Goal: Task Accomplishment & Management: Use online tool/utility

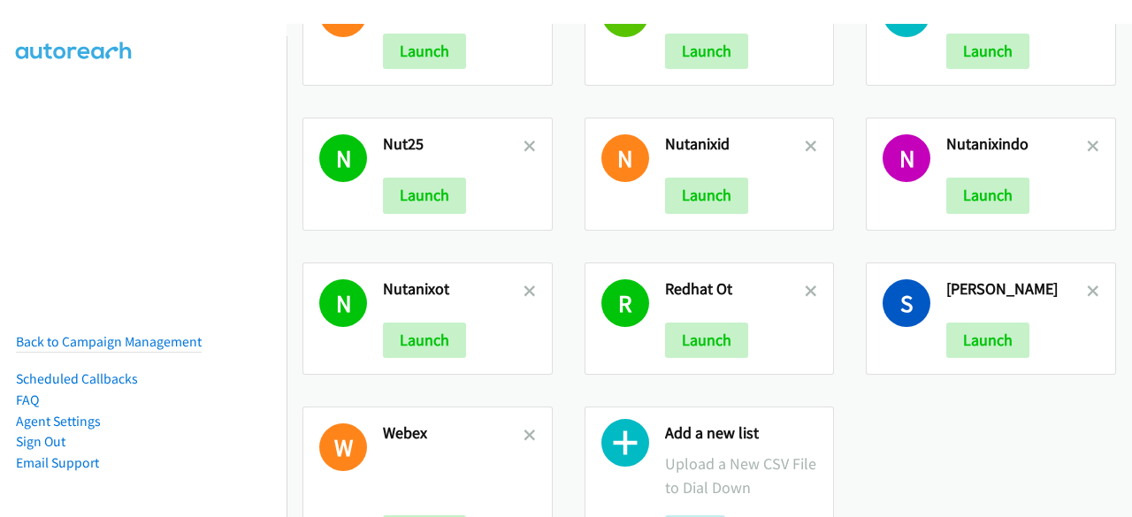
scroll to position [669, 0]
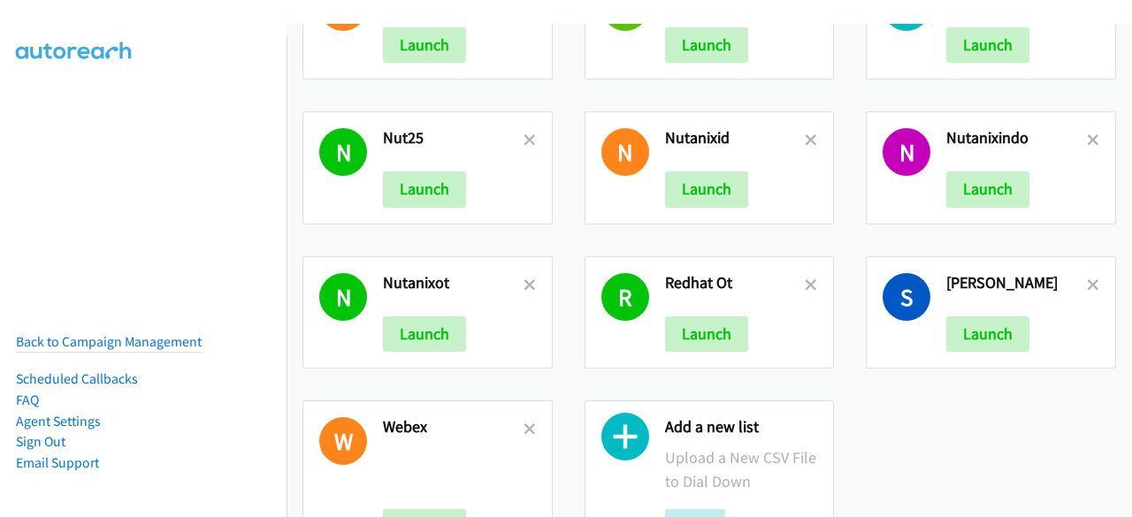
click at [652, 435] on div "Add a new list Upload a New CSV File to Dial Down Add" at bounding box center [710, 481] width 250 height 161
click at [633, 430] on icon at bounding box center [626, 442] width 48 height 48
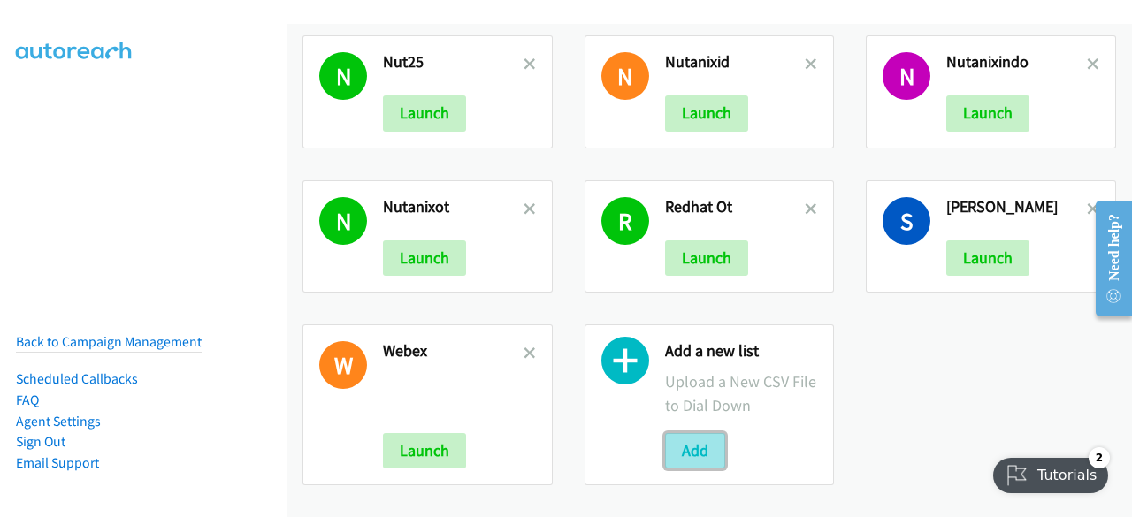
click at [697, 433] on button "Add" at bounding box center [695, 450] width 60 height 35
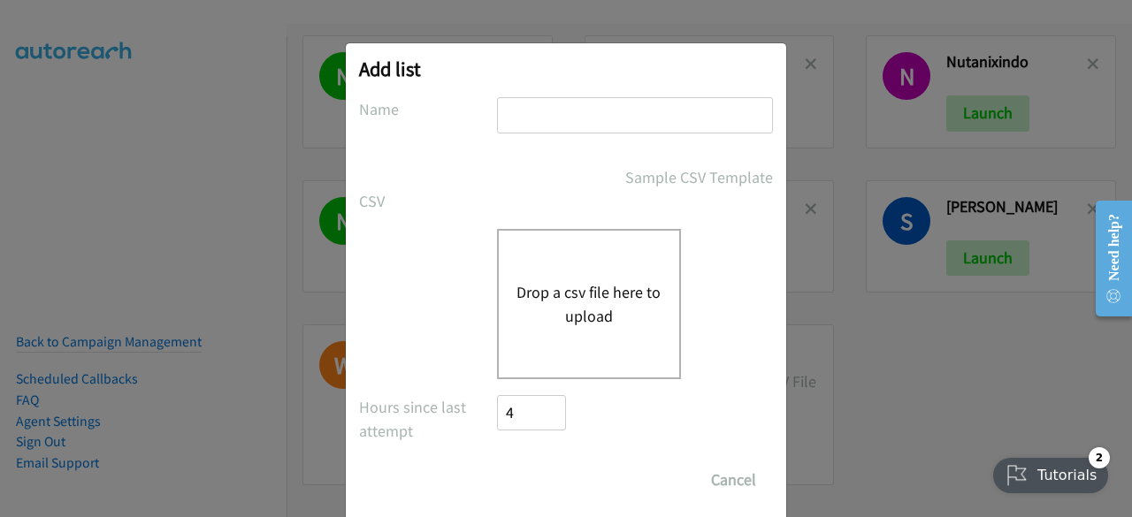
click at [566, 116] on input "text" at bounding box center [635, 115] width 276 height 36
type input "t"
type input "fortinetid"
click at [558, 365] on div "Drop a csv file here to upload" at bounding box center [589, 304] width 184 height 150
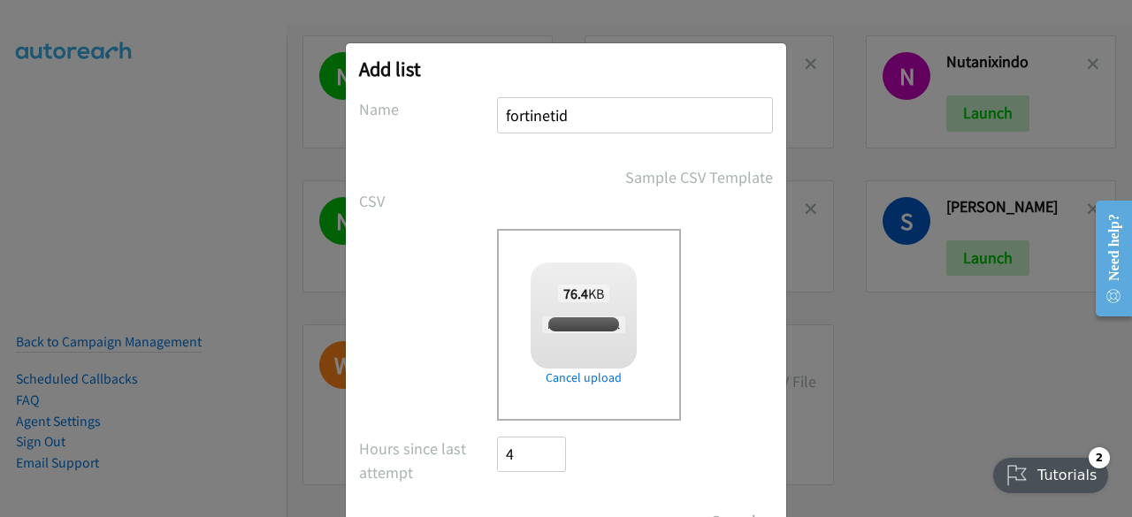
checkbox input "true"
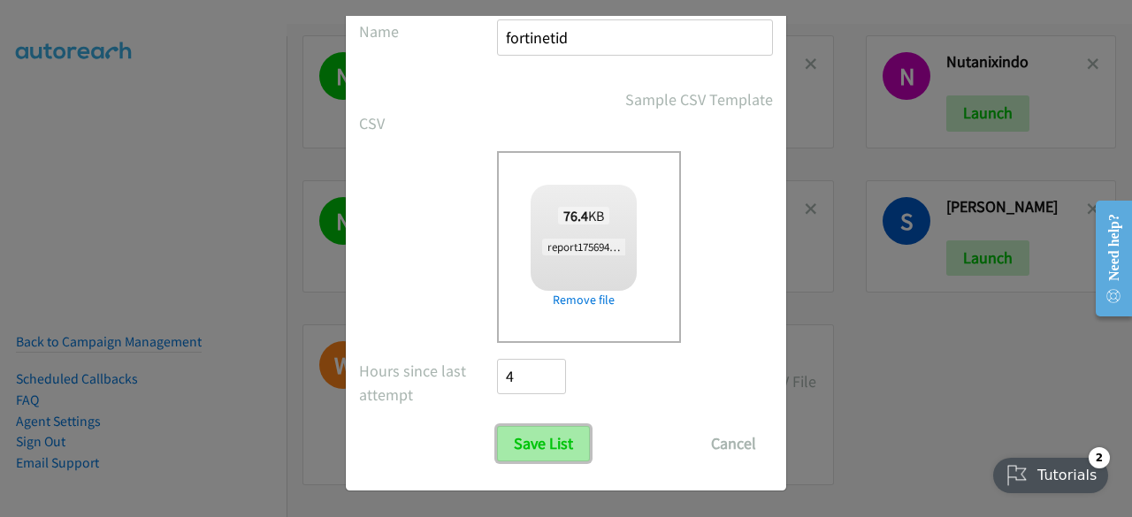
click at [534, 456] on input "Save List" at bounding box center [543, 443] width 93 height 35
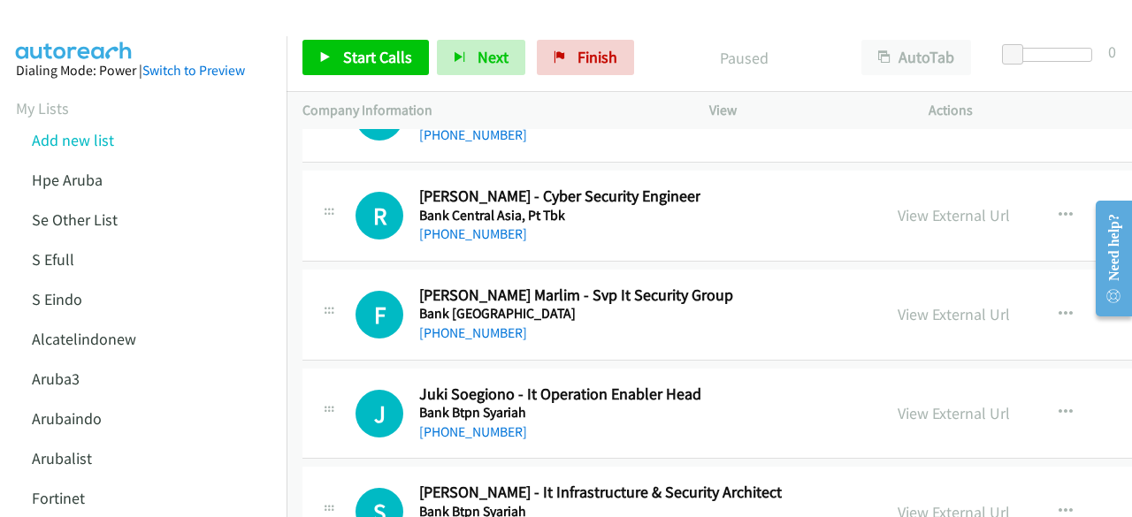
scroll to position [36571, 0]
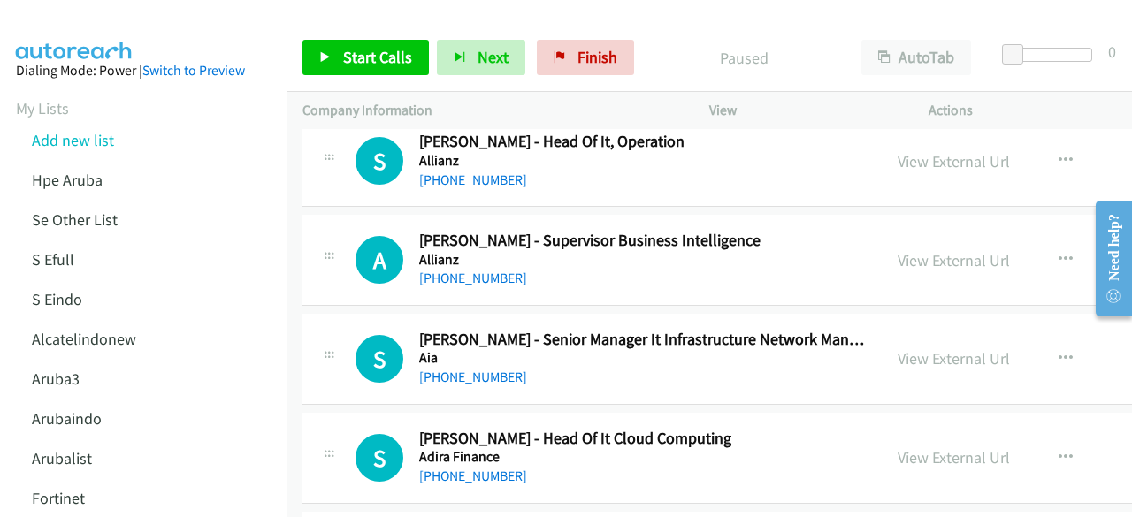
click at [891, 409] on td "S Callback Scheduled Setio Hindratno - Head Of It Cloud Computing Adira Finance…" at bounding box center [850, 458] width 1126 height 99
click at [318, 310] on td "S Callback Scheduled Satria Santosa Siburian - Senior Manager It Infrastructure…" at bounding box center [850, 359] width 1126 height 99
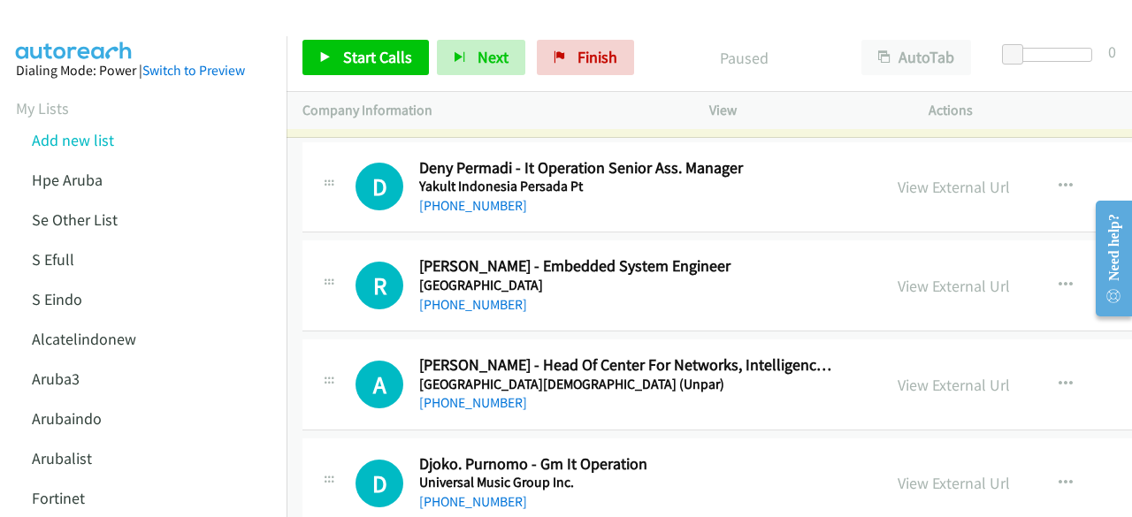
scroll to position [68, 0]
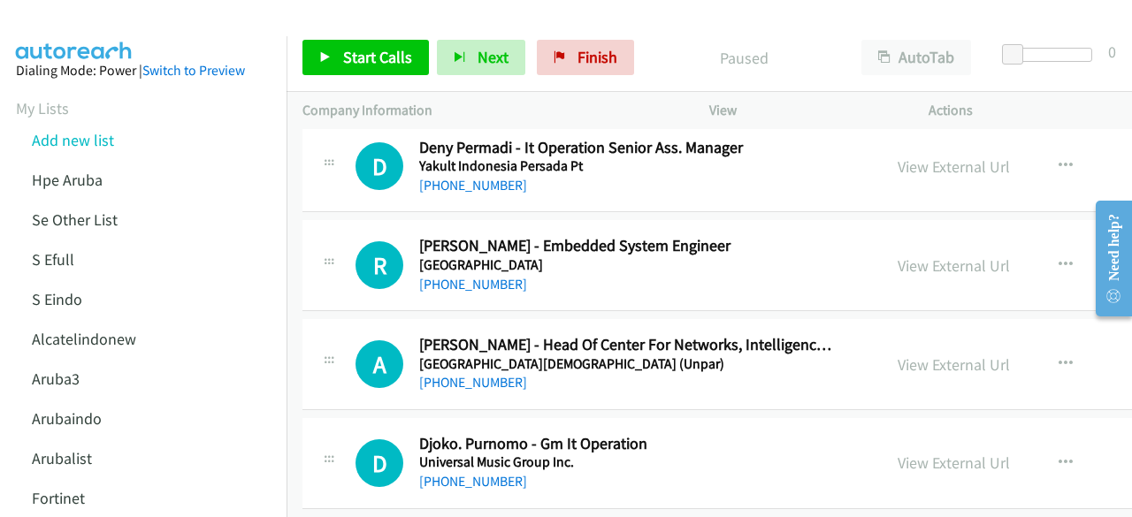
click at [288, 318] on td "A Callback Scheduled Ali Sadiyoko - Head Of Center For Networks, Intelligence, …" at bounding box center [850, 365] width 1126 height 99
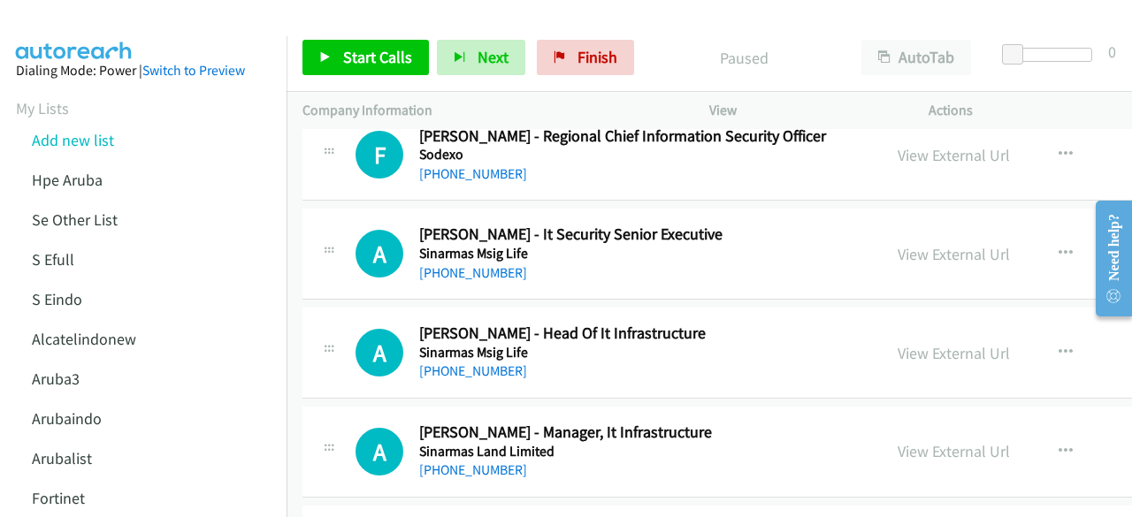
scroll to position [2155, 0]
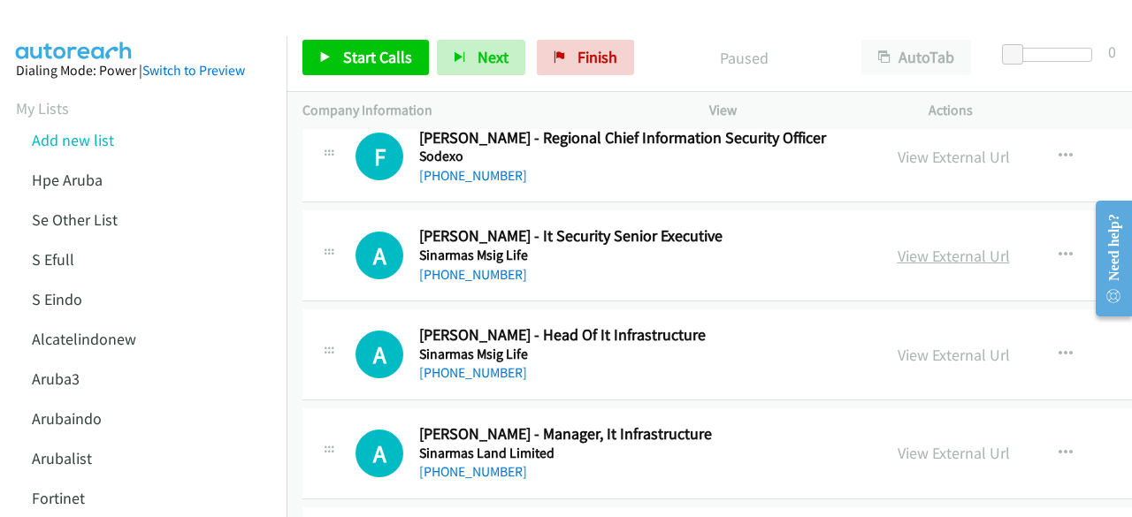
click at [924, 254] on link "View External Url" at bounding box center [954, 256] width 112 height 20
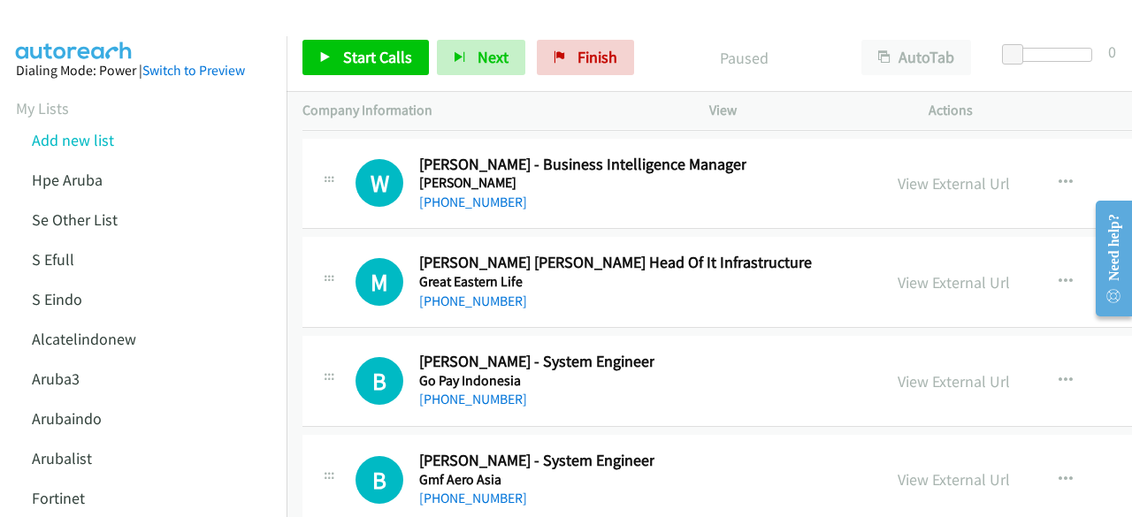
scroll to position [36571, 0]
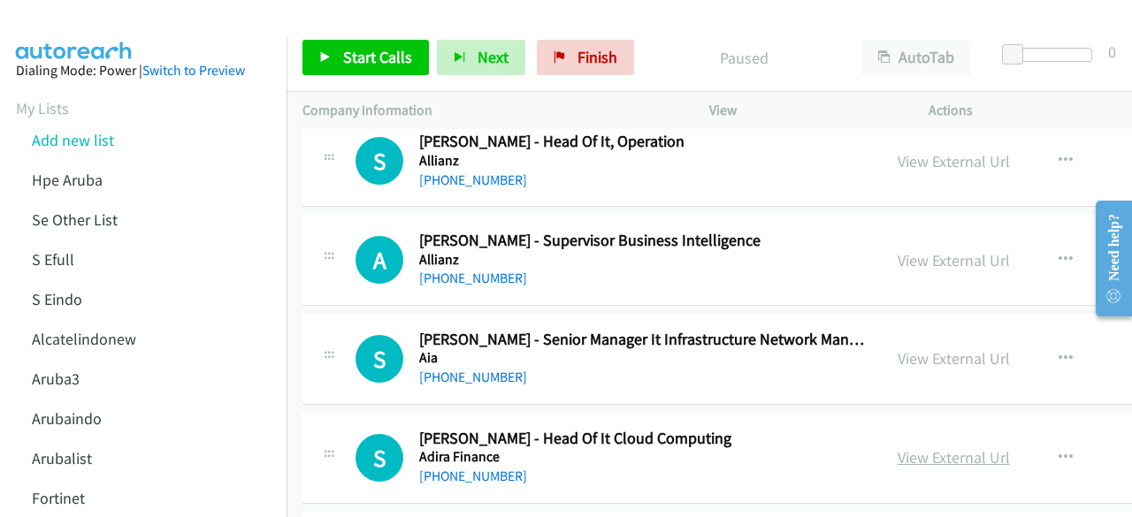
click at [940, 448] on link "View External Url" at bounding box center [954, 458] width 112 height 20
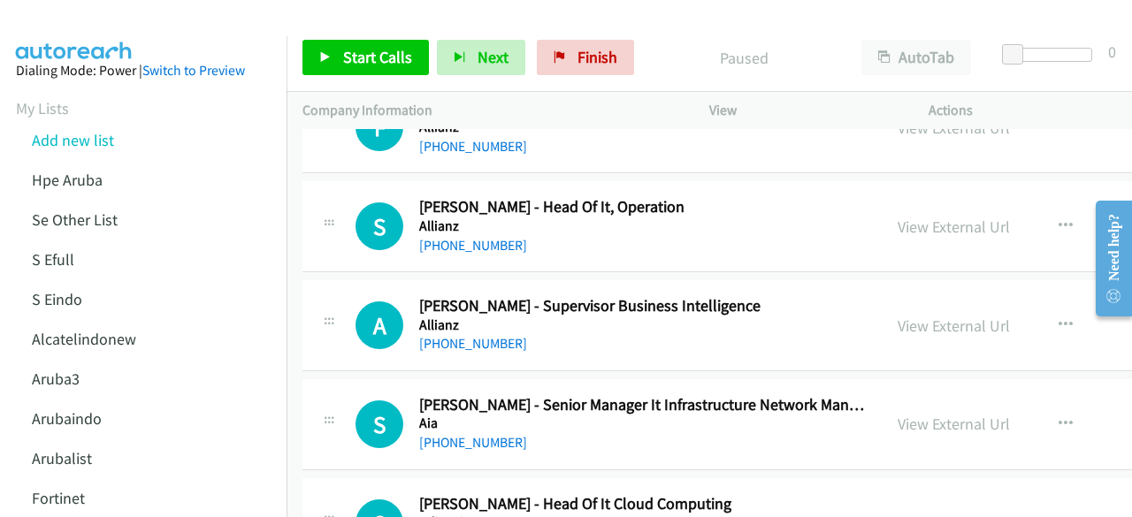
scroll to position [36482, 0]
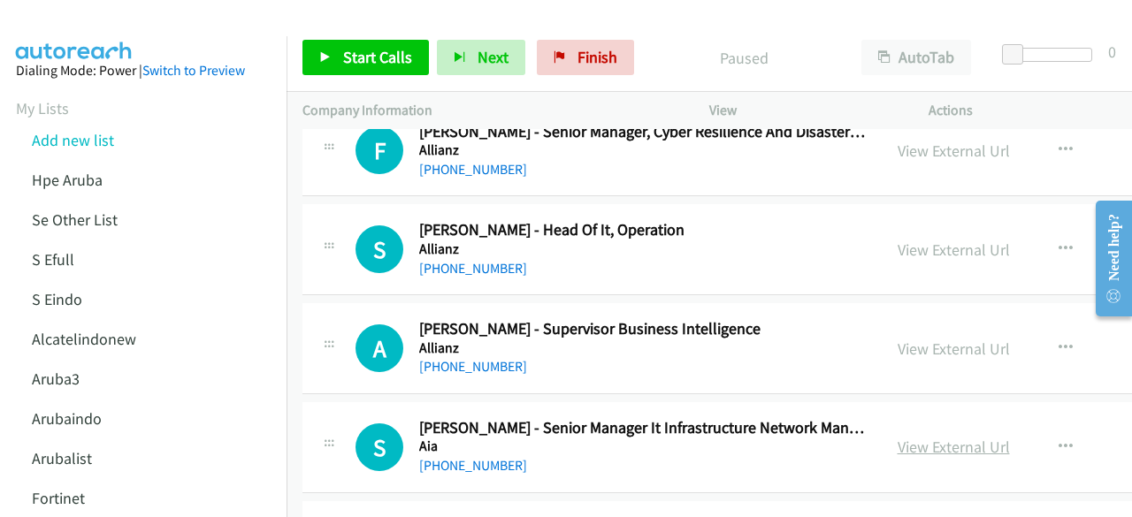
click at [914, 437] on link "View External Url" at bounding box center [954, 447] width 112 height 20
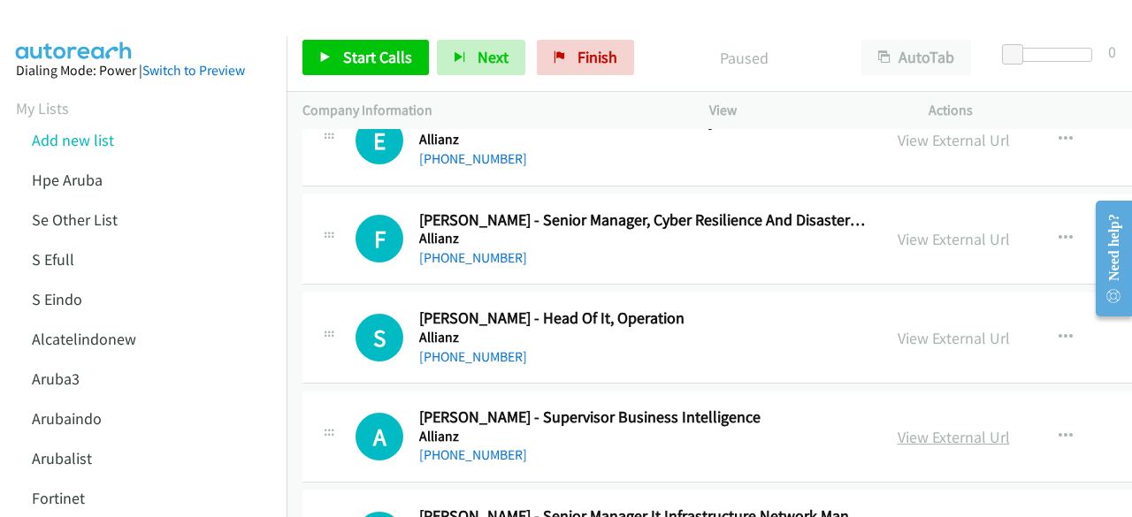
click at [900, 427] on link "View External Url" at bounding box center [954, 437] width 112 height 20
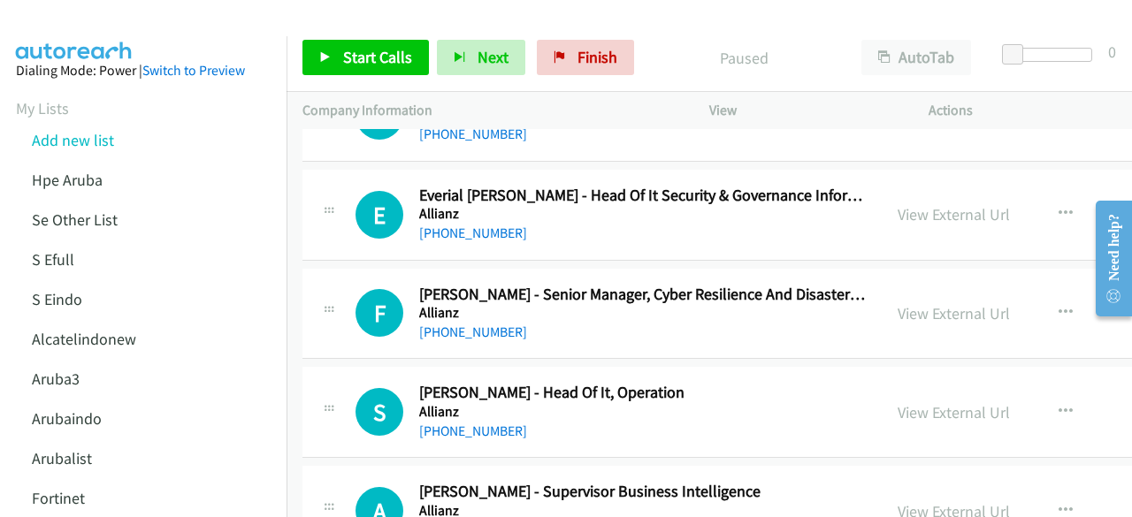
scroll to position [36282, 0]
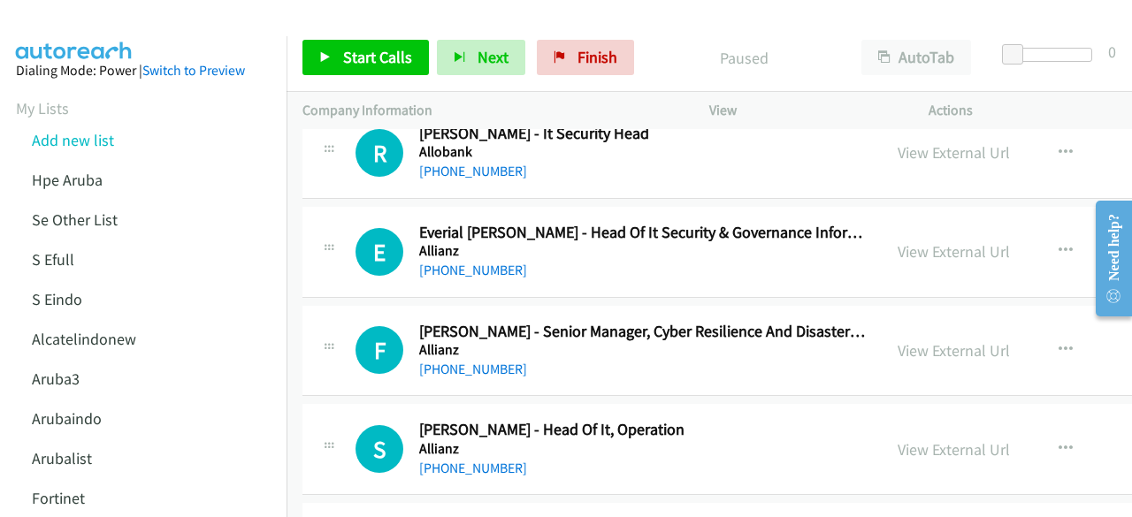
click at [917, 420] on div "View External Url View External Url Schedule/Manage Callback Start Calls Here R…" at bounding box center [1034, 449] width 305 height 58
click at [922, 440] on link "View External Url" at bounding box center [954, 450] width 112 height 20
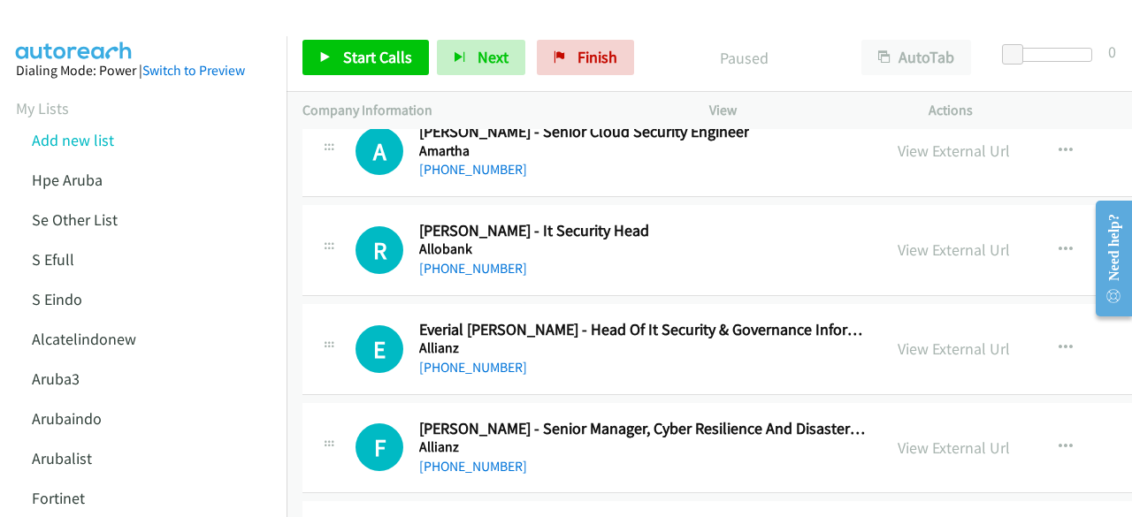
scroll to position [36183, 0]
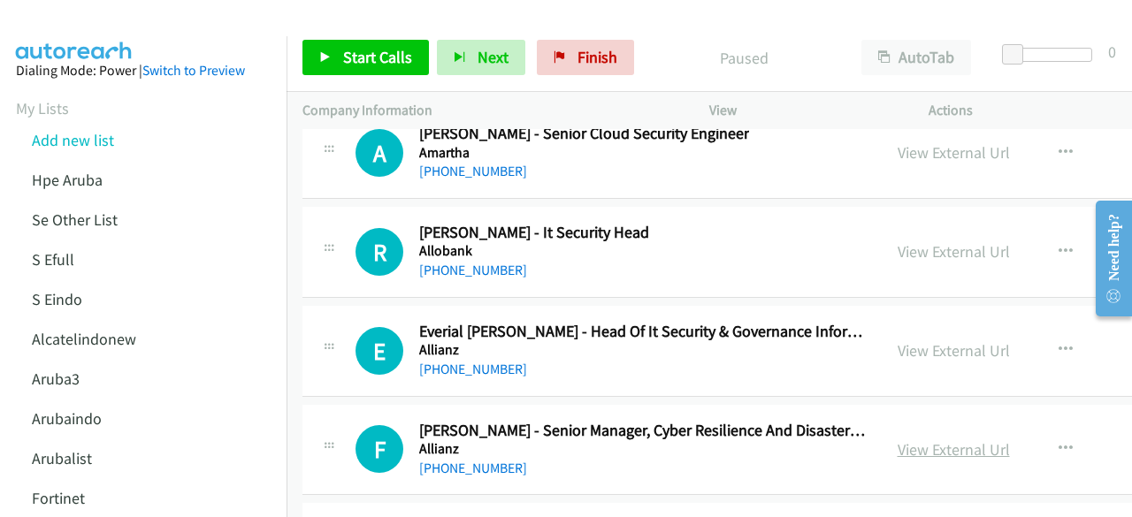
click at [908, 440] on link "View External Url" at bounding box center [954, 450] width 112 height 20
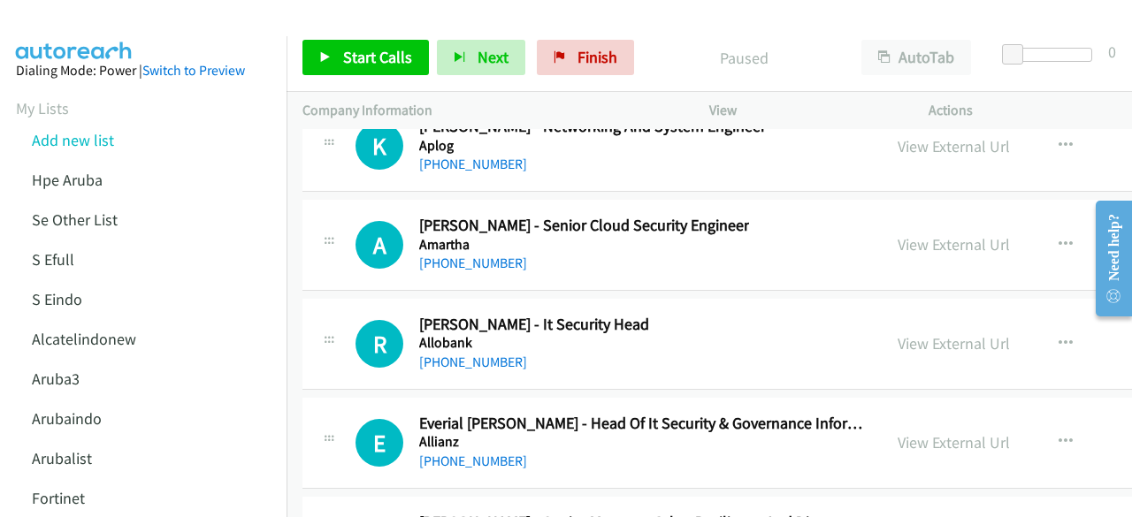
scroll to position [36090, 0]
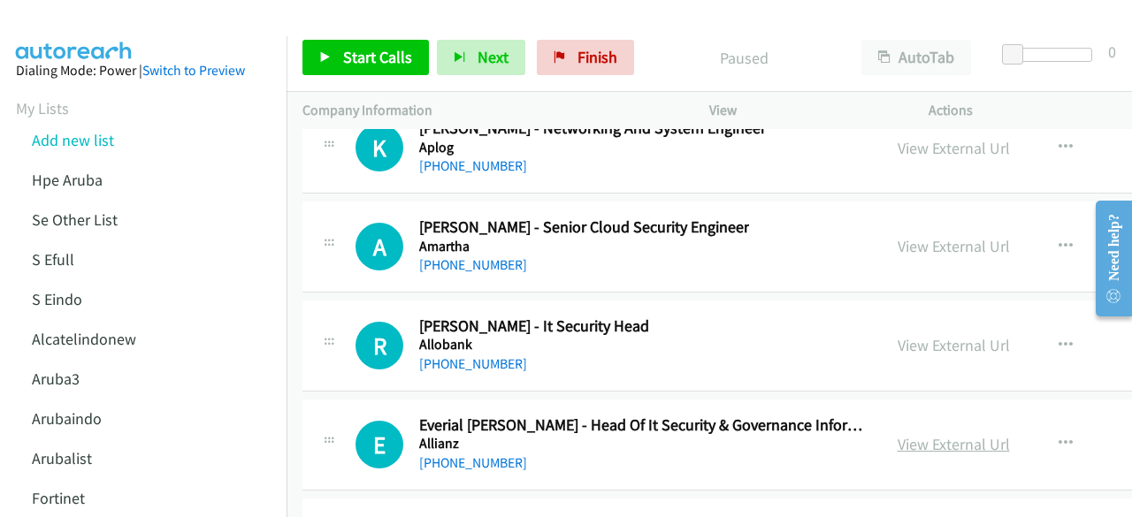
click at [920, 434] on link "View External Url" at bounding box center [954, 444] width 112 height 20
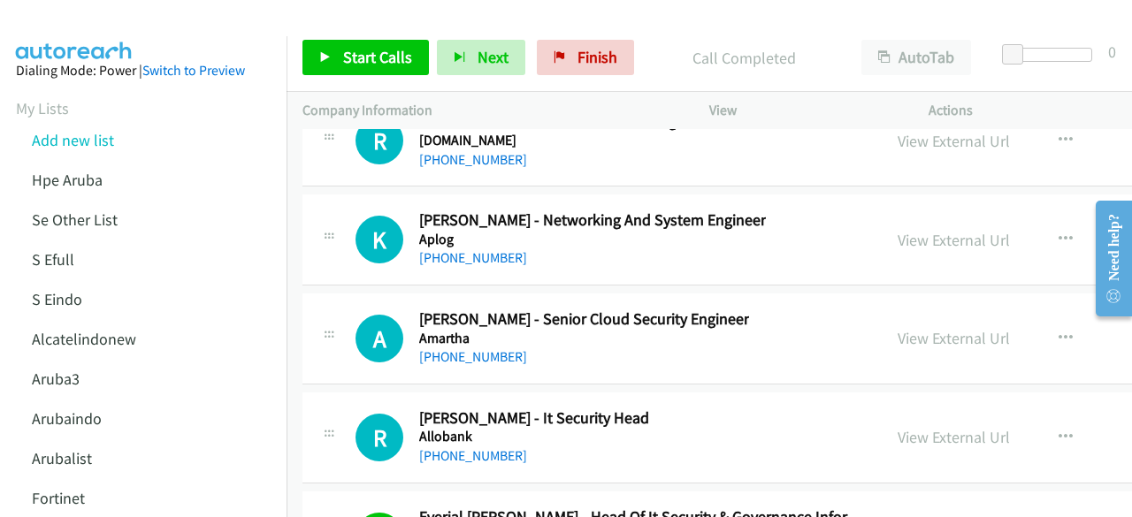
scroll to position [35998, 0]
click at [931, 427] on link "View External Url" at bounding box center [954, 437] width 112 height 20
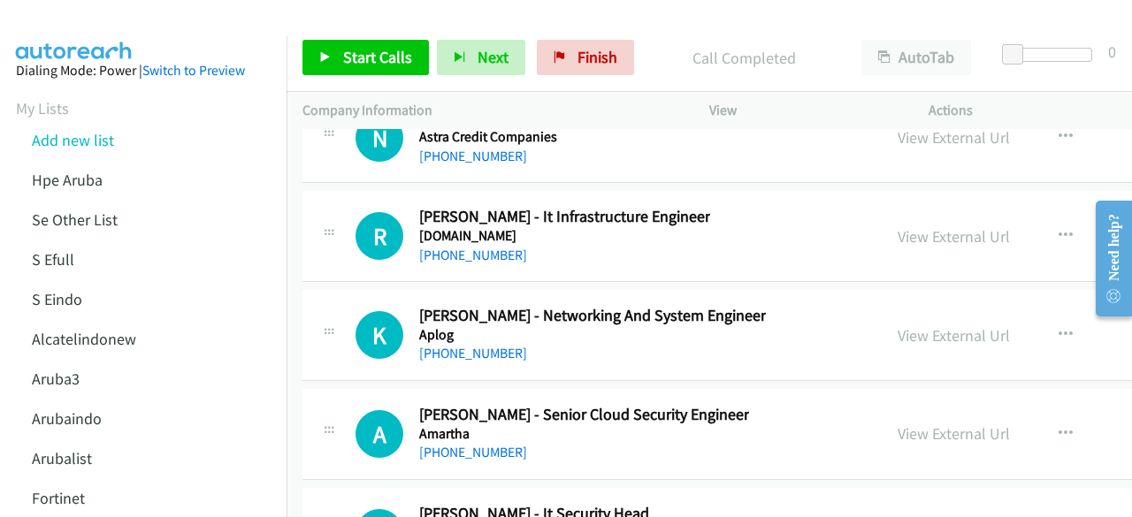
scroll to position [35900, 0]
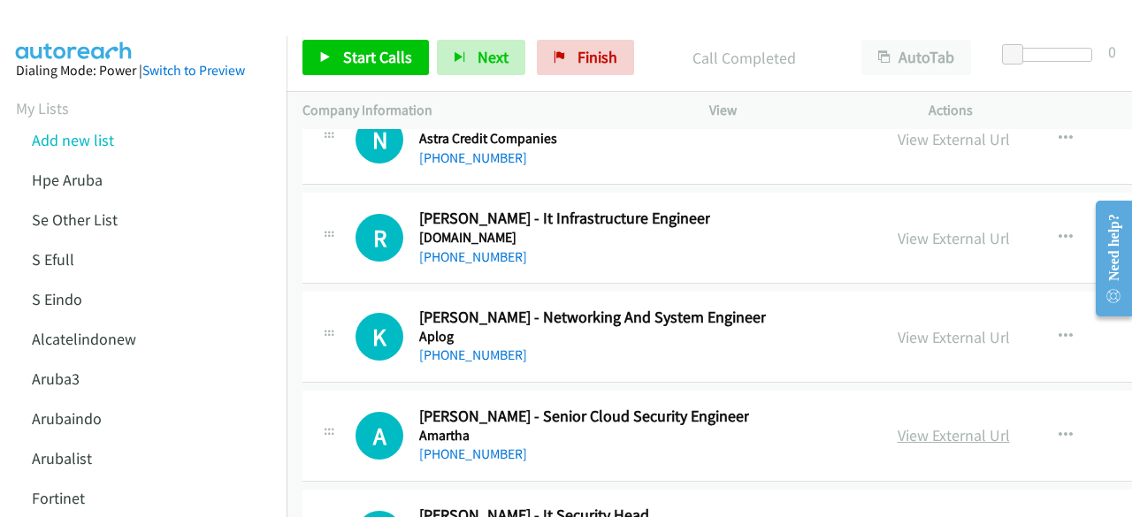
click at [946, 425] on link "View External Url" at bounding box center [954, 435] width 112 height 20
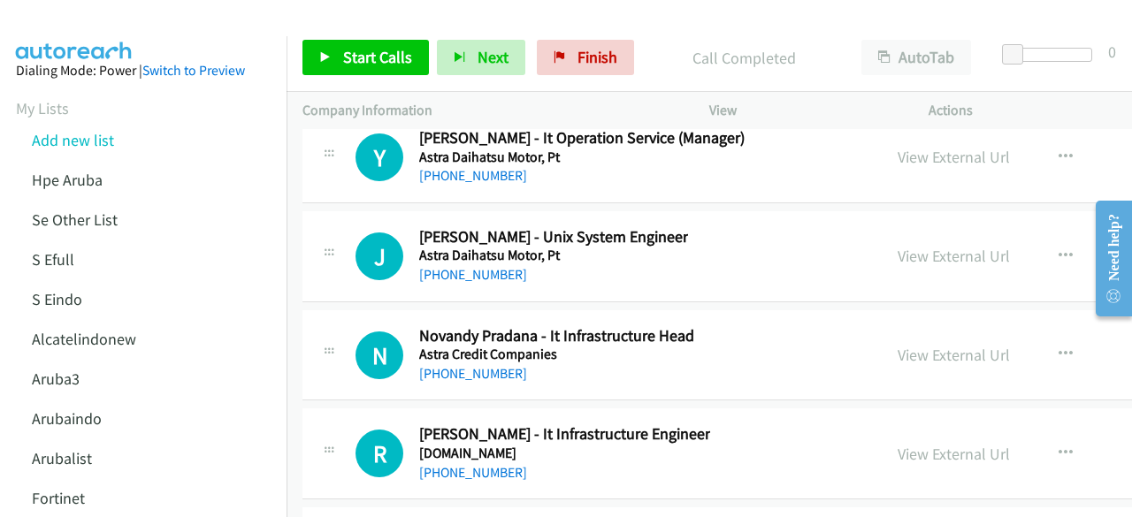
scroll to position [35681, 0]
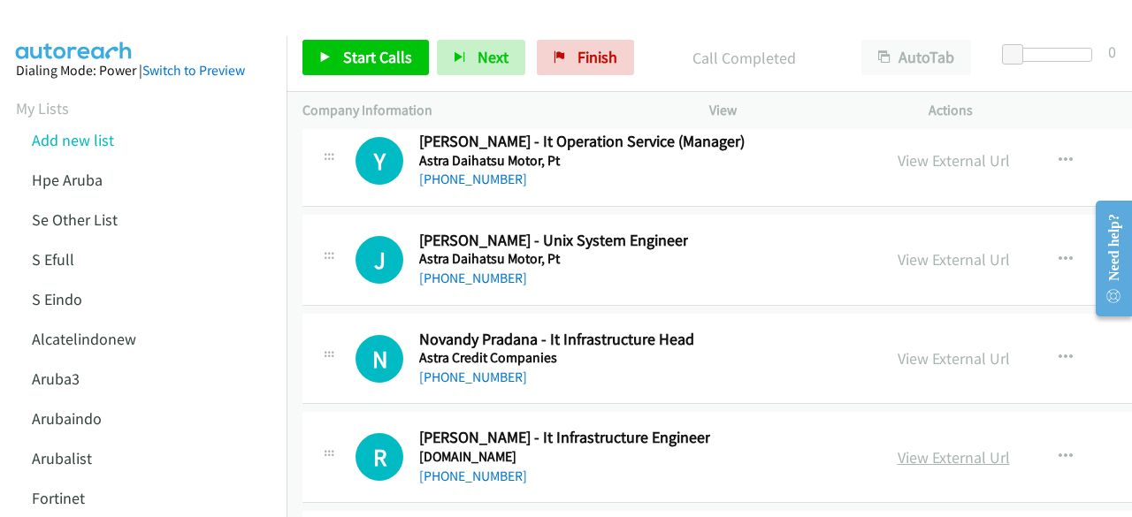
click at [954, 448] on link "View External Url" at bounding box center [954, 458] width 112 height 20
click at [919, 349] on link "View External Url" at bounding box center [954, 359] width 112 height 20
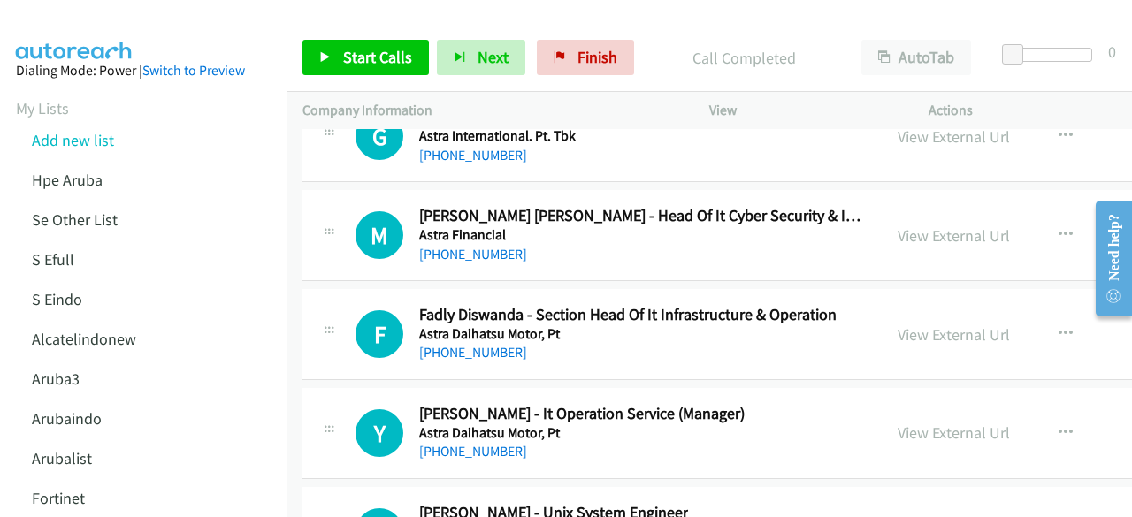
scroll to position [35398, 0]
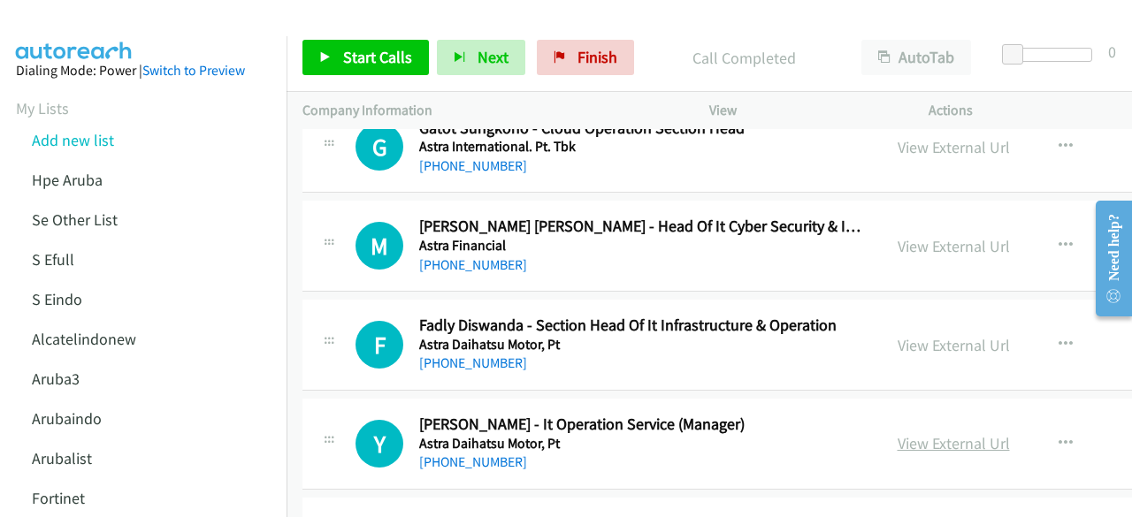
click at [930, 433] on link "View External Url" at bounding box center [954, 443] width 112 height 20
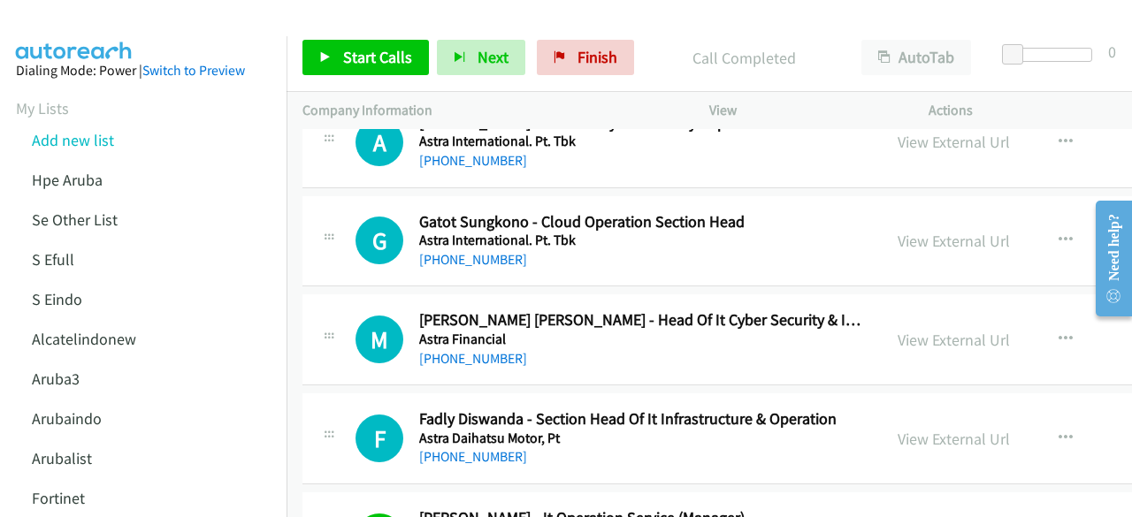
scroll to position [35302, 0]
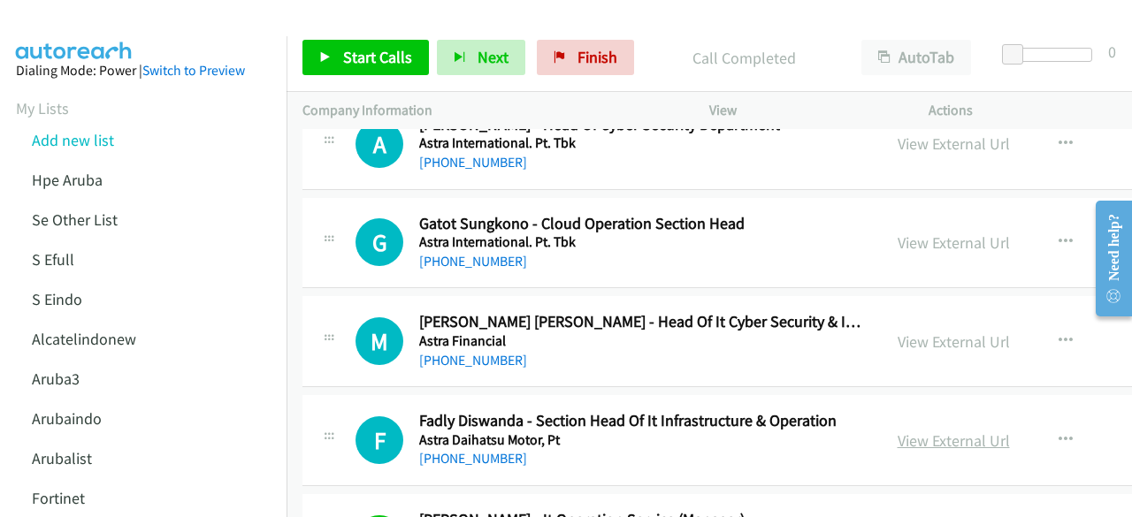
click at [914, 431] on link "View External Url" at bounding box center [954, 441] width 112 height 20
click at [916, 332] on link "View External Url" at bounding box center [954, 342] width 112 height 20
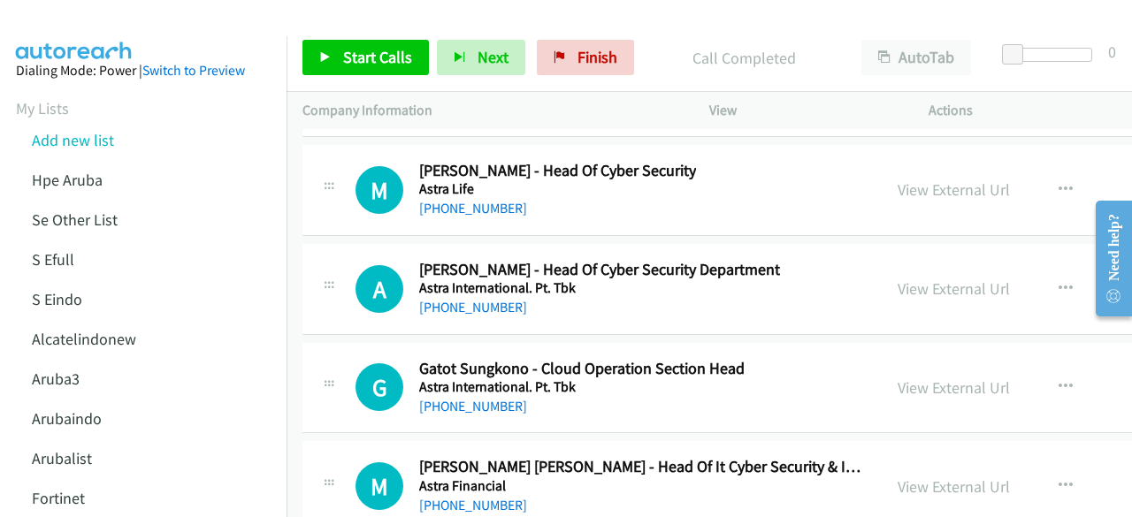
scroll to position [35157, 0]
click at [902, 378] on link "View External Url" at bounding box center [954, 388] width 112 height 20
click at [929, 279] on link "View External Url" at bounding box center [954, 289] width 112 height 20
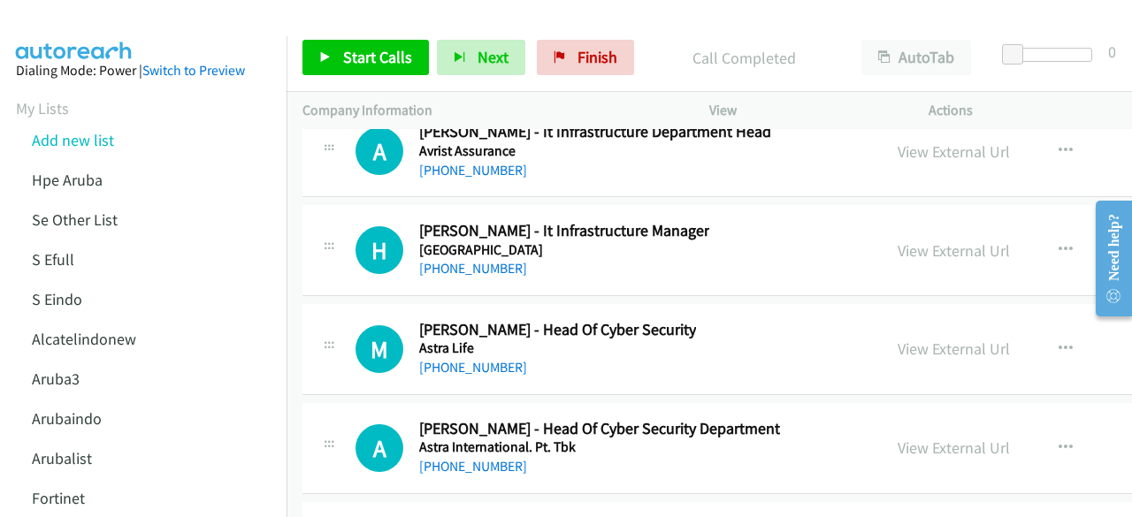
scroll to position [34993, 0]
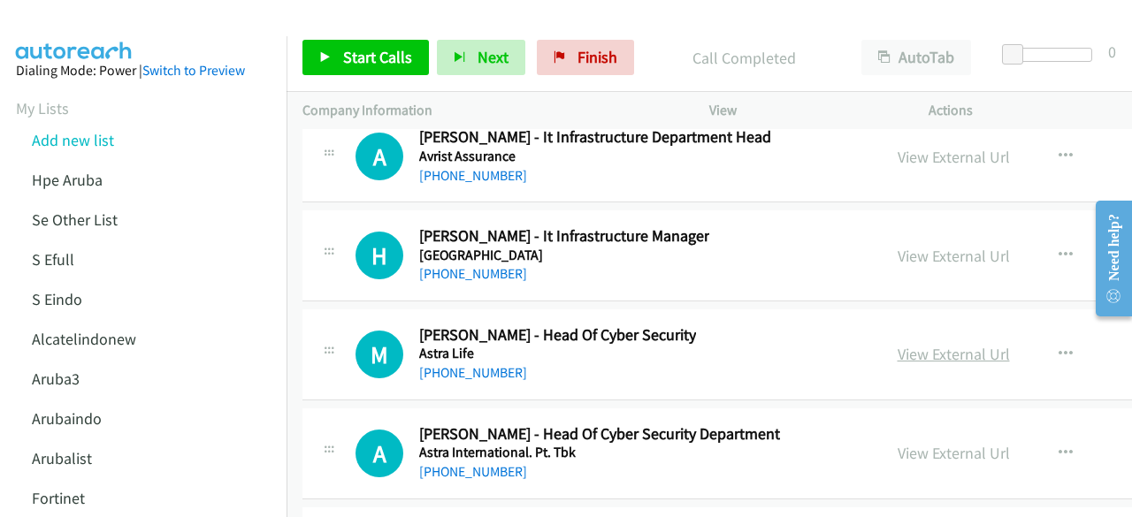
click at [915, 344] on link "View External Url" at bounding box center [954, 354] width 112 height 20
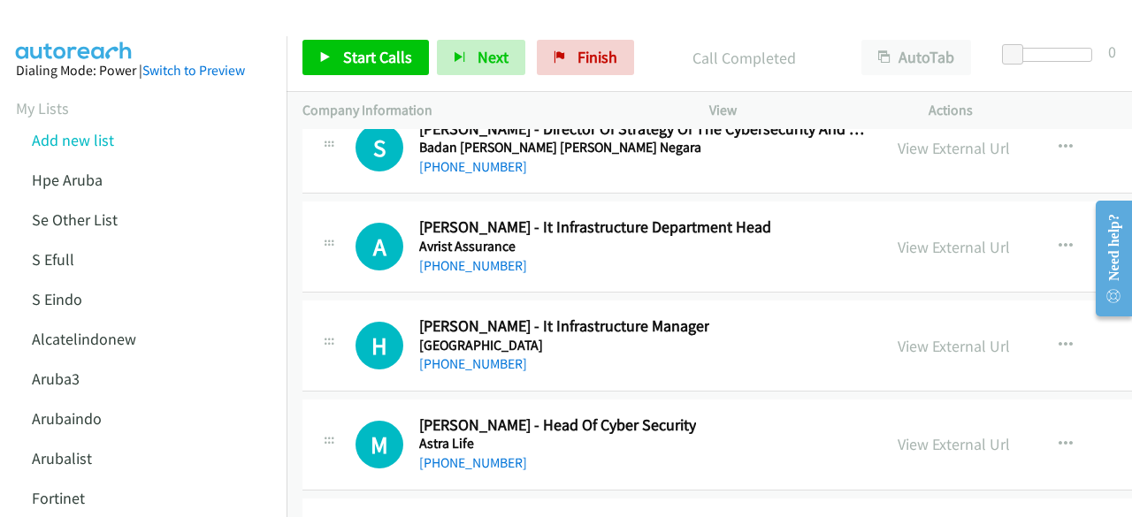
scroll to position [34901, 0]
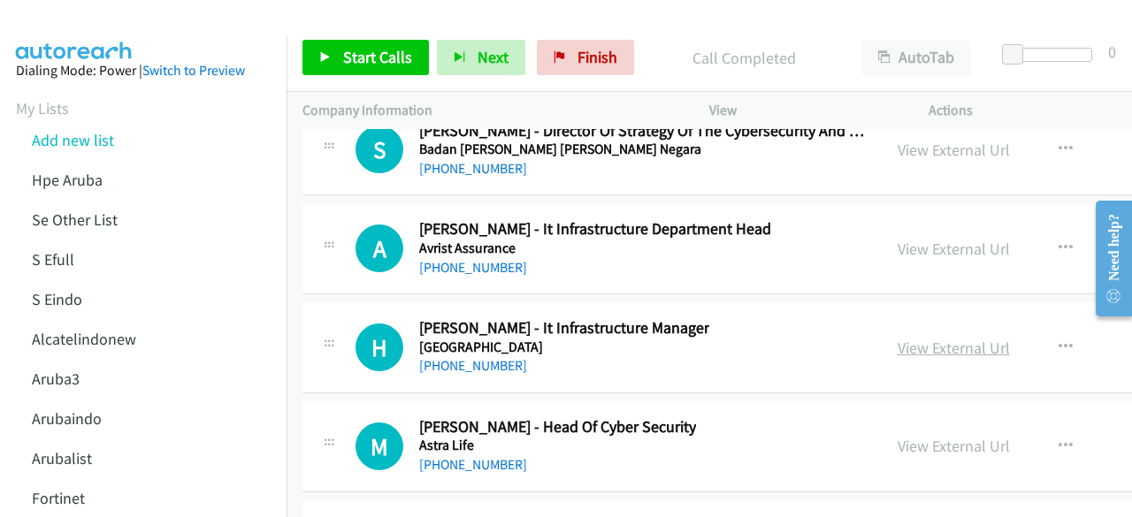
click at [929, 338] on link "View External Url" at bounding box center [954, 348] width 112 height 20
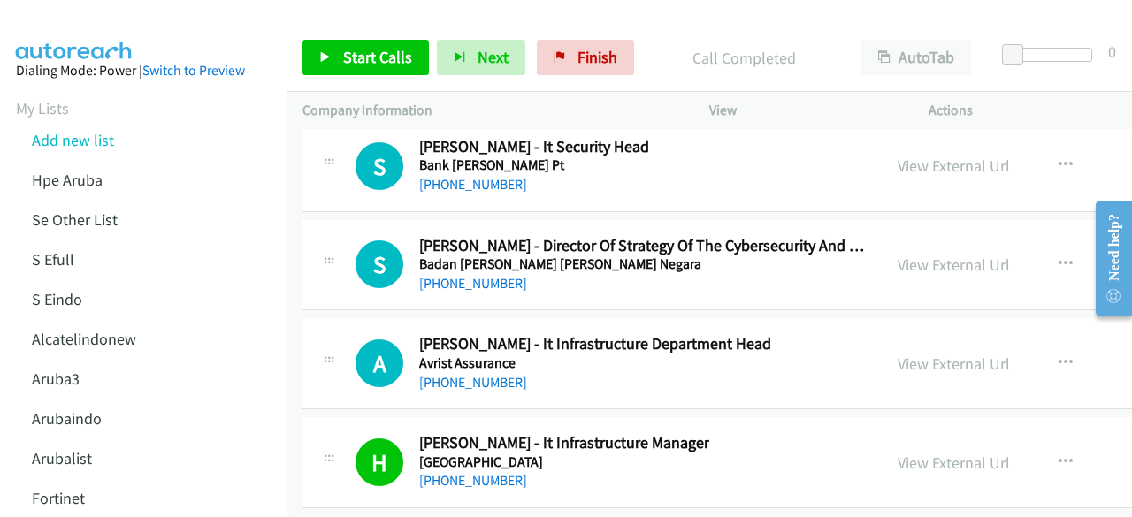
scroll to position [34784, 0]
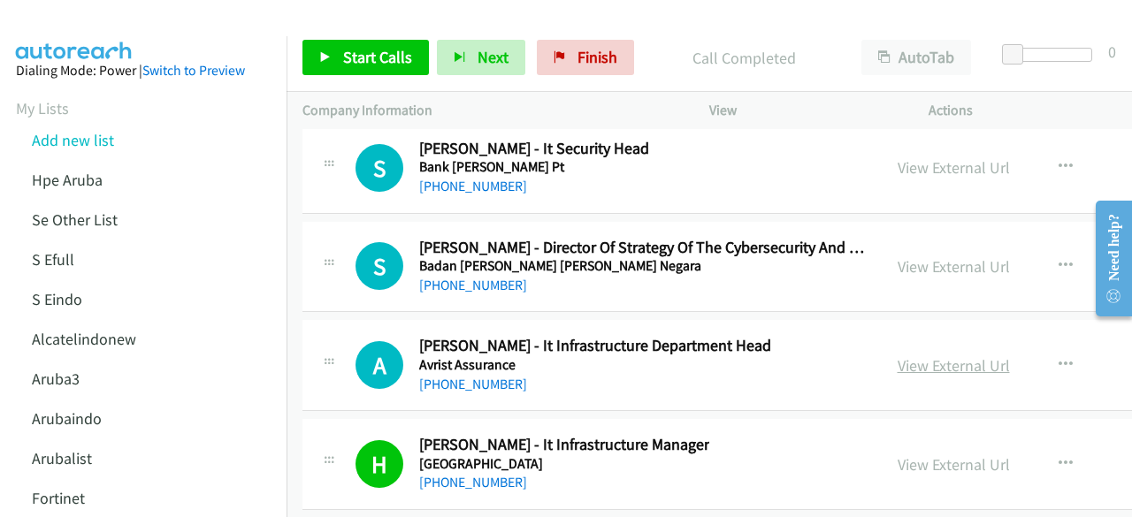
click at [938, 356] on link "View External Url" at bounding box center [954, 366] width 112 height 20
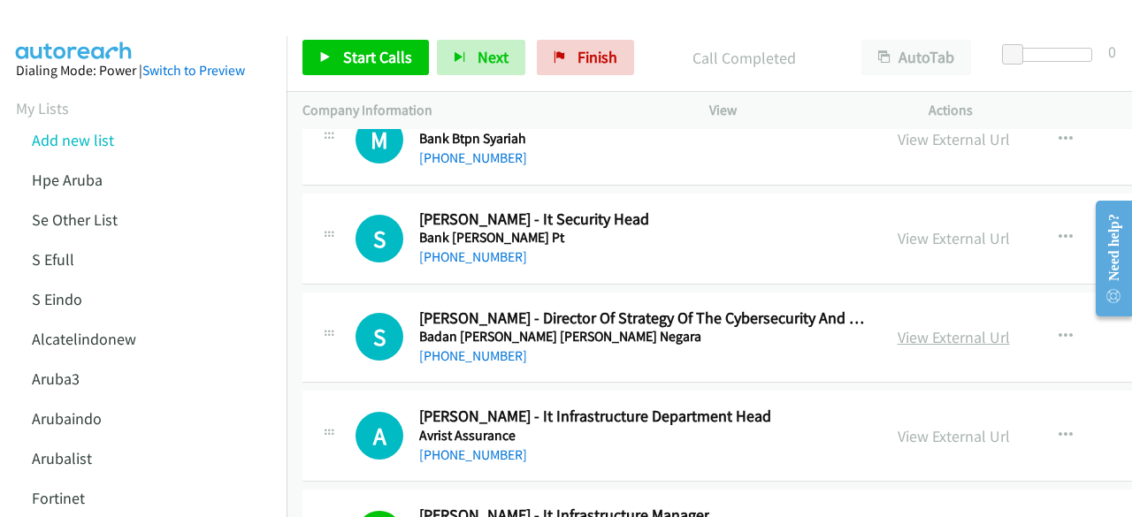
click at [916, 327] on link "View External Url" at bounding box center [954, 337] width 112 height 20
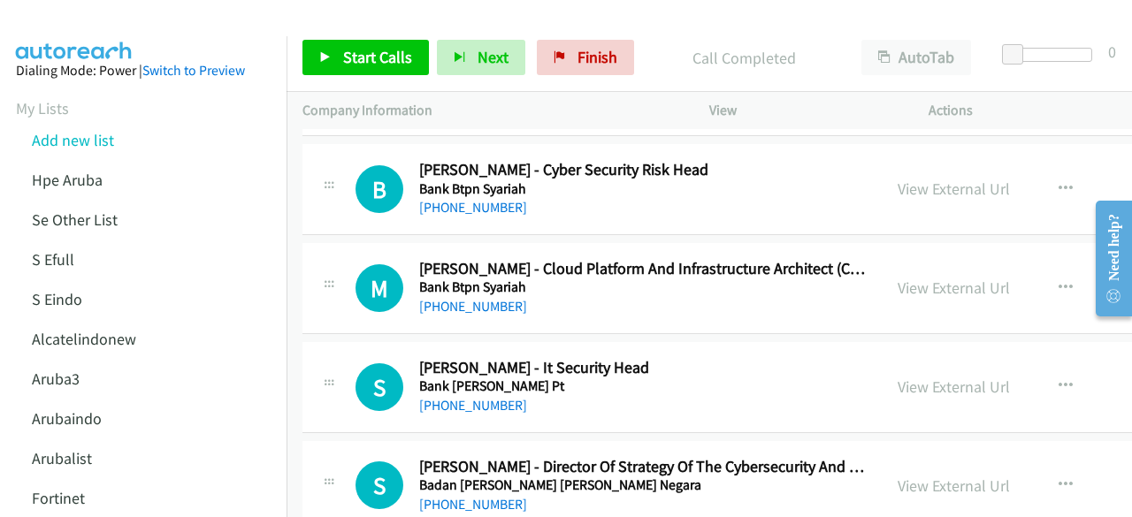
scroll to position [34559, 0]
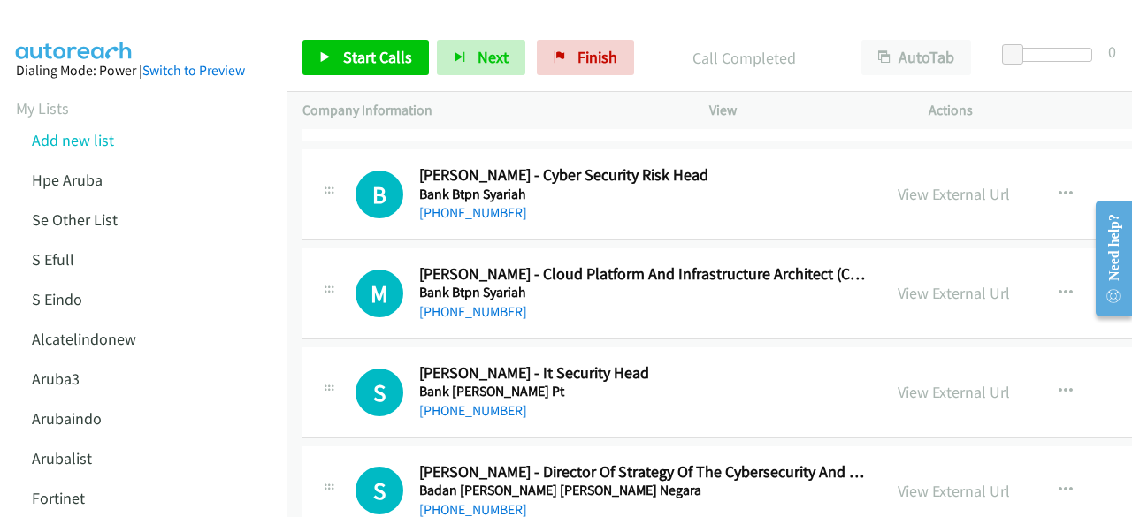
click at [957, 481] on link "View External Url" at bounding box center [954, 491] width 112 height 20
click at [917, 382] on link "View External Url" at bounding box center [954, 392] width 112 height 20
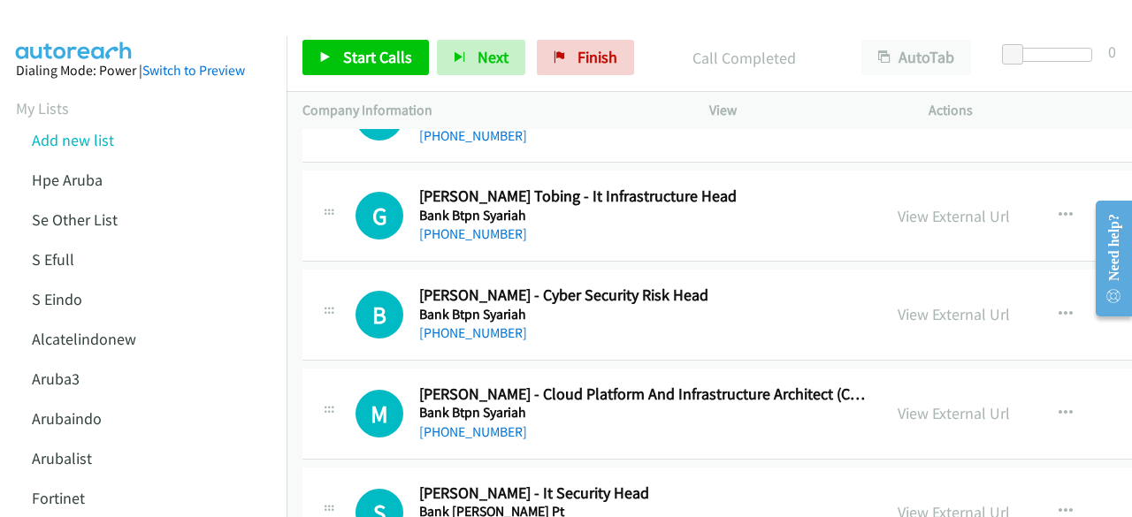
scroll to position [34437, 0]
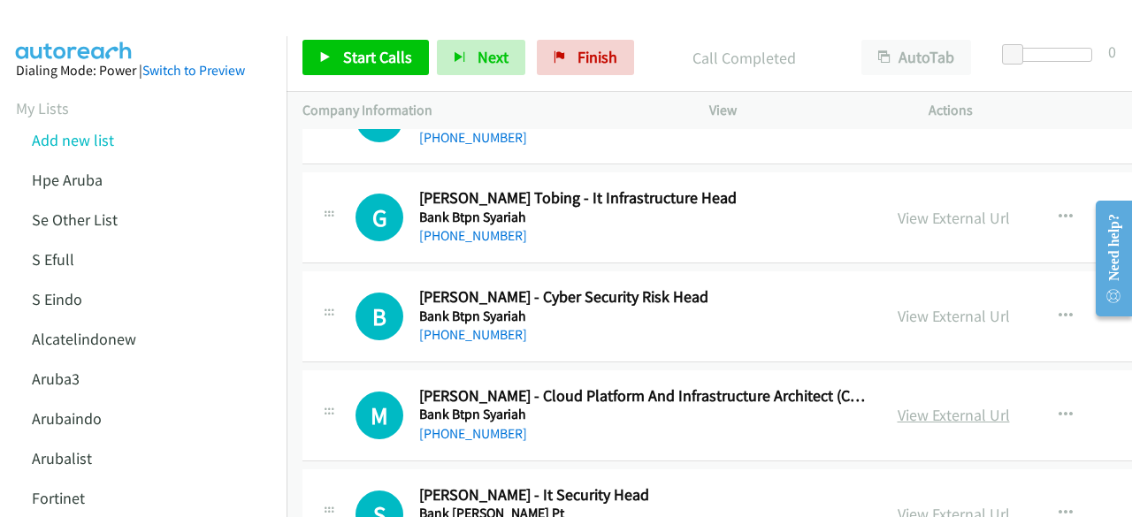
click at [907, 405] on link "View External Url" at bounding box center [954, 415] width 112 height 20
click at [922, 306] on link "View External Url" at bounding box center [954, 316] width 112 height 20
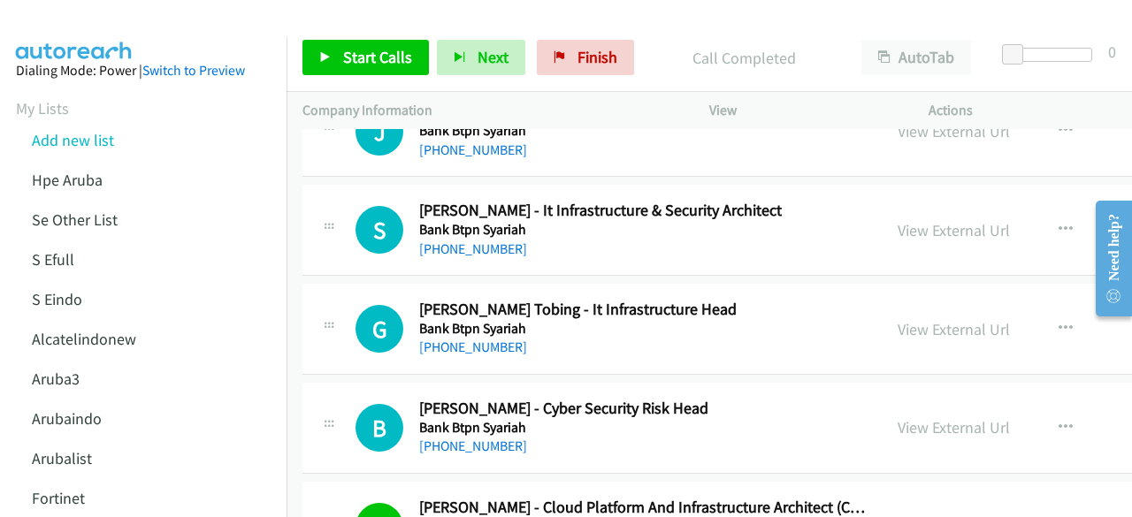
scroll to position [34324, 0]
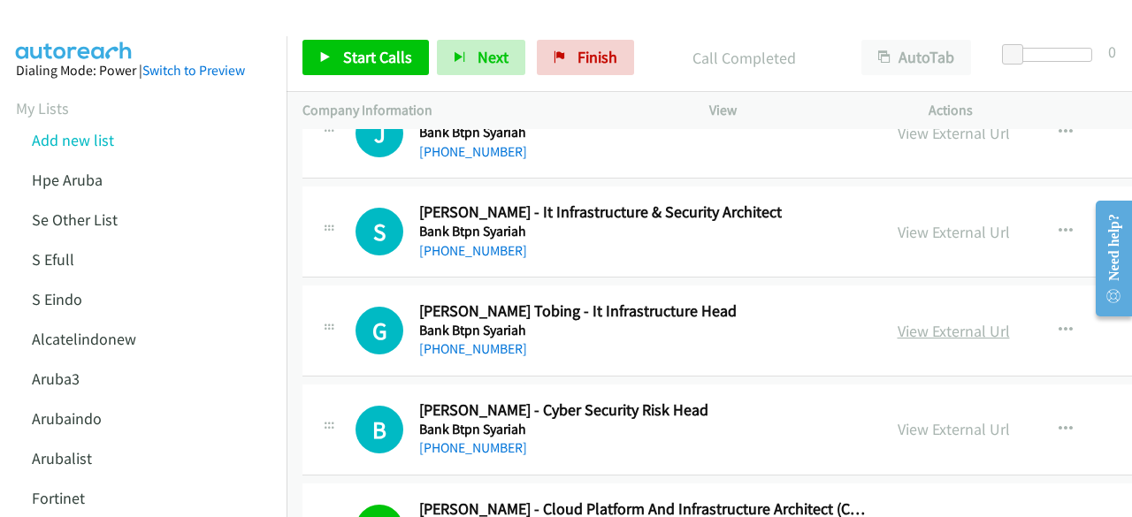
click at [903, 321] on link "View External Url" at bounding box center [954, 331] width 112 height 20
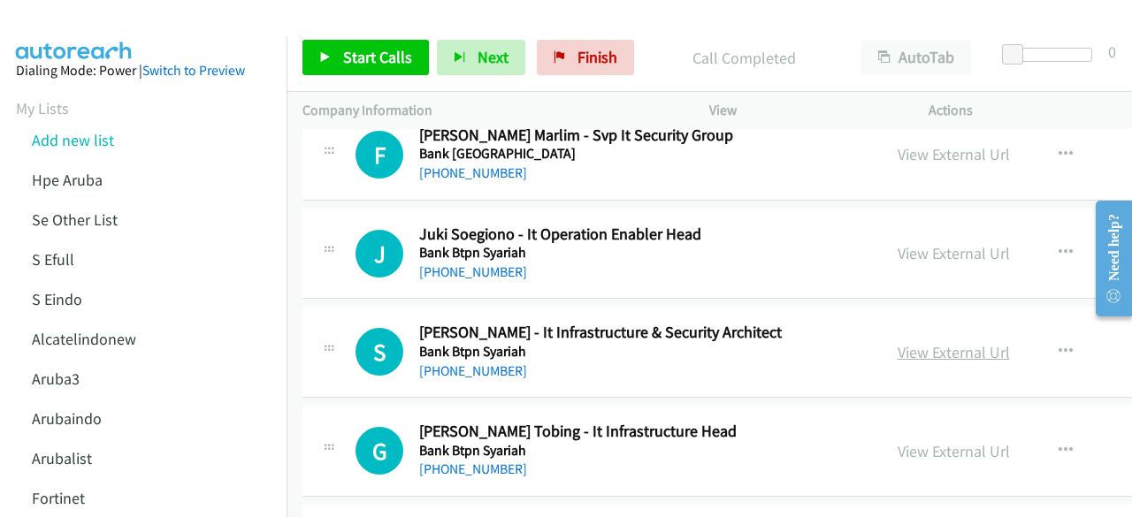
click at [938, 342] on link "View External Url" at bounding box center [954, 352] width 112 height 20
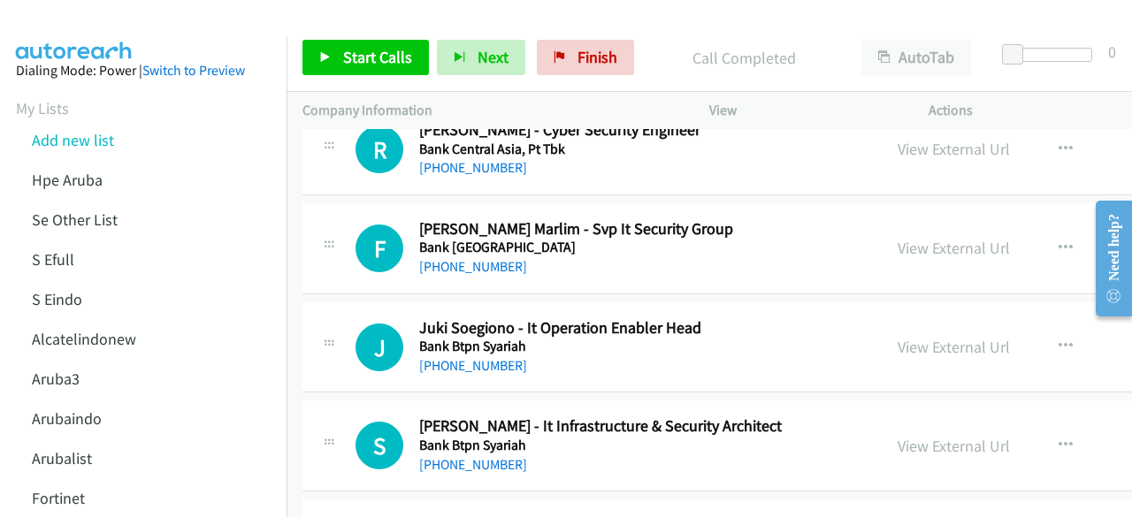
scroll to position [34110, 0]
click at [910, 337] on link "View External Url" at bounding box center [954, 347] width 112 height 20
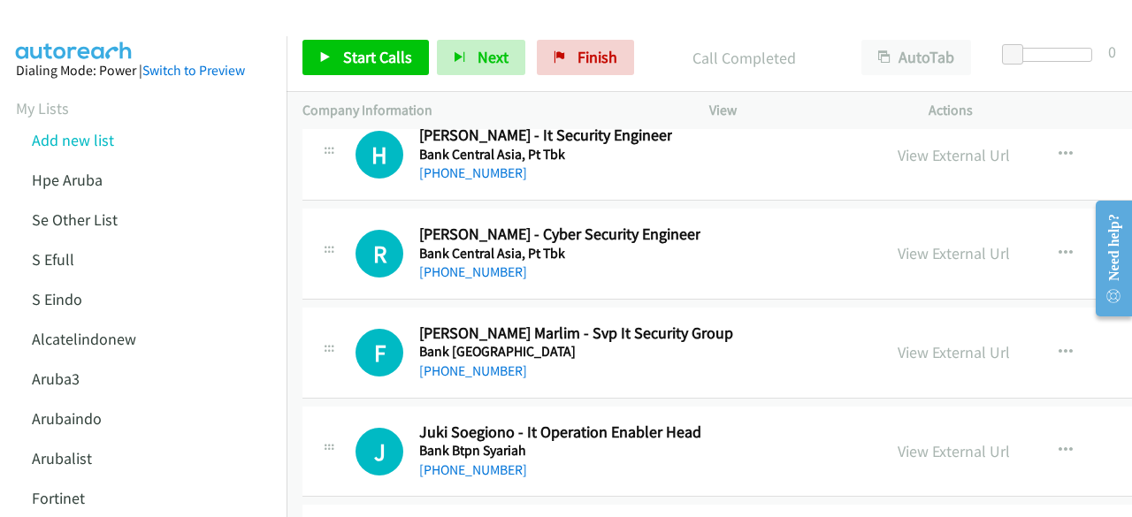
scroll to position [34004, 0]
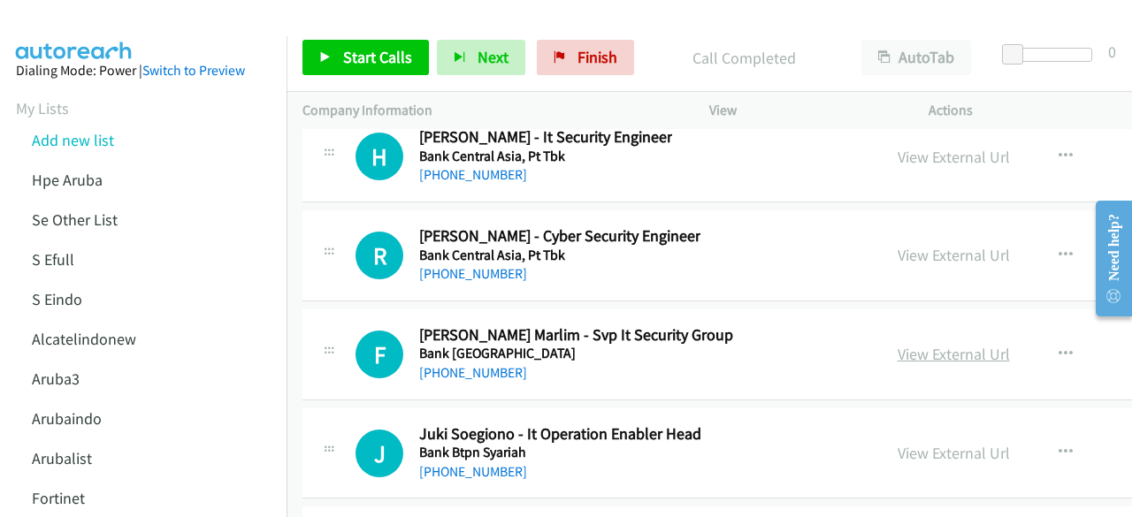
click at [929, 344] on link "View External Url" at bounding box center [954, 354] width 112 height 20
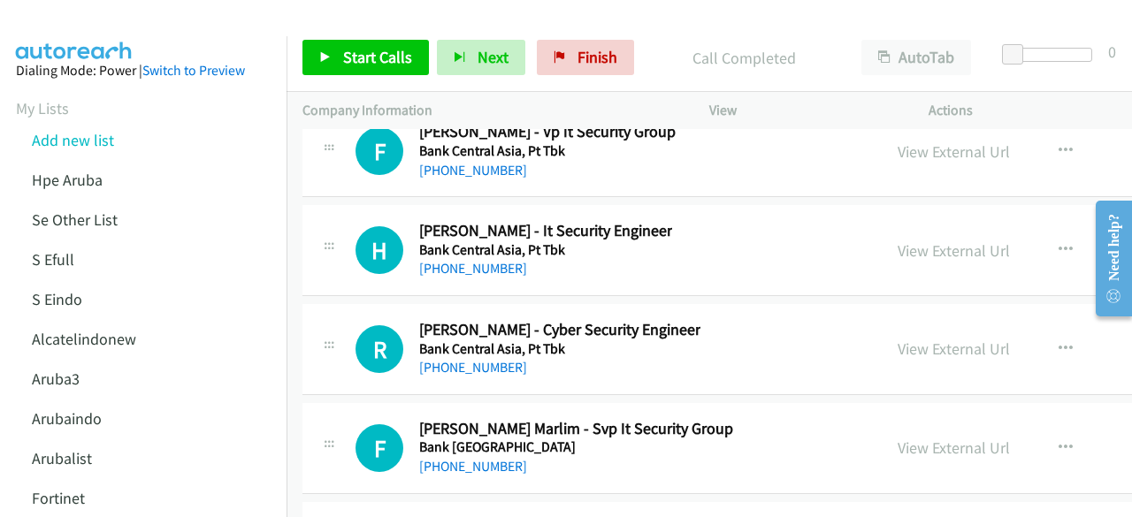
scroll to position [33910, 0]
click at [941, 339] on link "View External Url" at bounding box center [954, 349] width 112 height 20
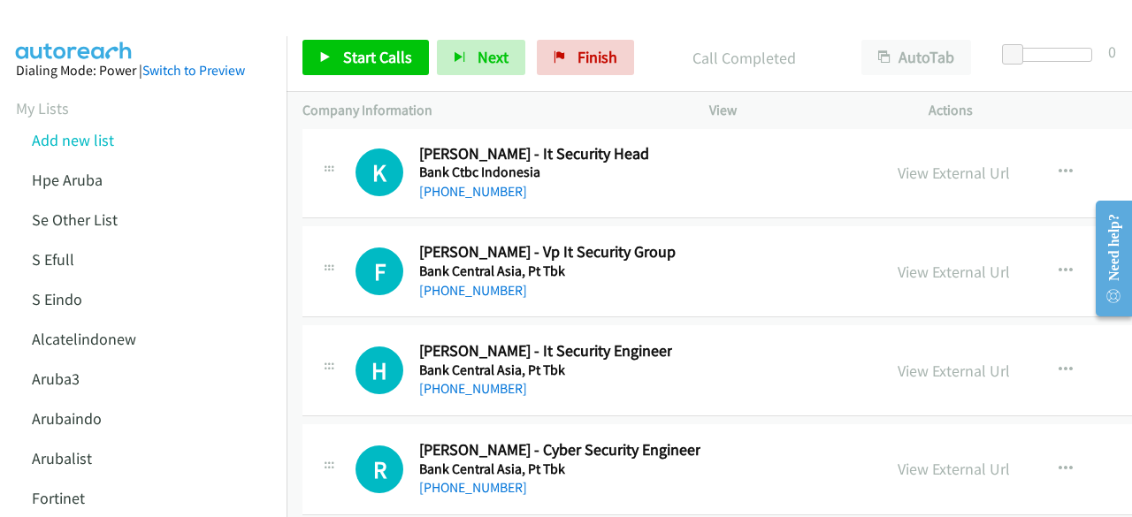
scroll to position [33788, 0]
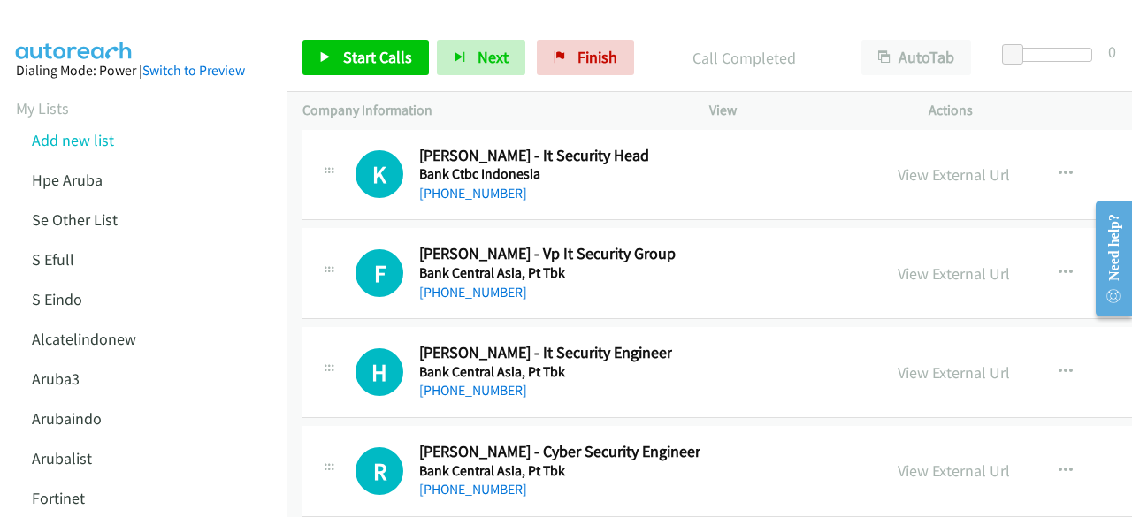
click at [922, 343] on div "View External Url View External Url Schedule/Manage Callback Start Calls Here R…" at bounding box center [1034, 372] width 305 height 58
click at [923, 363] on link "View External Url" at bounding box center [954, 373] width 112 height 20
click at [947, 264] on link "View External Url" at bounding box center [954, 274] width 112 height 20
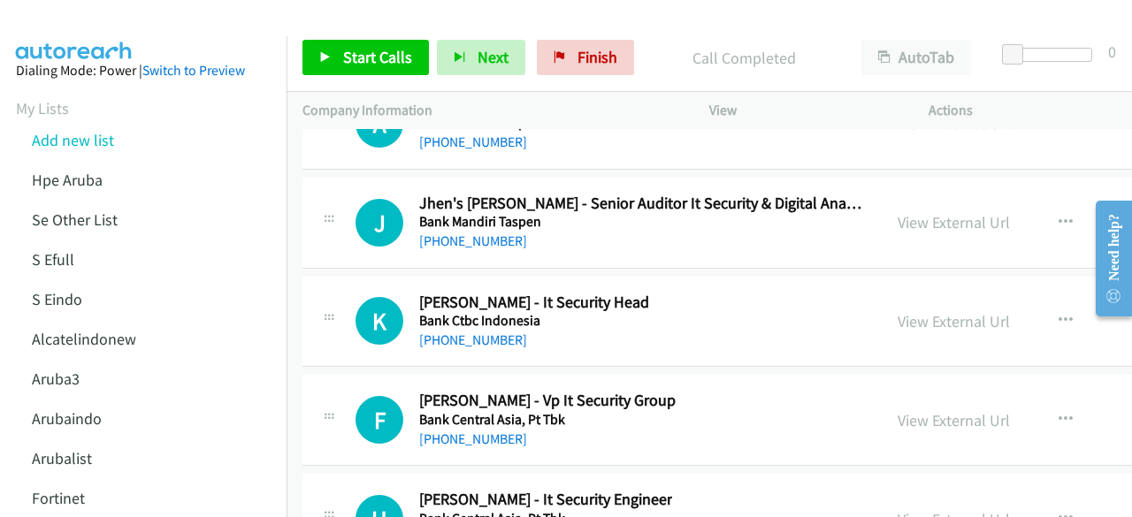
scroll to position [33632, 0]
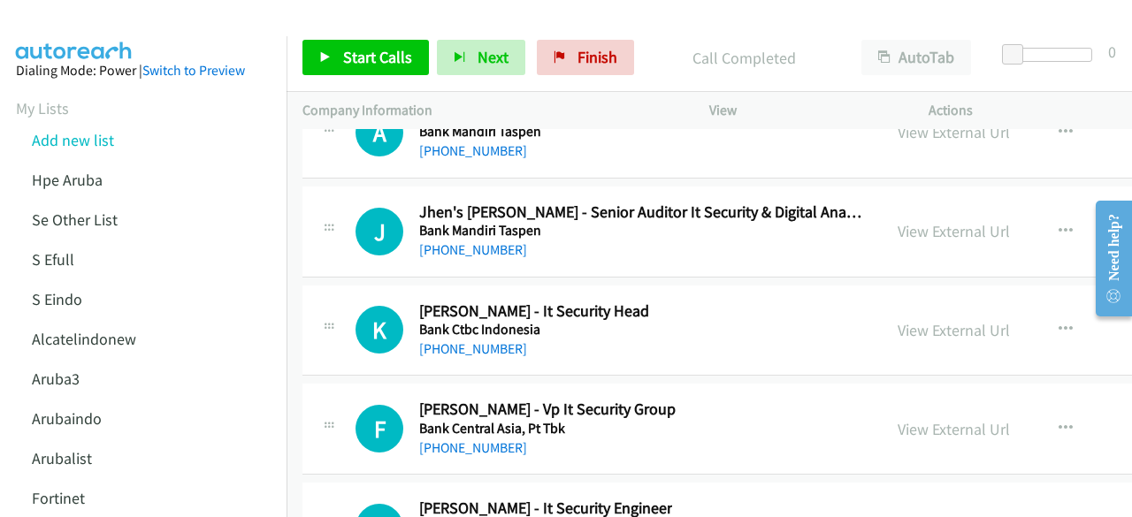
click at [909, 302] on div "View External Url View External Url Schedule/Manage Callback Start Calls Here R…" at bounding box center [1034, 331] width 305 height 58
click at [916, 320] on link "View External Url" at bounding box center [954, 330] width 112 height 20
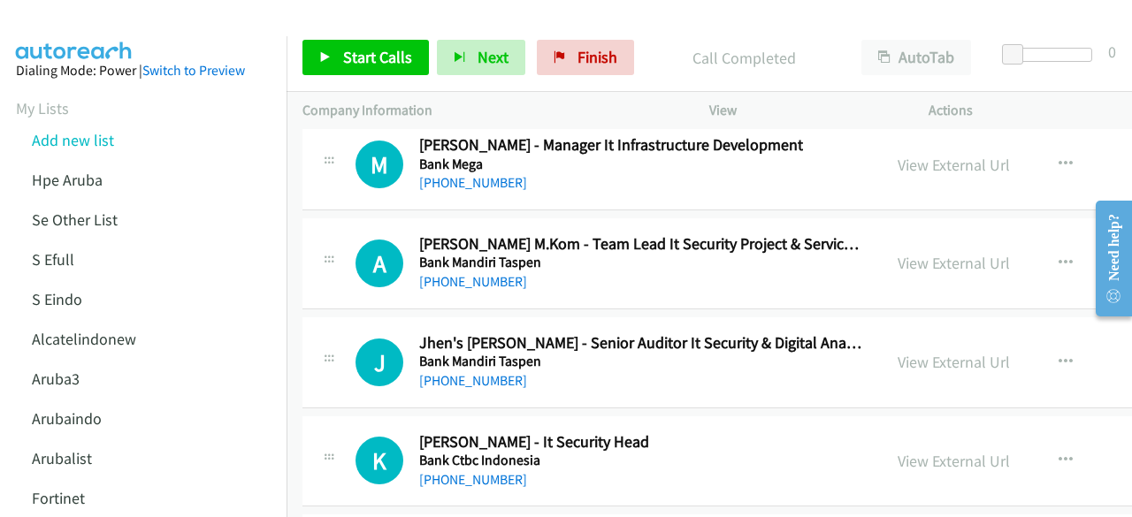
scroll to position [33494, 0]
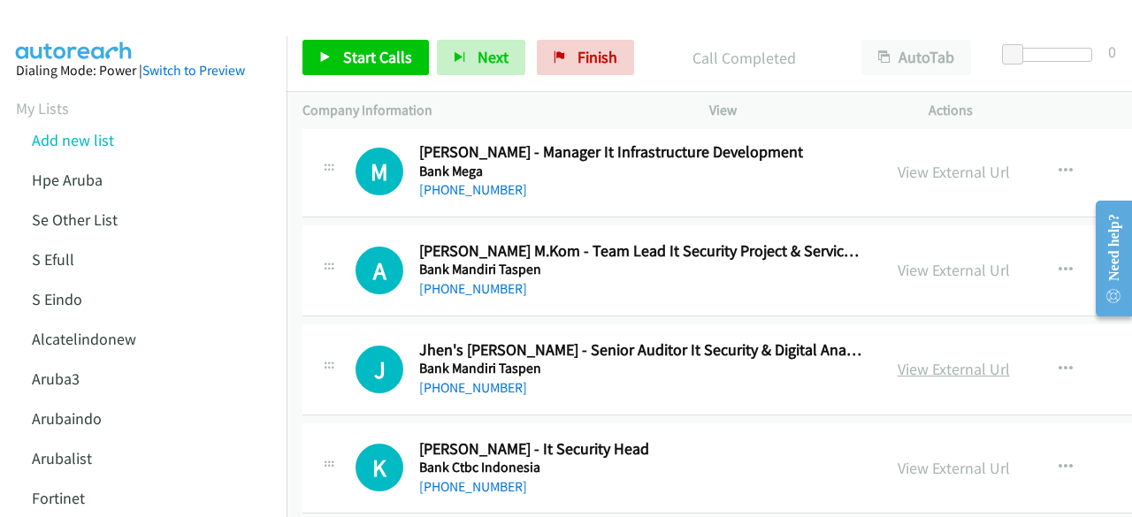
click at [915, 359] on link "View External Url" at bounding box center [954, 369] width 112 height 20
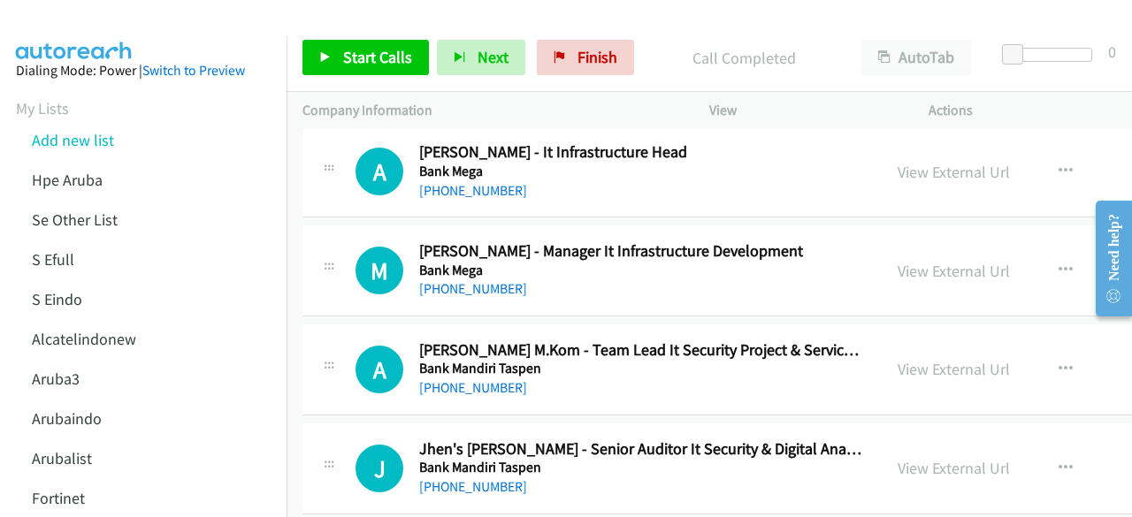
scroll to position [33395, 0]
click at [903, 359] on link "View External Url" at bounding box center [954, 369] width 112 height 20
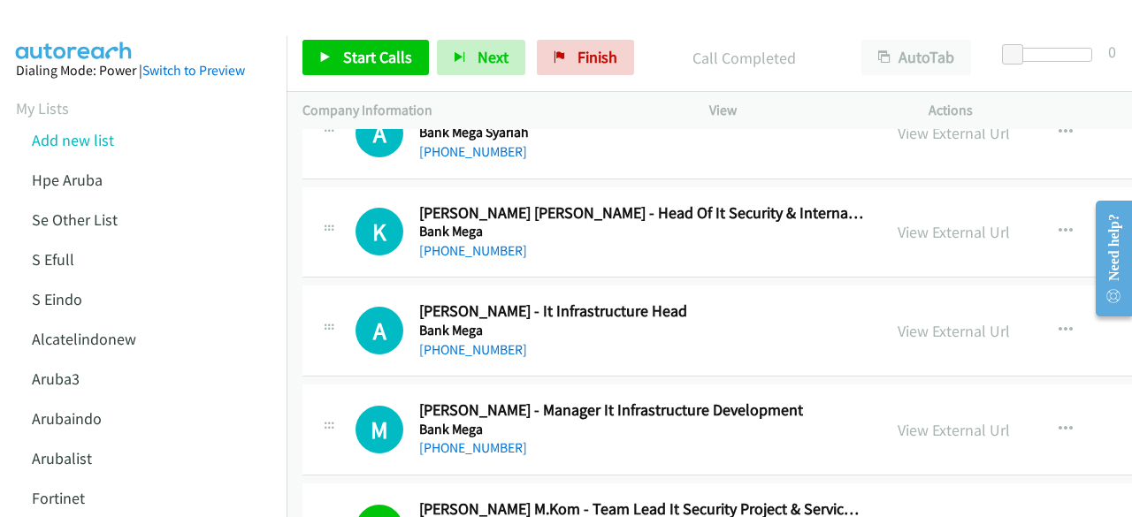
scroll to position [33236, 0]
click at [932, 420] on link "View External Url" at bounding box center [954, 430] width 112 height 20
click at [918, 321] on link "View External Url" at bounding box center [954, 331] width 112 height 20
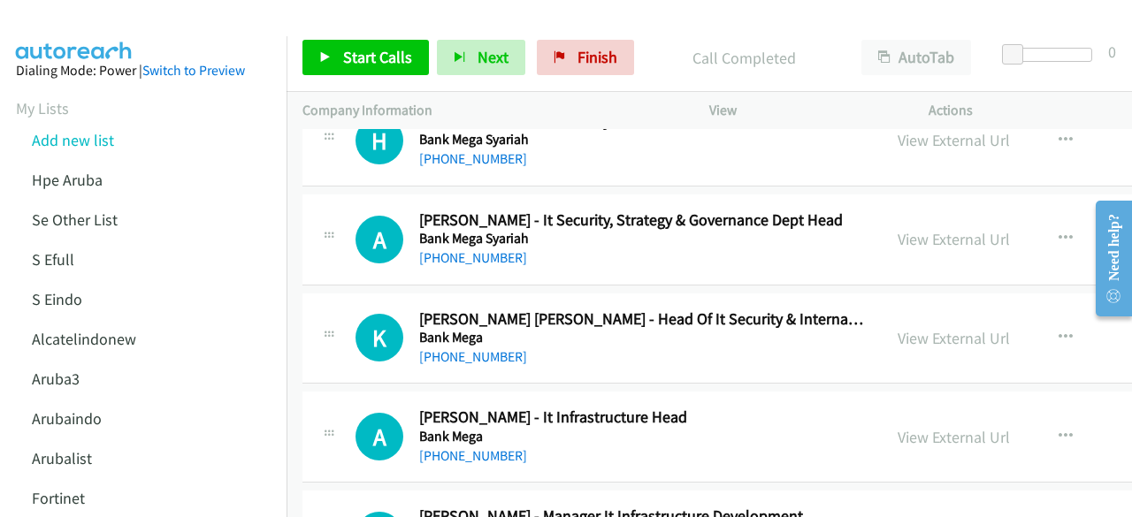
scroll to position [33128, 0]
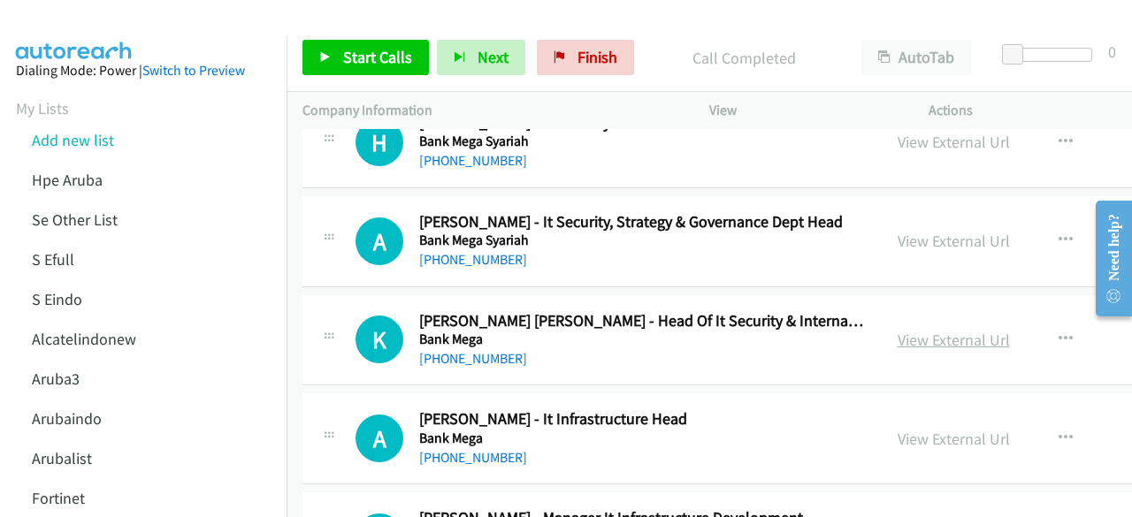
click at [918, 330] on link "View External Url" at bounding box center [954, 340] width 112 height 20
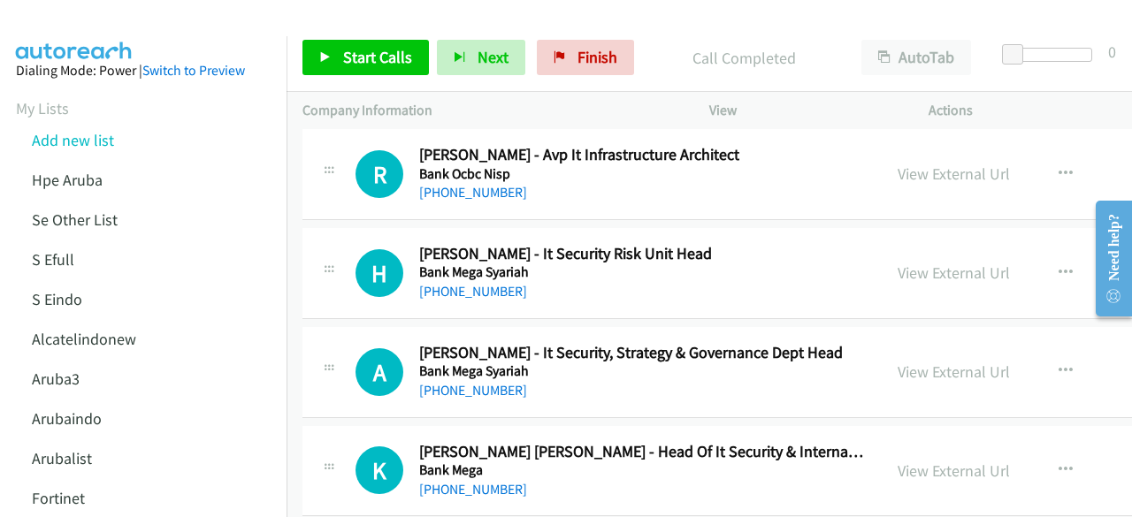
scroll to position [32995, 0]
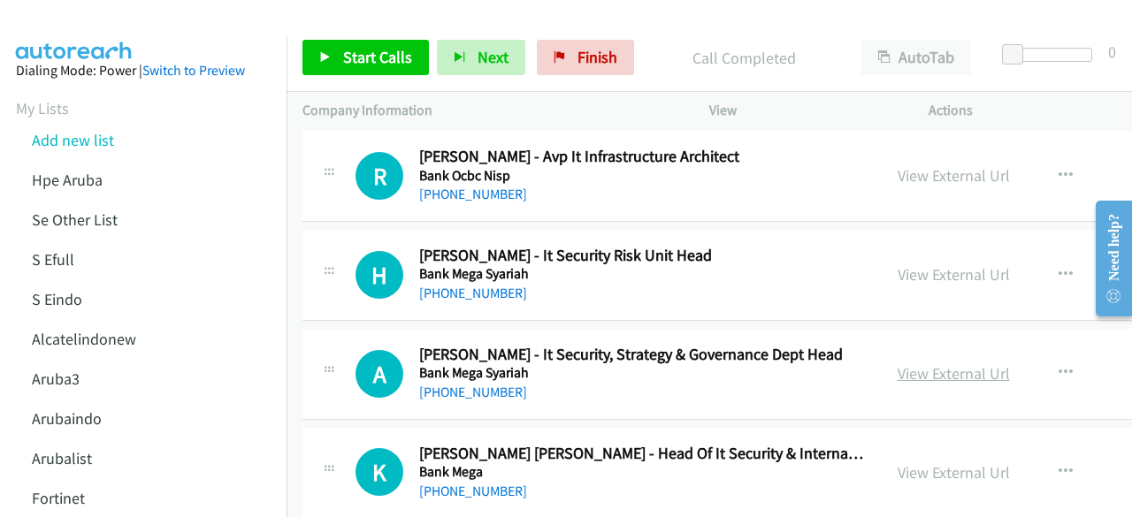
click at [932, 364] on link "View External Url" at bounding box center [954, 374] width 112 height 20
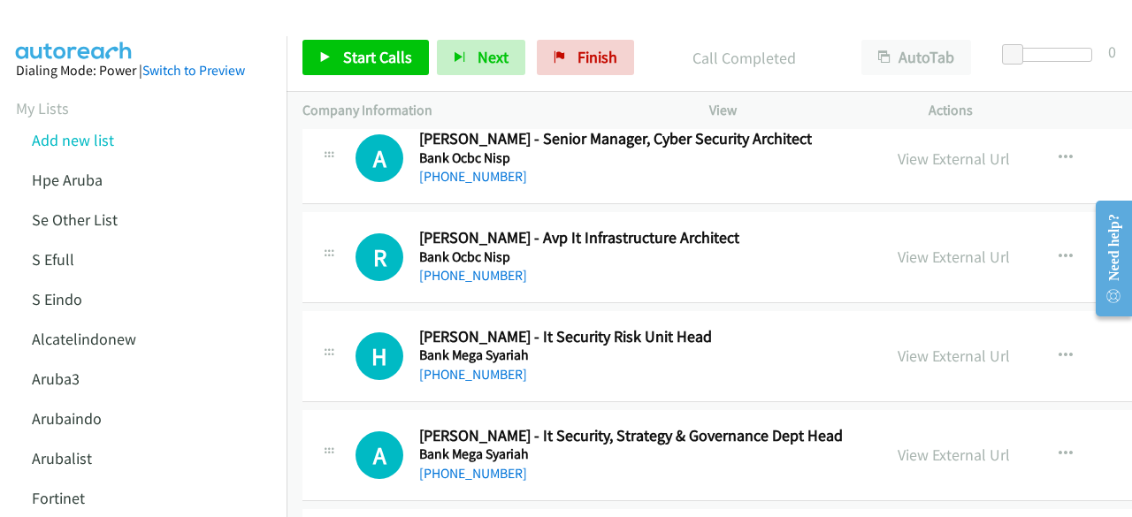
scroll to position [32914, 0]
click at [911, 346] on link "View External Url" at bounding box center [954, 356] width 112 height 20
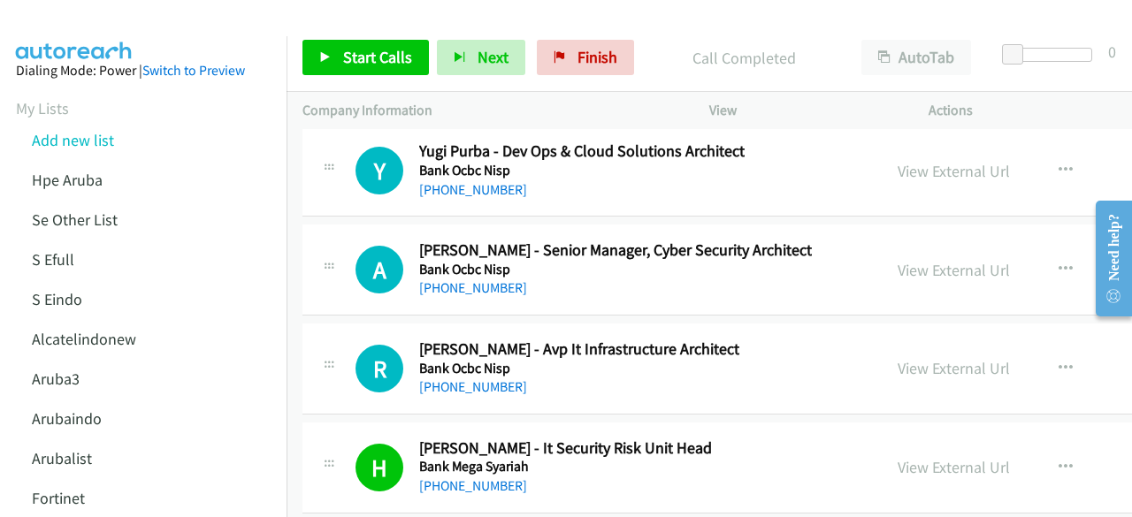
scroll to position [32802, 0]
click at [917, 358] on link "View External Url" at bounding box center [954, 368] width 112 height 20
click at [938, 260] on link "View External Url" at bounding box center [954, 270] width 112 height 20
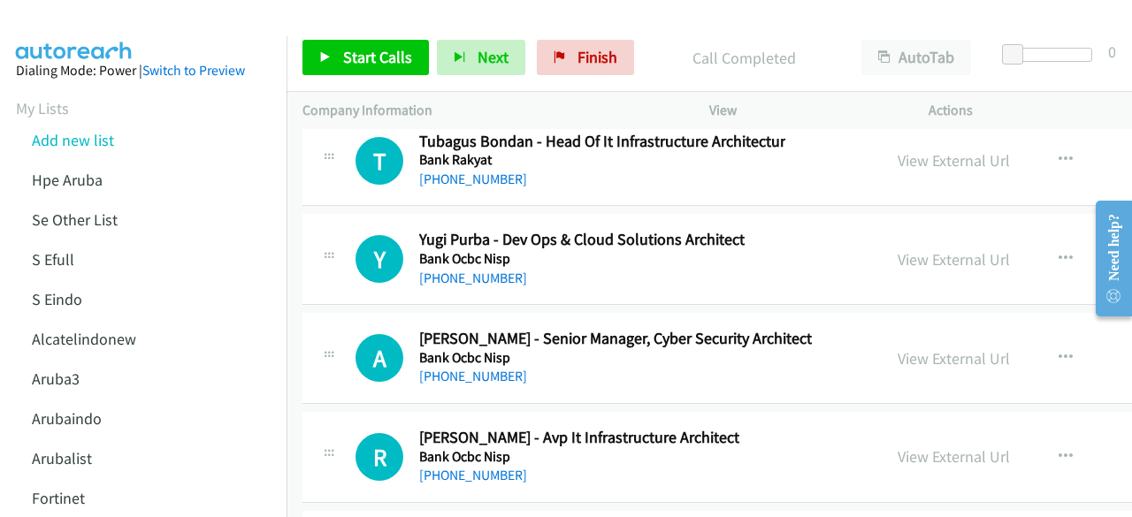
scroll to position [32679, 0]
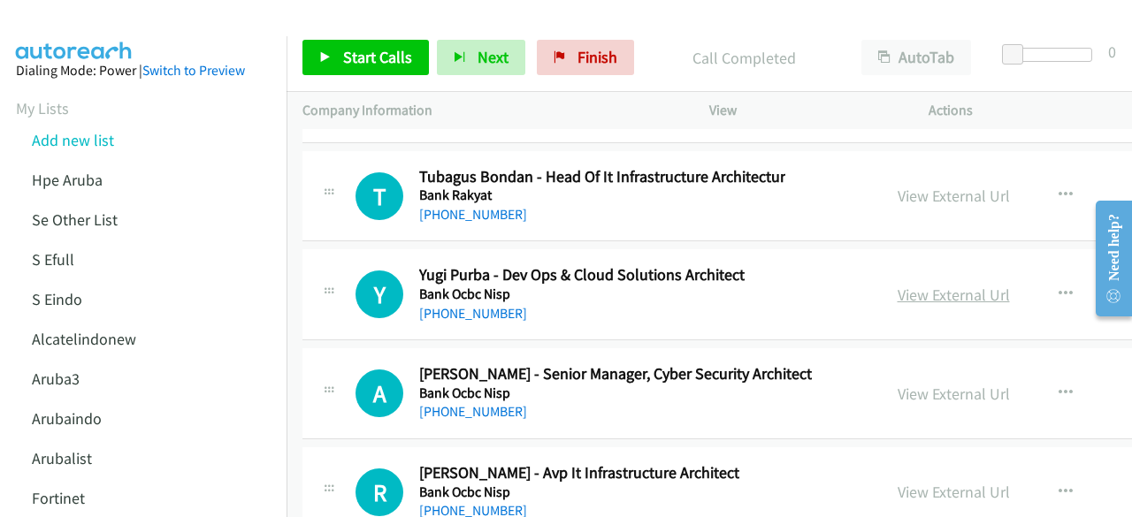
click at [928, 285] on link "View External Url" at bounding box center [954, 295] width 112 height 20
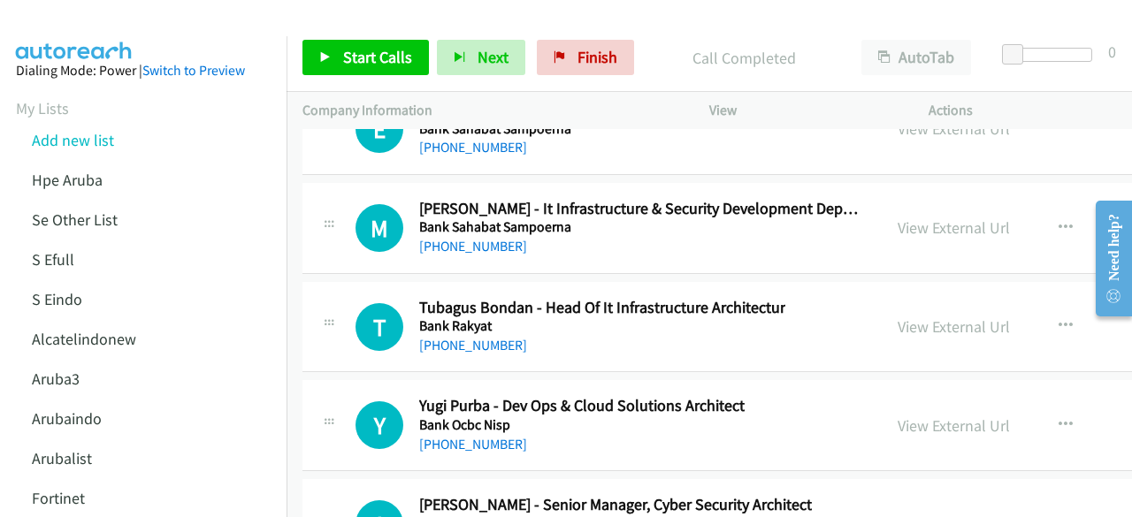
scroll to position [32548, 0]
click at [947, 317] on link "View External Url" at bounding box center [954, 327] width 112 height 20
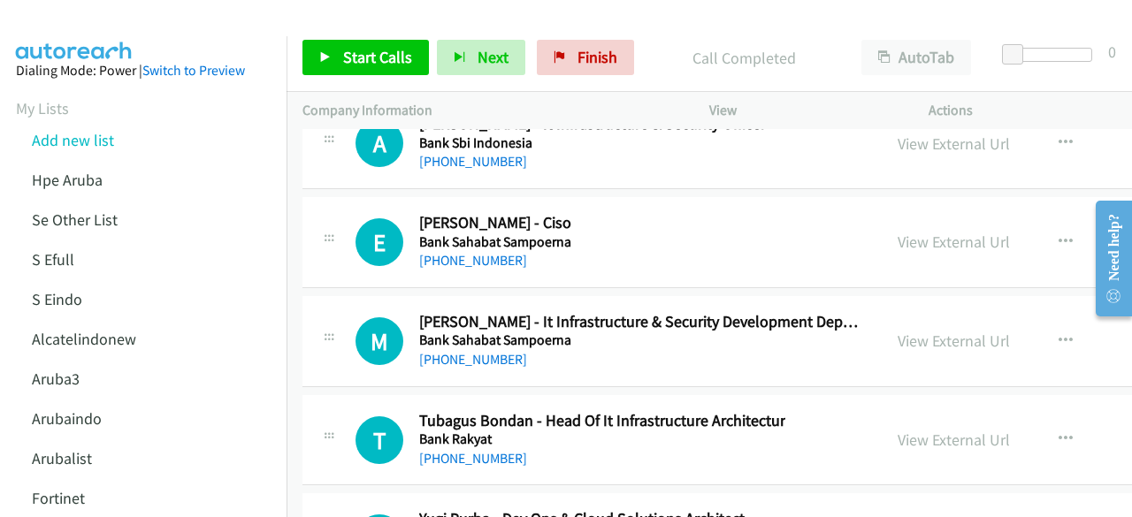
scroll to position [32431, 0]
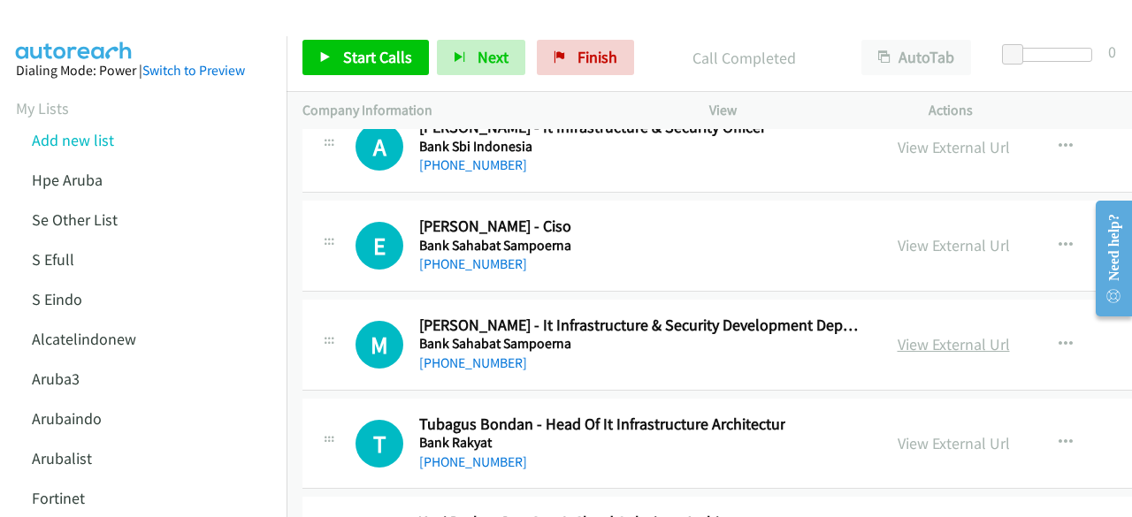
click at [939, 334] on link "View External Url" at bounding box center [954, 344] width 112 height 20
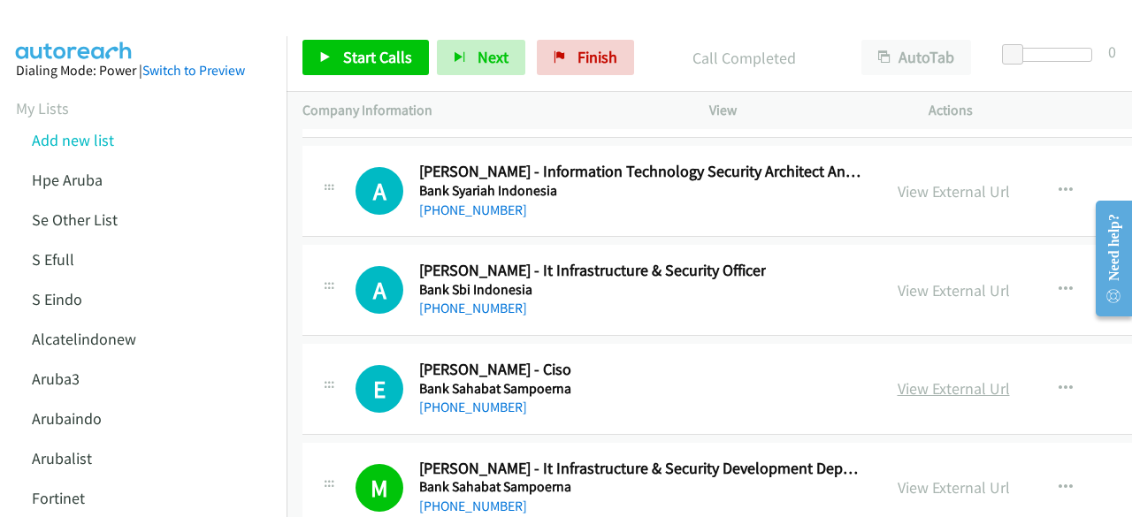
click at [939, 379] on link "View External Url" at bounding box center [954, 389] width 112 height 20
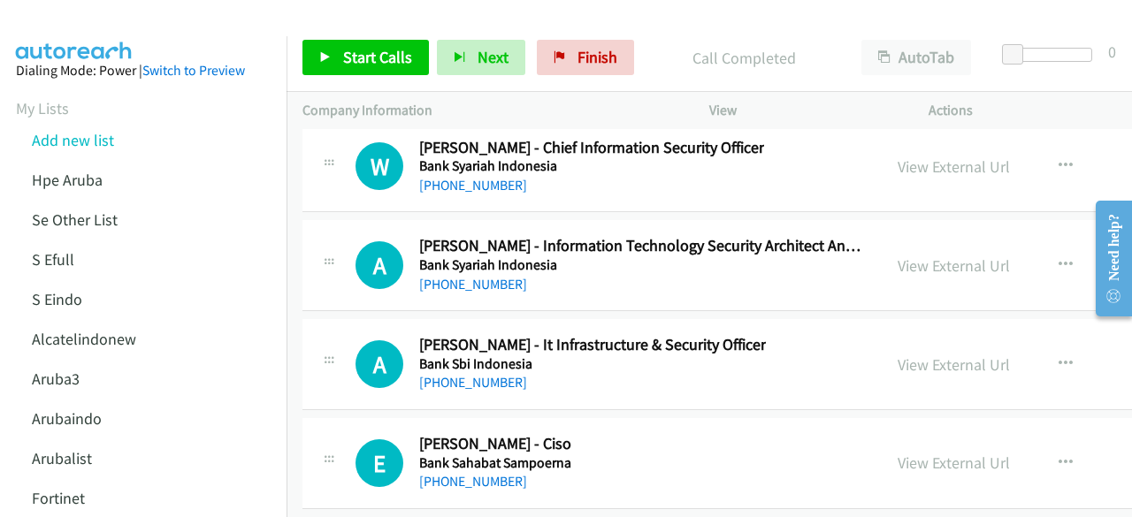
scroll to position [32204, 0]
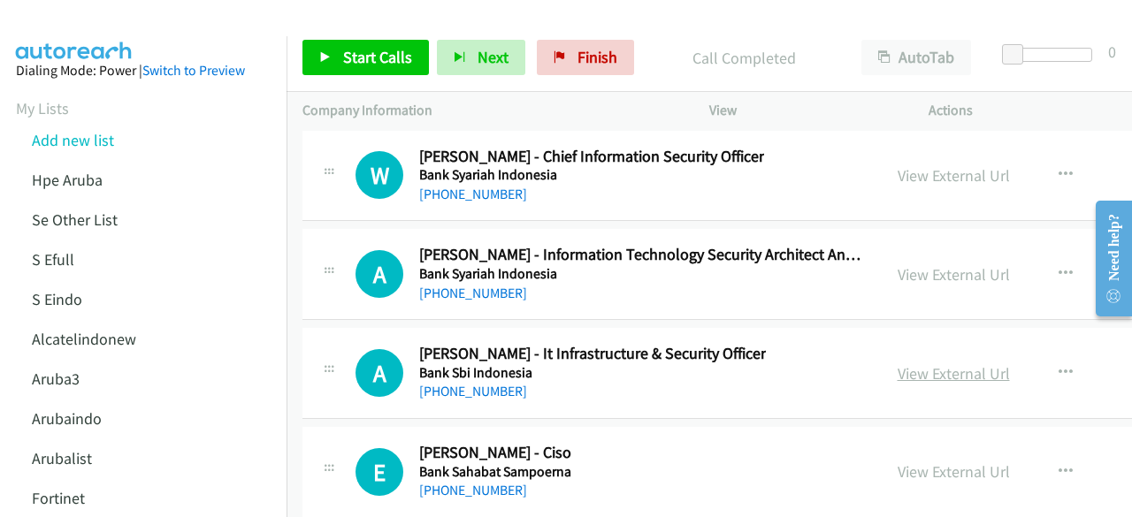
click at [920, 364] on link "View External Url" at bounding box center [954, 374] width 112 height 20
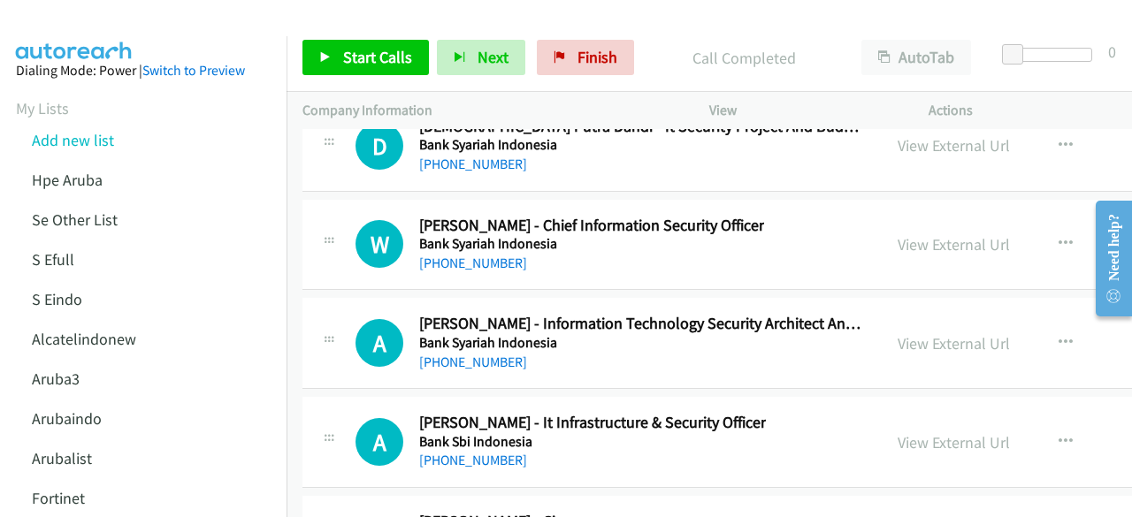
scroll to position [32130, 0]
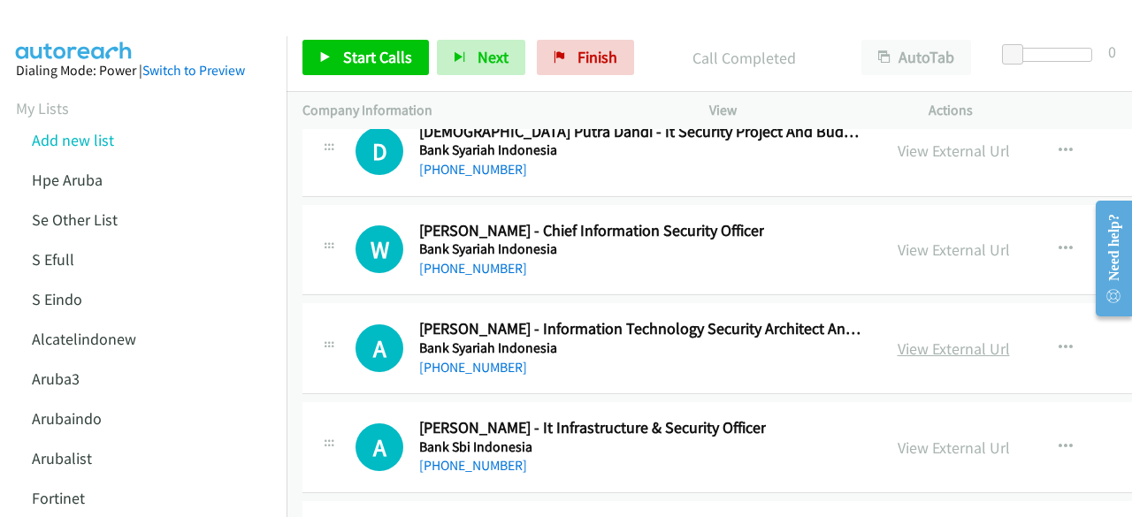
click at [921, 339] on link "View External Url" at bounding box center [954, 349] width 112 height 20
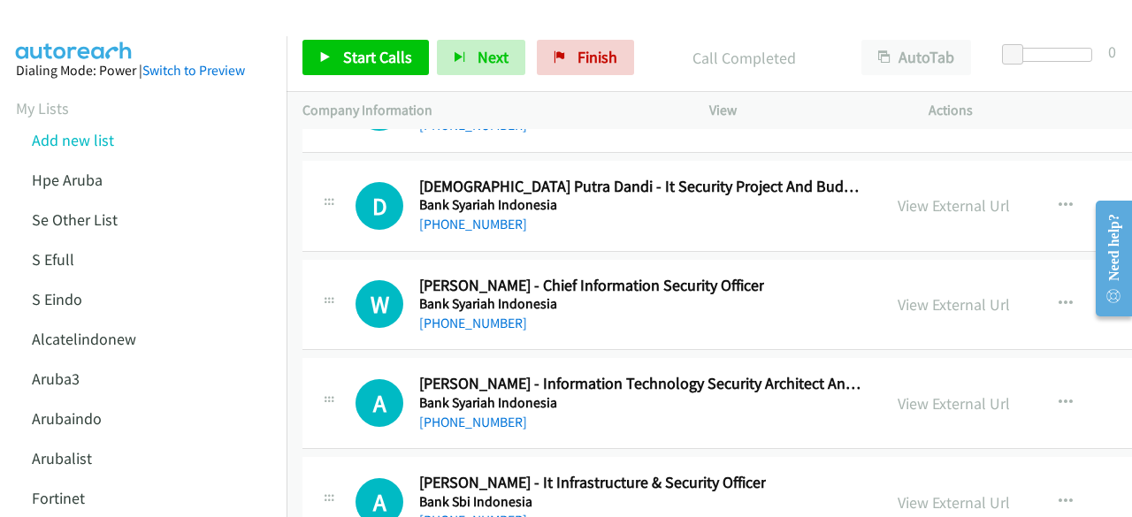
scroll to position [32075, 0]
click at [919, 295] on link "View External Url" at bounding box center [954, 305] width 112 height 20
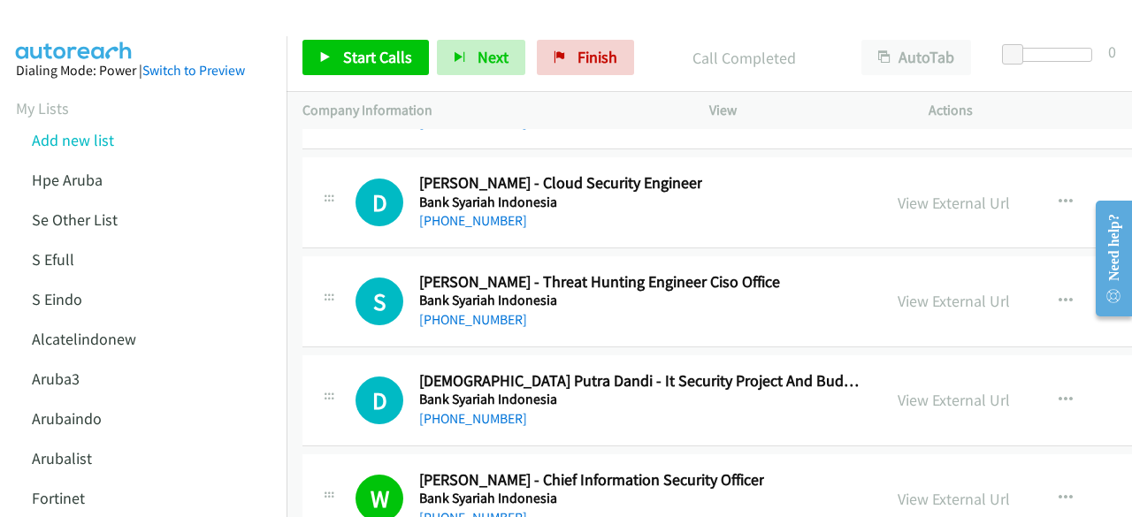
scroll to position [31881, 0]
click at [954, 390] on link "View External Url" at bounding box center [954, 400] width 112 height 20
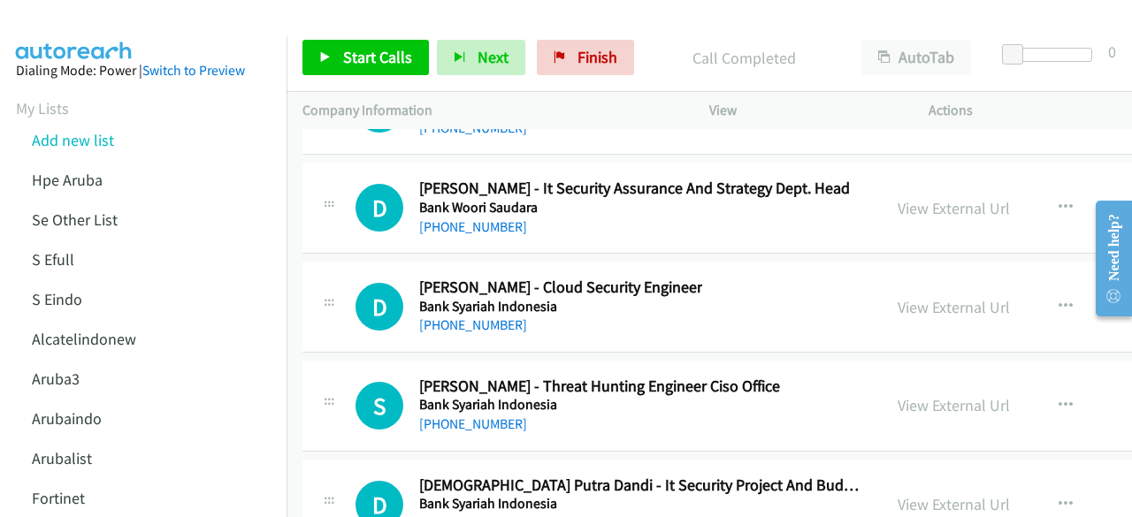
scroll to position [31775, 0]
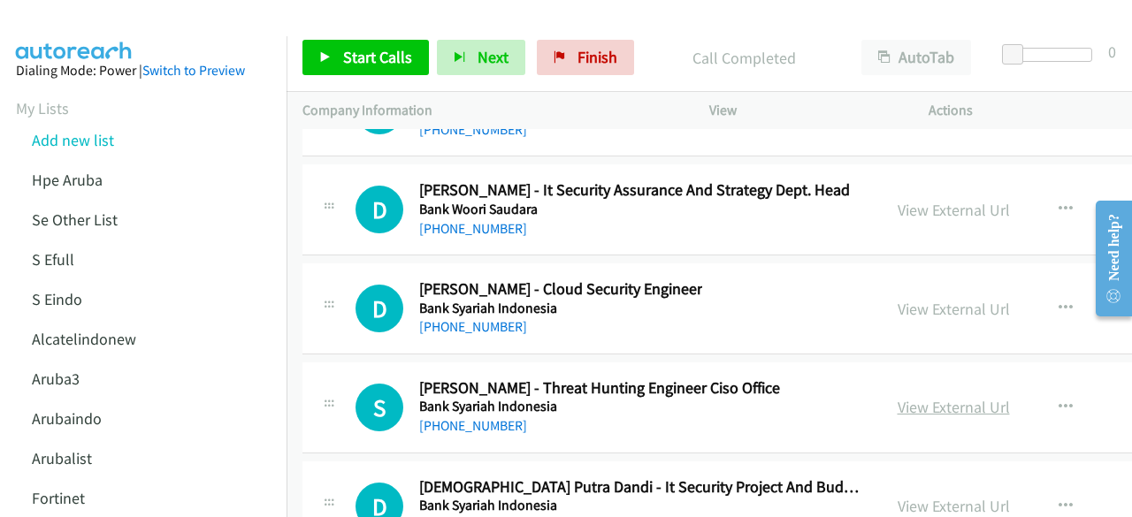
click at [929, 397] on link "View External Url" at bounding box center [954, 407] width 112 height 20
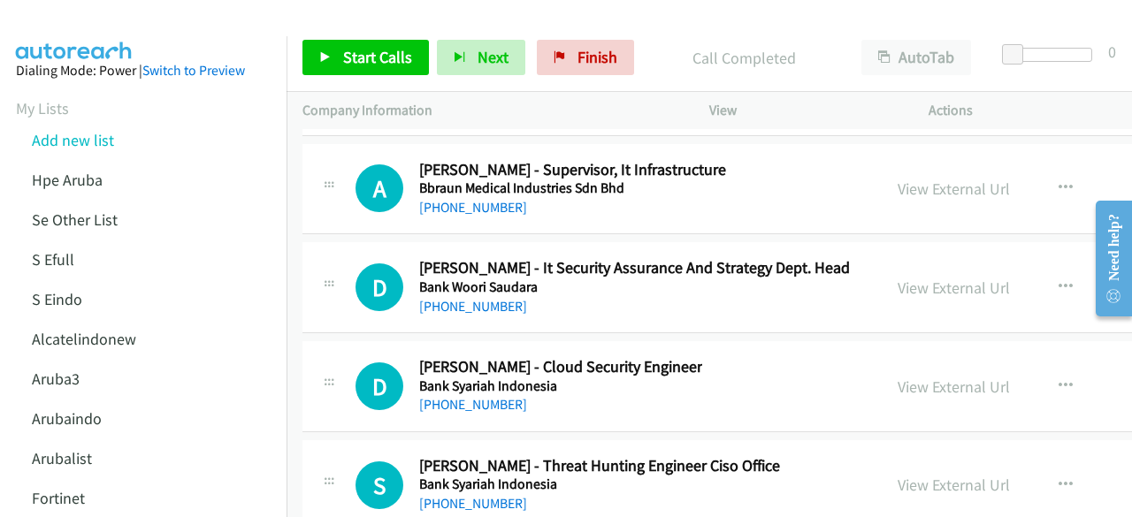
scroll to position [31695, 0]
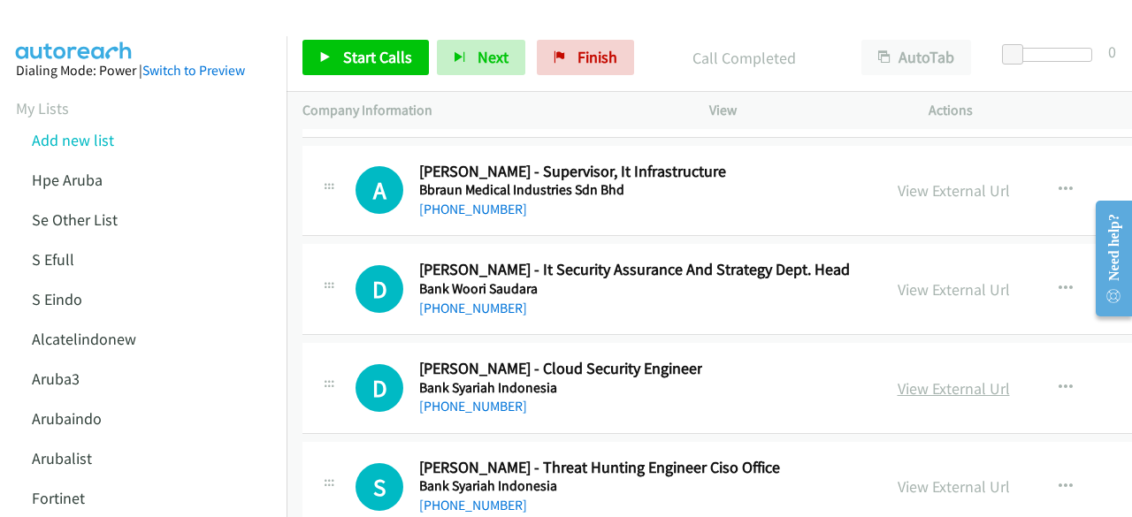
click at [947, 379] on link "View External Url" at bounding box center [954, 389] width 112 height 20
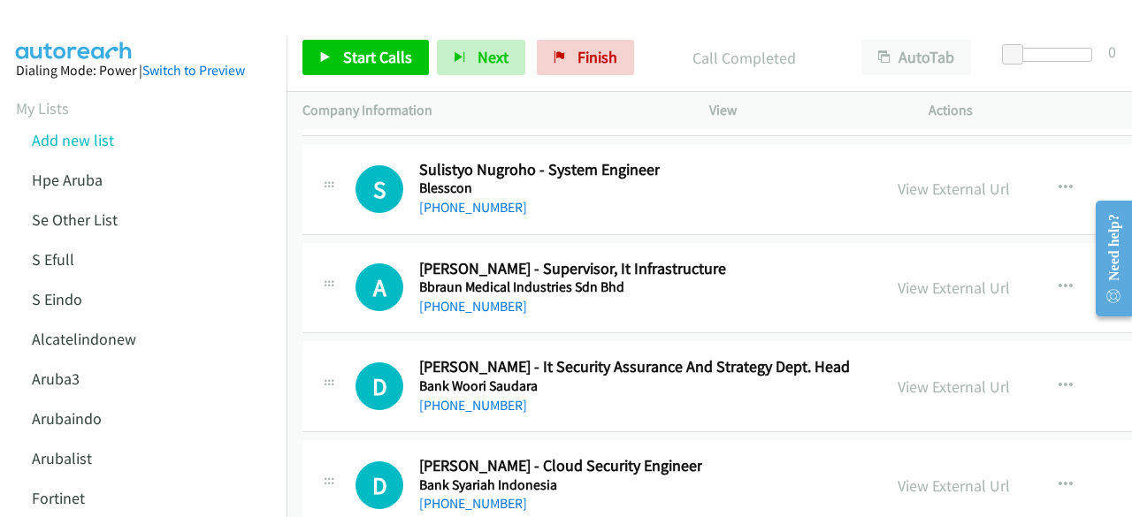
scroll to position [31591, 0]
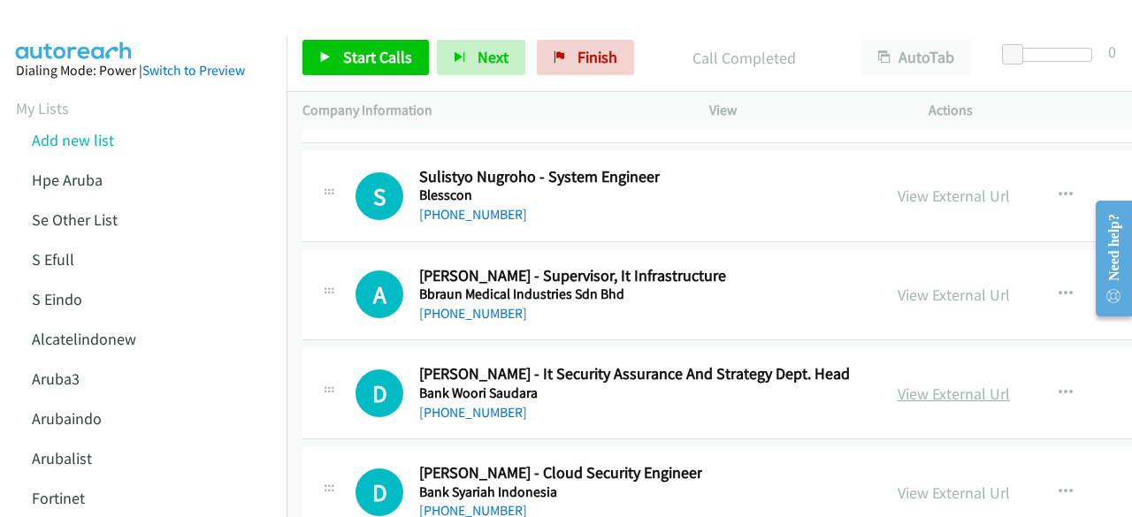
click at [937, 384] on link "View External Url" at bounding box center [954, 394] width 112 height 20
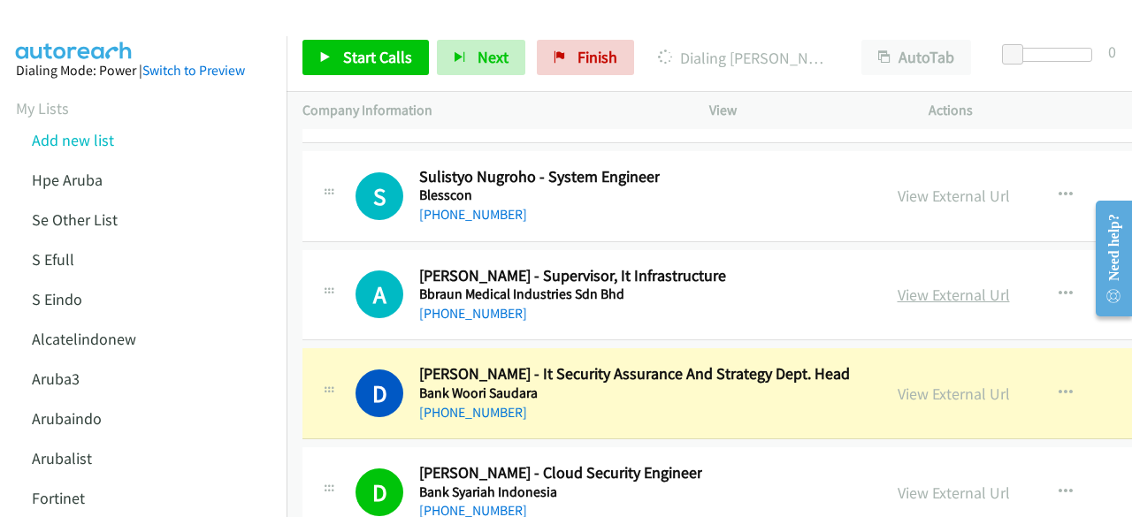
click at [898, 285] on link "View External Url" at bounding box center [954, 295] width 112 height 20
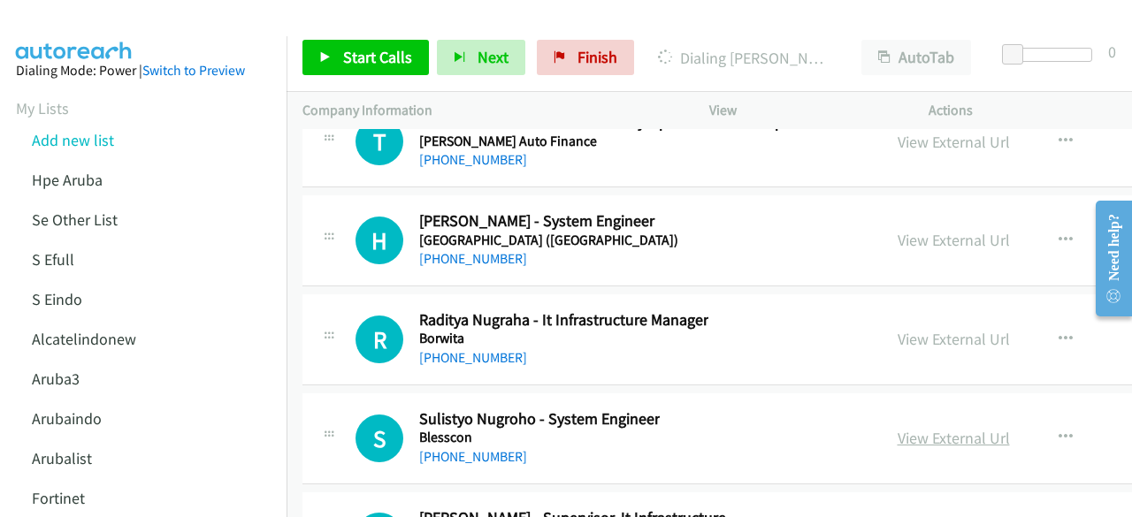
scroll to position [31346, 0]
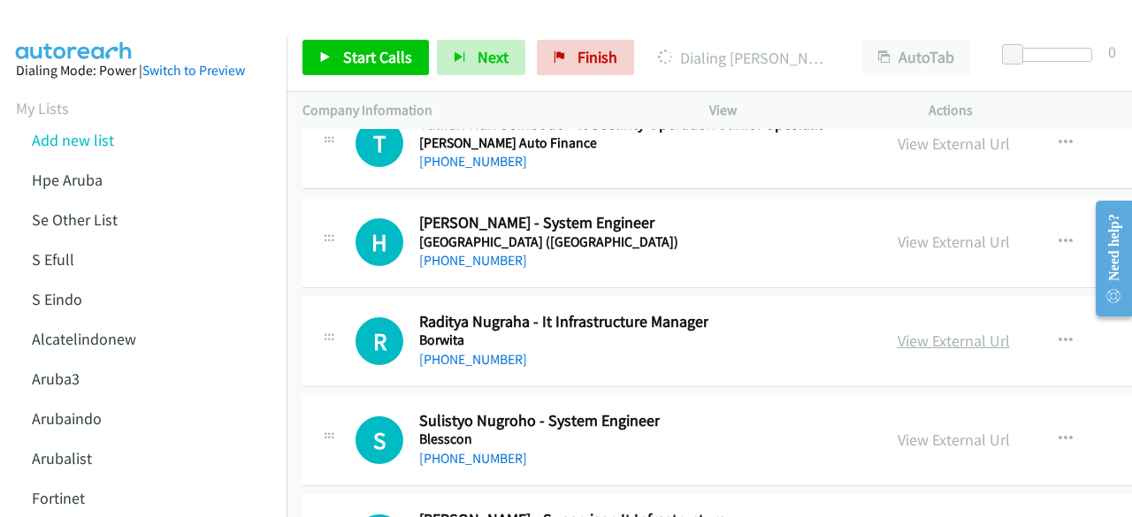
click at [906, 331] on link "View External Url" at bounding box center [954, 341] width 112 height 20
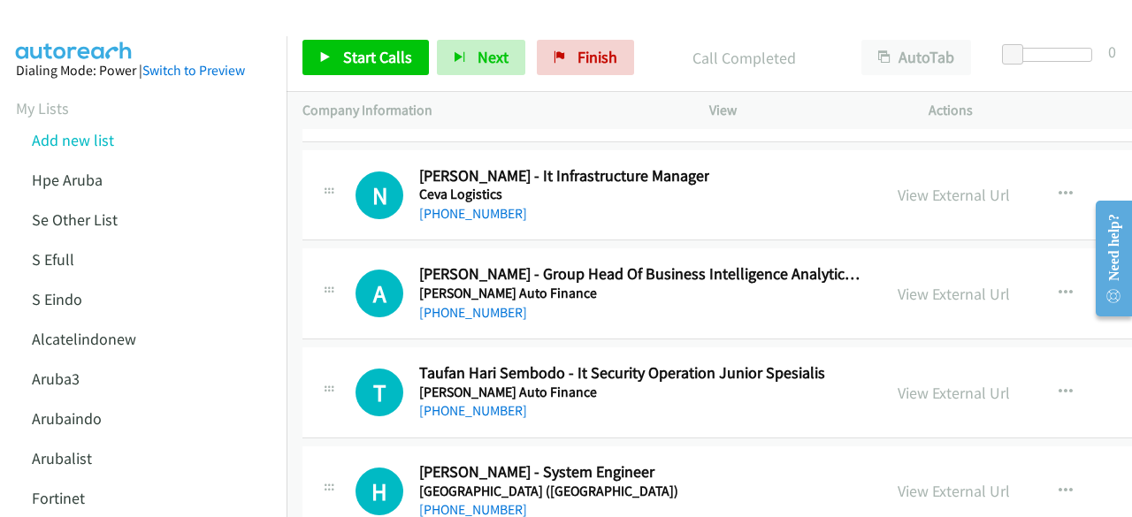
scroll to position [31092, 0]
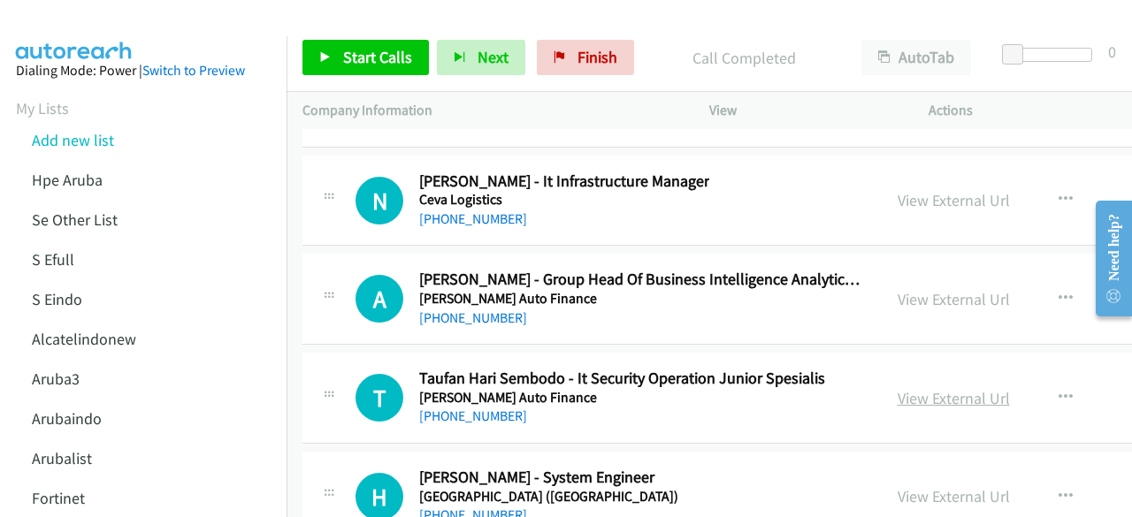
click at [924, 388] on link "View External Url" at bounding box center [954, 398] width 112 height 20
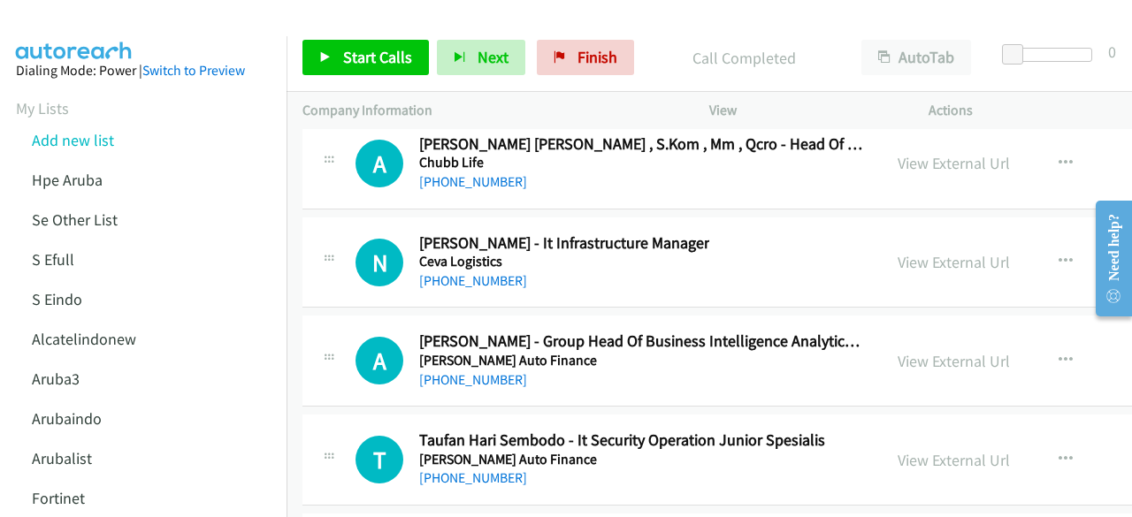
scroll to position [31028, 0]
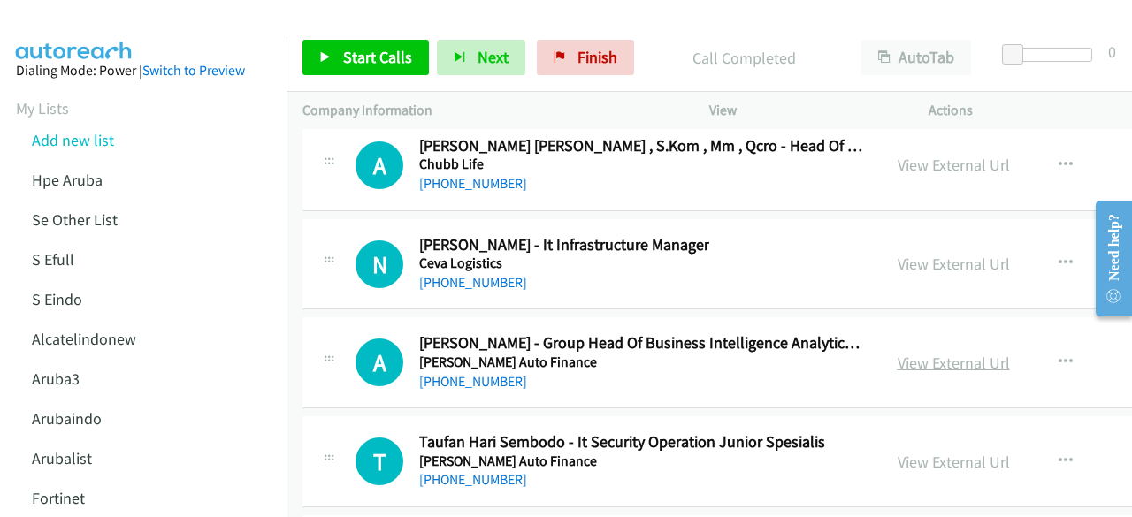
click at [933, 353] on link "View External Url" at bounding box center [954, 363] width 112 height 20
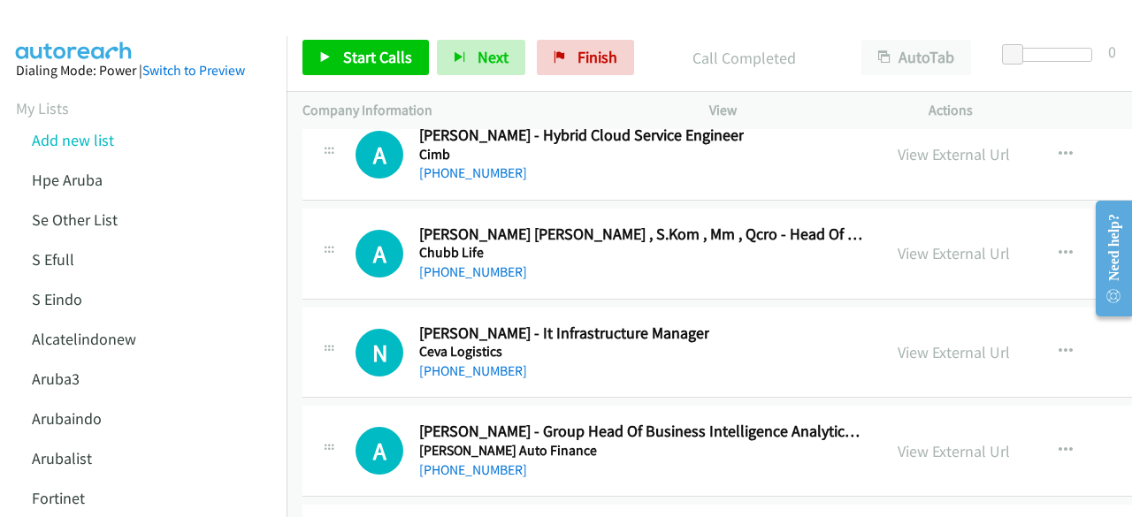
scroll to position [30940, 0]
click at [914, 342] on link "View External Url" at bounding box center [954, 352] width 112 height 20
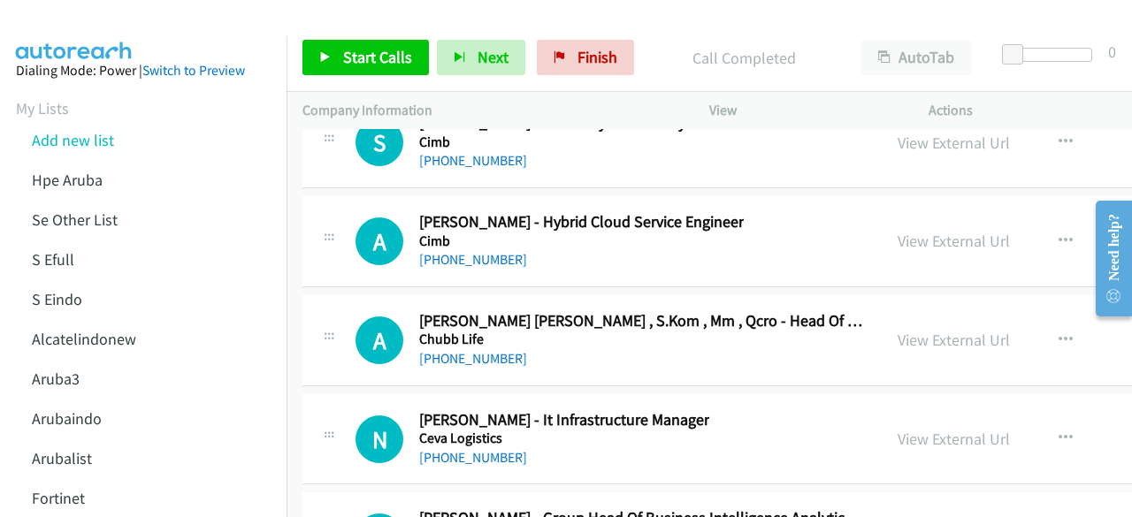
scroll to position [30853, 0]
click at [918, 330] on link "View External Url" at bounding box center [954, 340] width 112 height 20
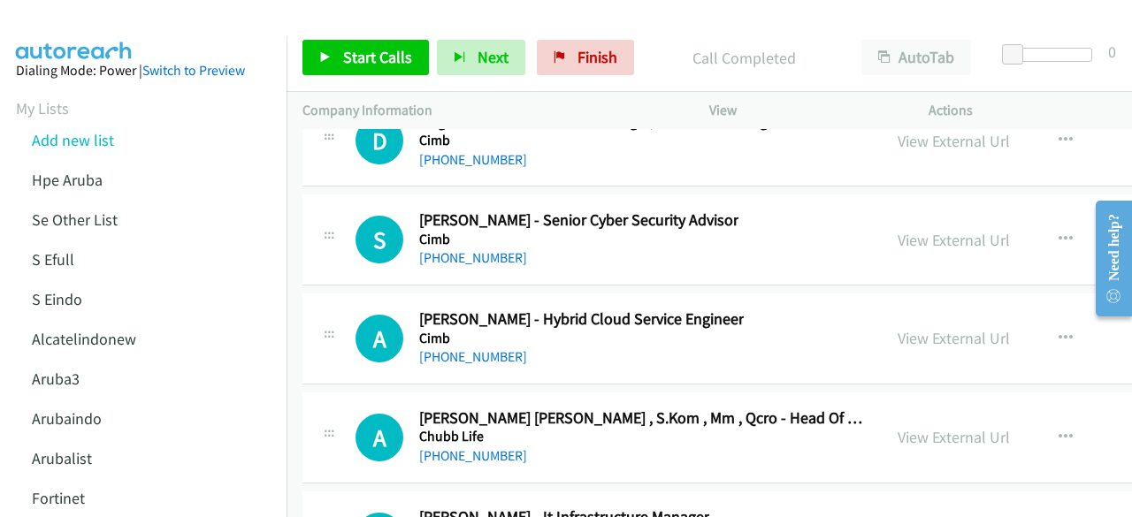
scroll to position [30750, 0]
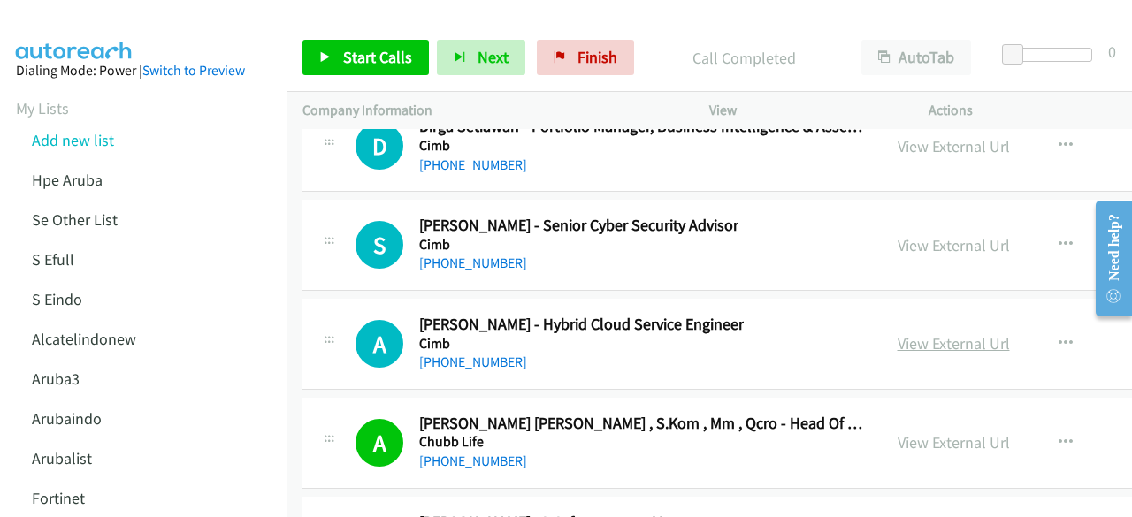
click at [909, 333] on link "View External Url" at bounding box center [954, 343] width 112 height 20
click at [913, 235] on link "View External Url" at bounding box center [954, 245] width 112 height 20
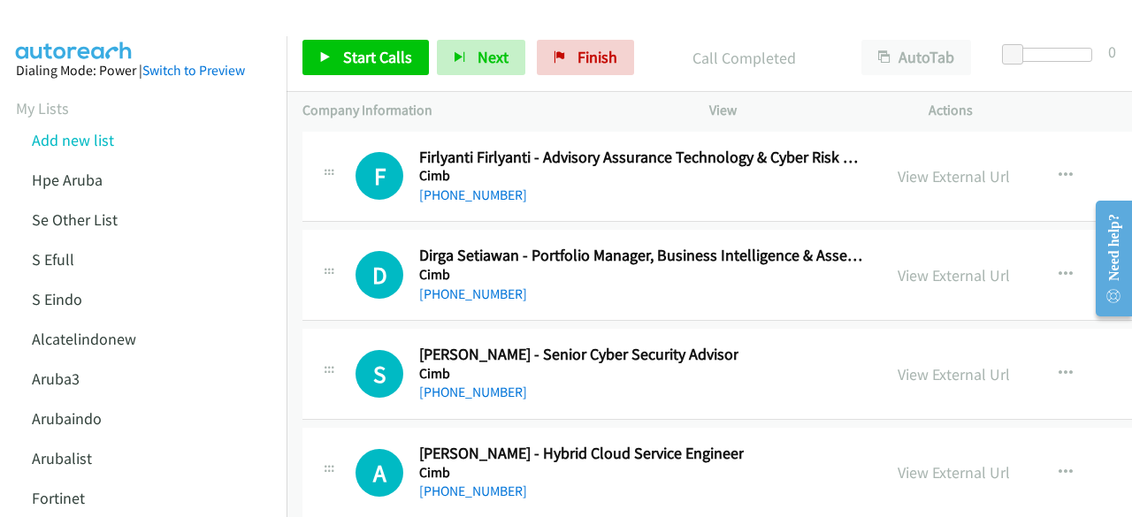
scroll to position [30619, 0]
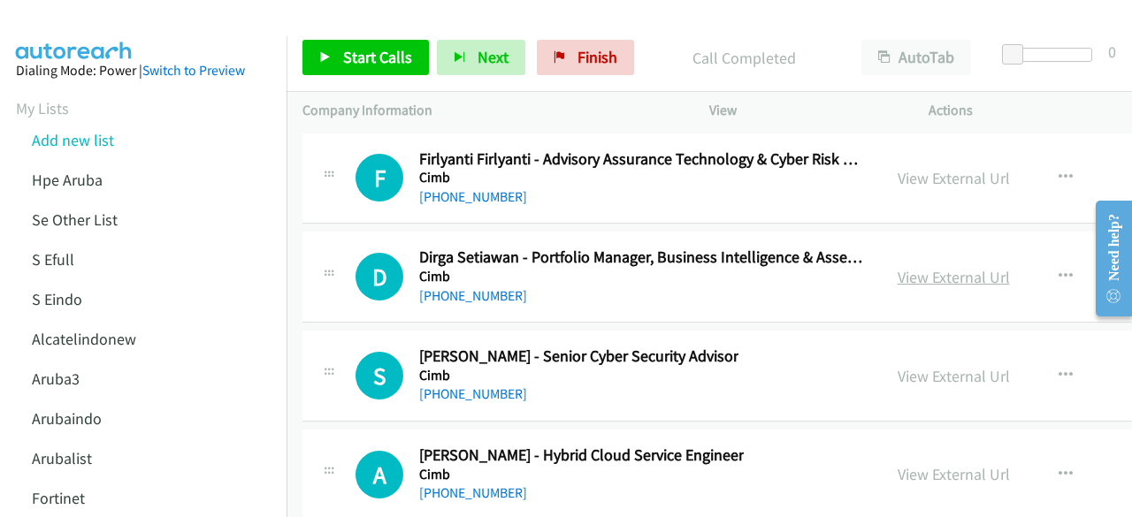
click at [911, 267] on link "View External Url" at bounding box center [954, 277] width 112 height 20
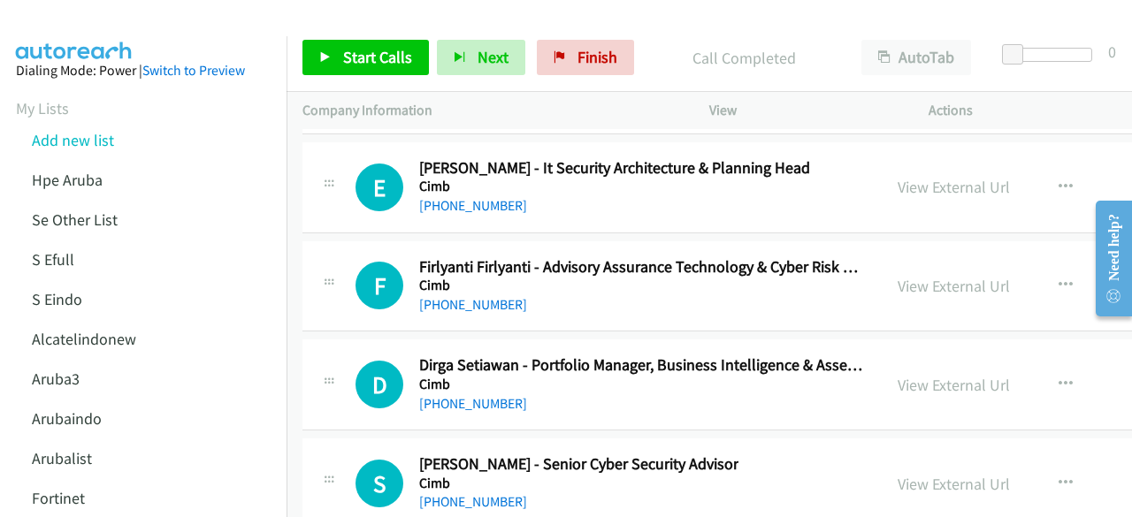
scroll to position [30490, 0]
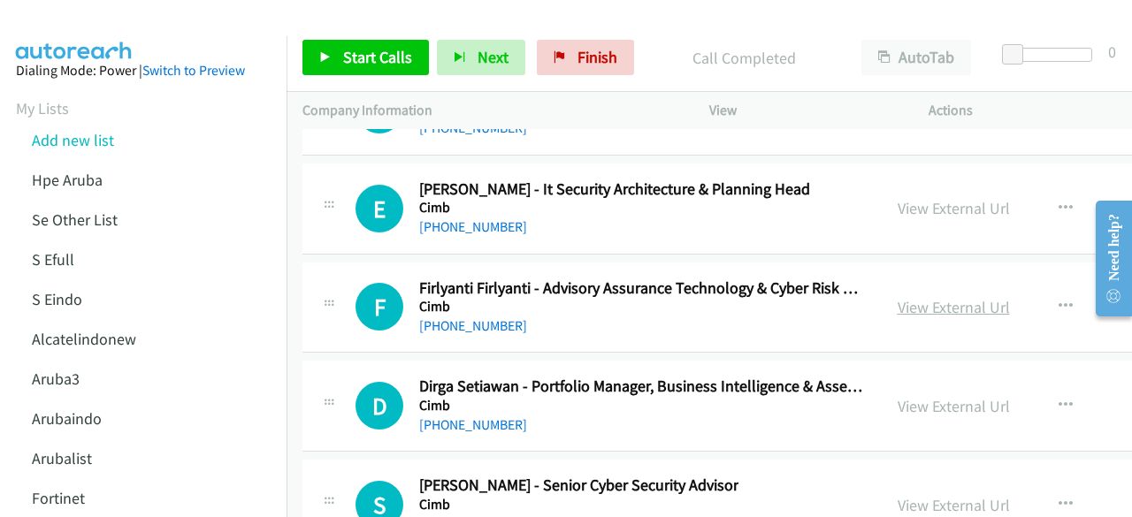
click at [911, 297] on link "View External Url" at bounding box center [954, 307] width 112 height 20
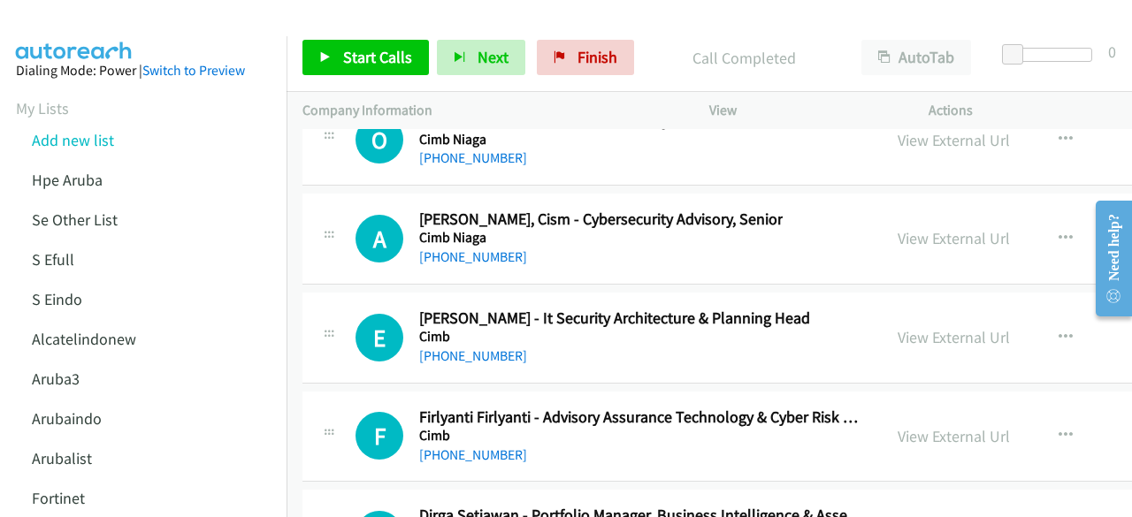
scroll to position [30357, 0]
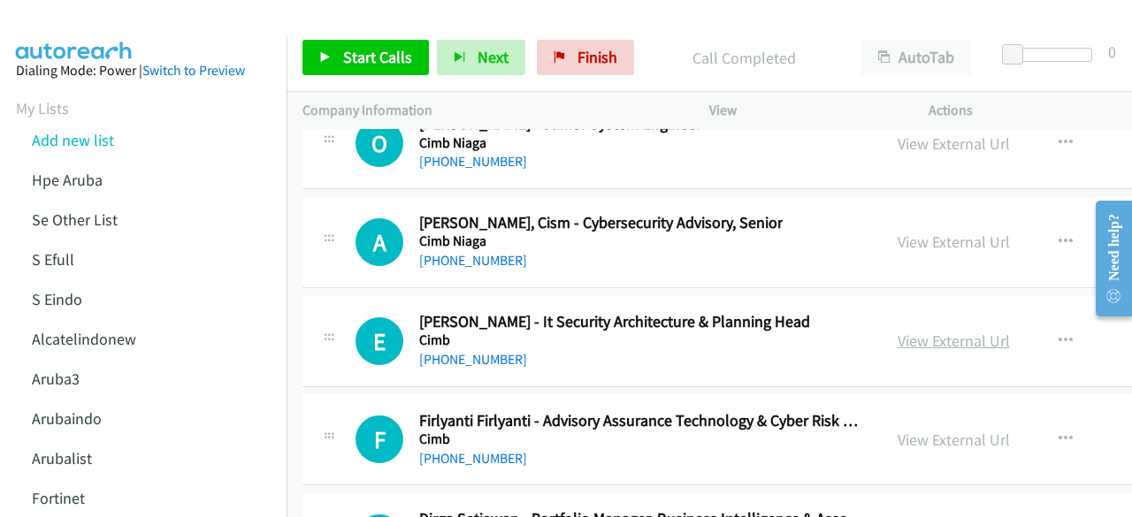
click at [948, 331] on link "View External Url" at bounding box center [954, 341] width 112 height 20
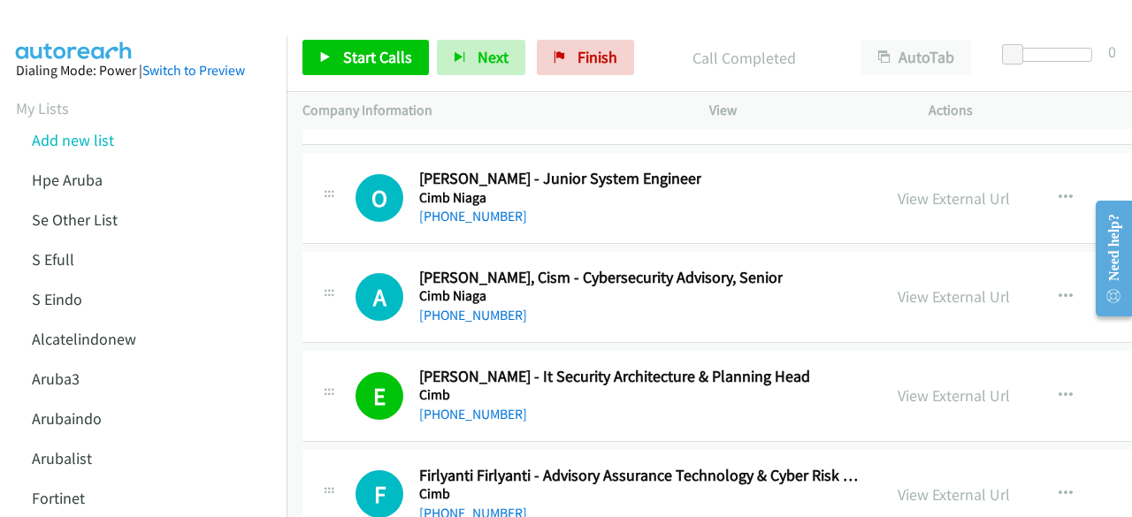
scroll to position [30303, 0]
click at [946, 287] on link "View External Url" at bounding box center [954, 297] width 112 height 20
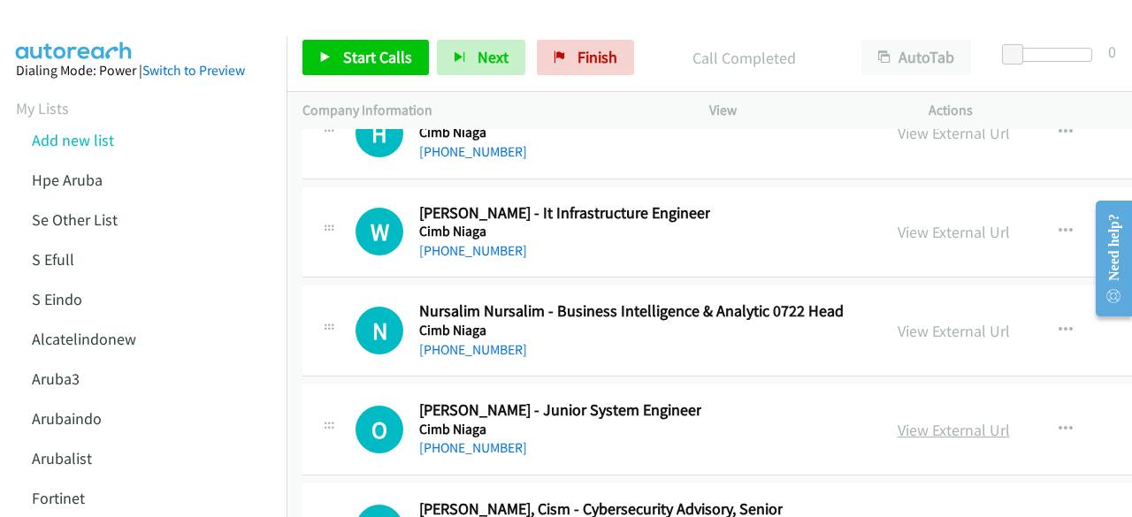
scroll to position [30066, 0]
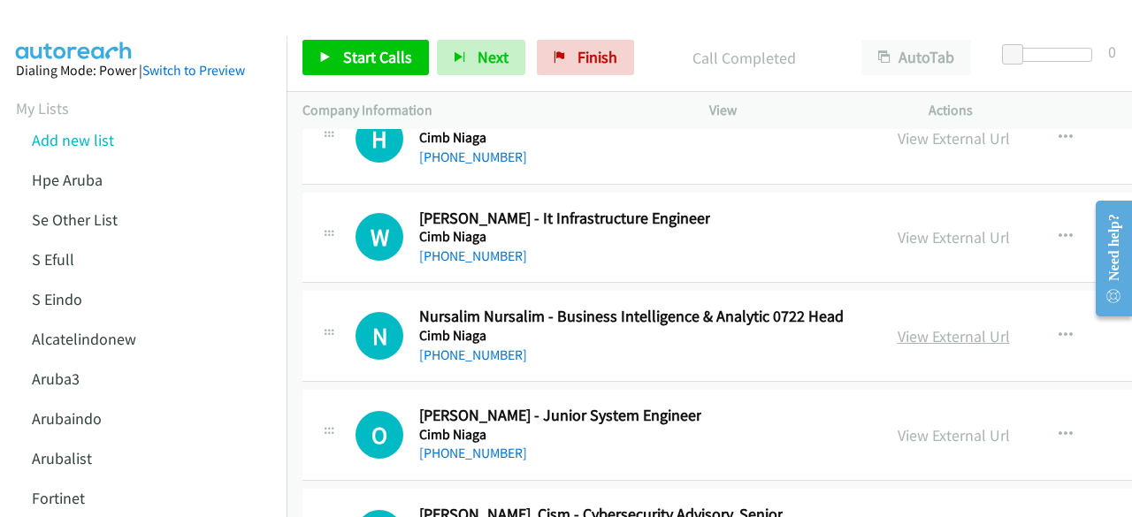
click at [940, 326] on link "View External Url" at bounding box center [954, 336] width 112 height 20
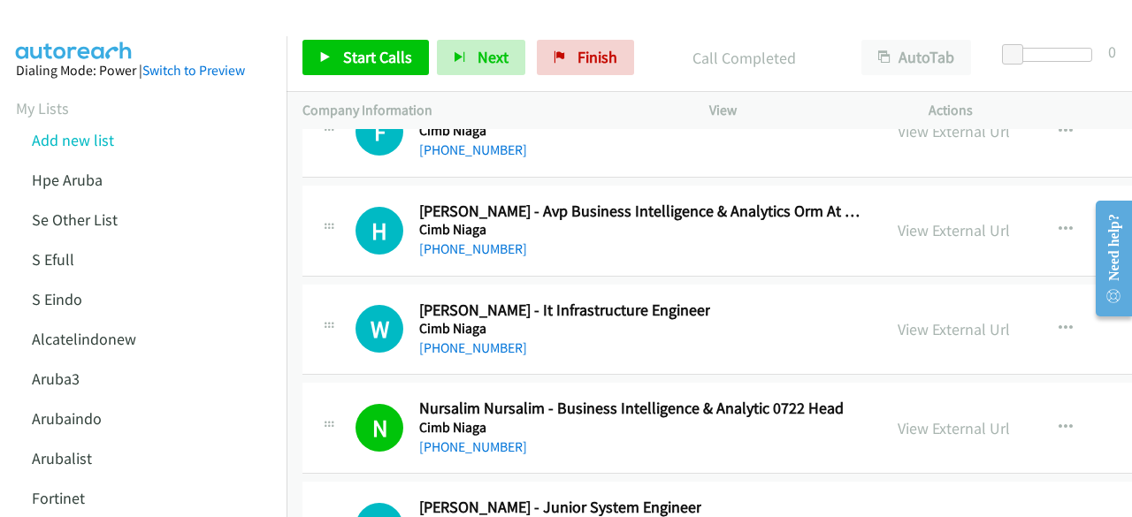
scroll to position [29970, 0]
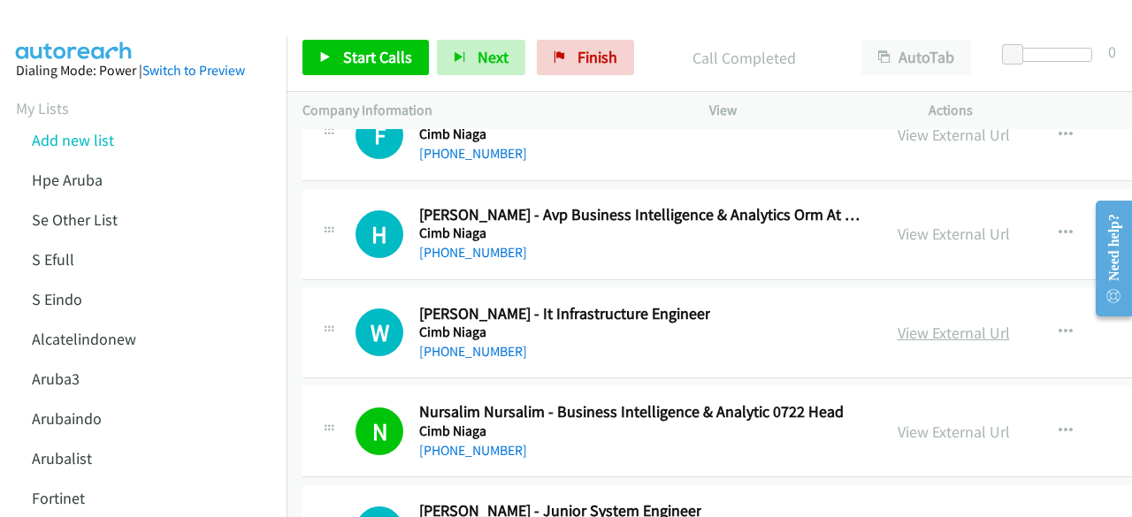
click at [916, 323] on link "View External Url" at bounding box center [954, 333] width 112 height 20
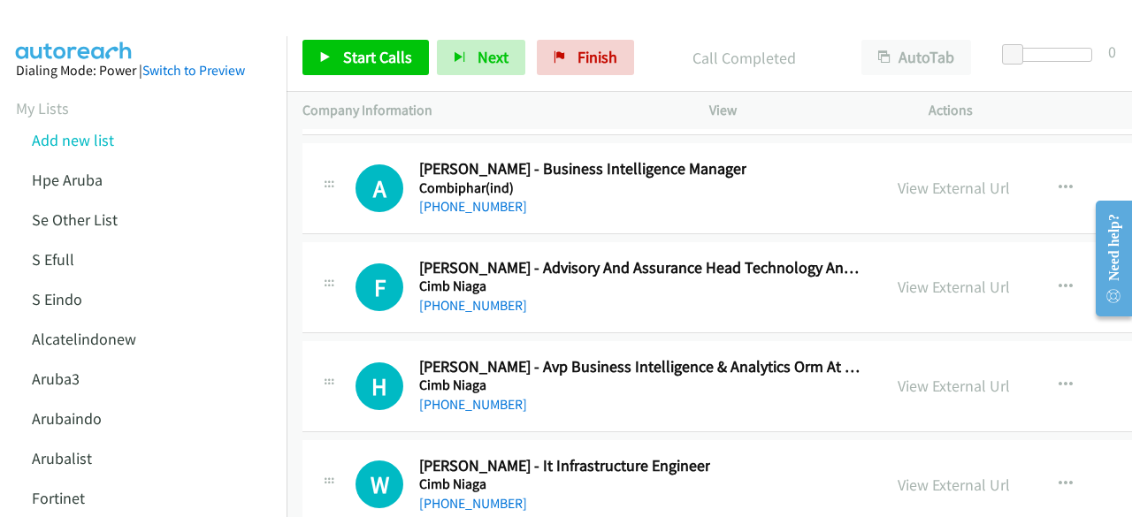
scroll to position [29816, 0]
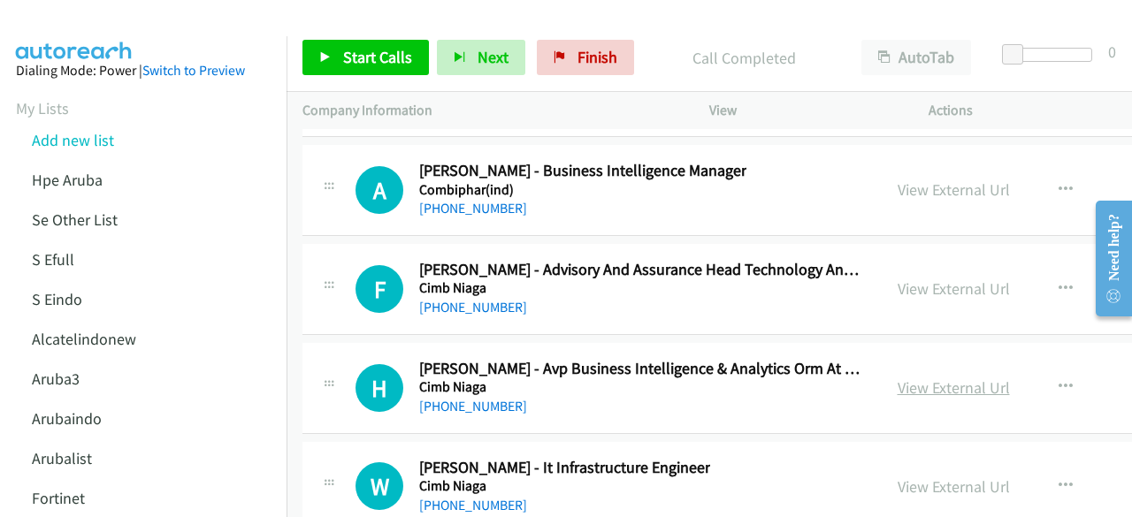
click at [908, 378] on link "View External Url" at bounding box center [954, 388] width 112 height 20
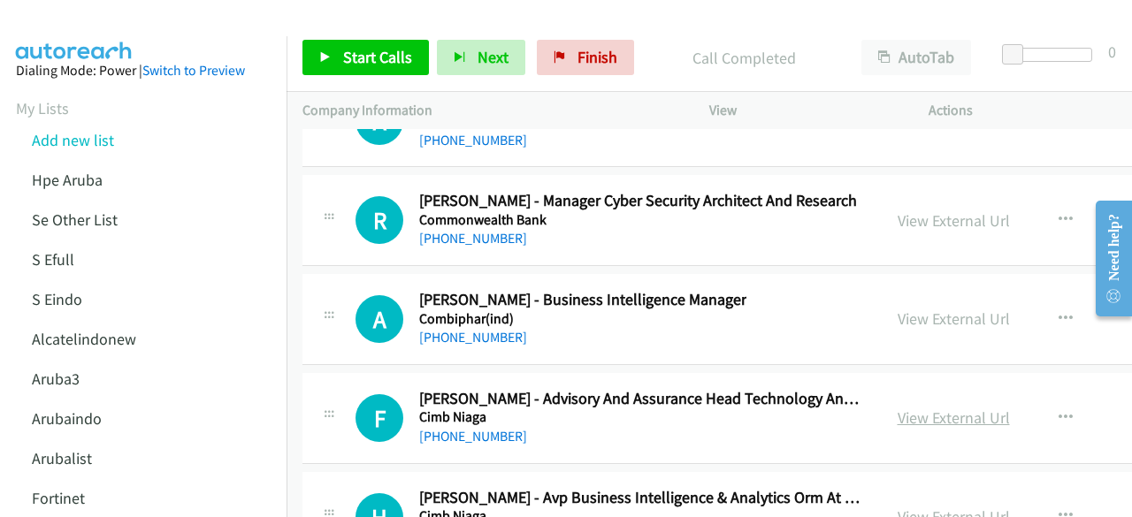
click at [917, 408] on link "View External Url" at bounding box center [954, 418] width 112 height 20
click at [909, 309] on link "View External Url" at bounding box center [954, 319] width 112 height 20
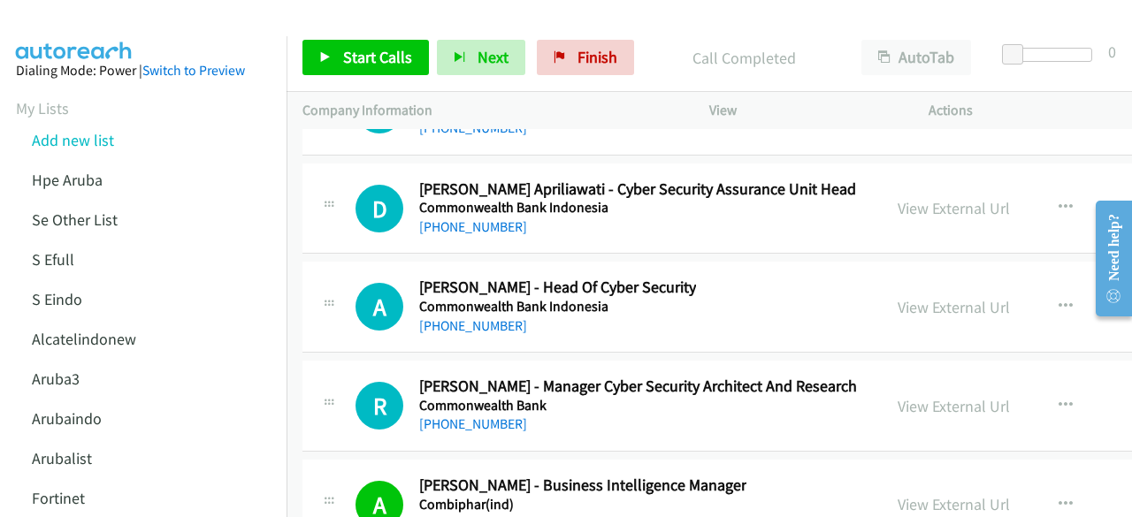
scroll to position [29501, 0]
click at [971, 396] on link "View External Url" at bounding box center [954, 406] width 112 height 20
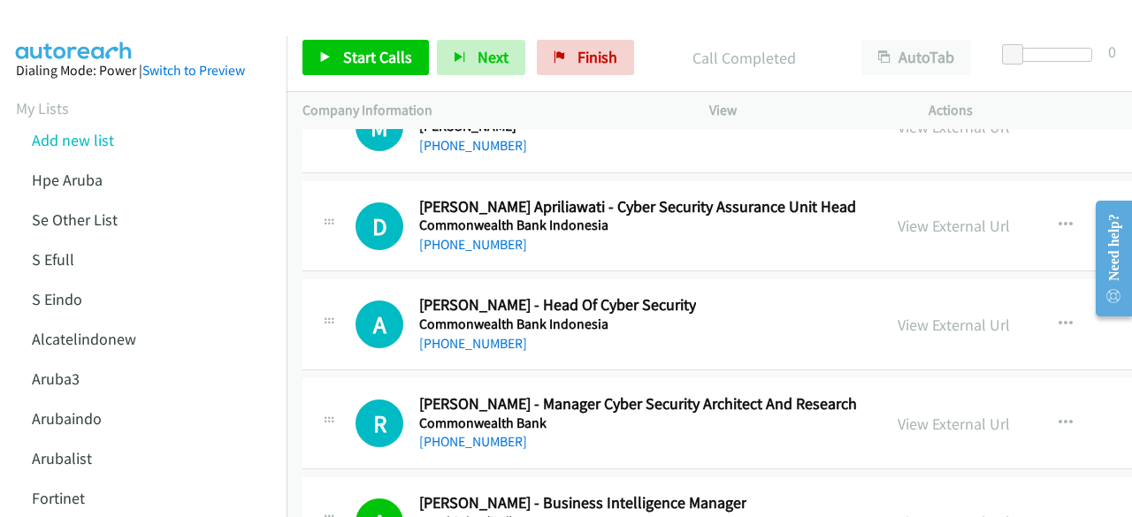
scroll to position [29437, 0]
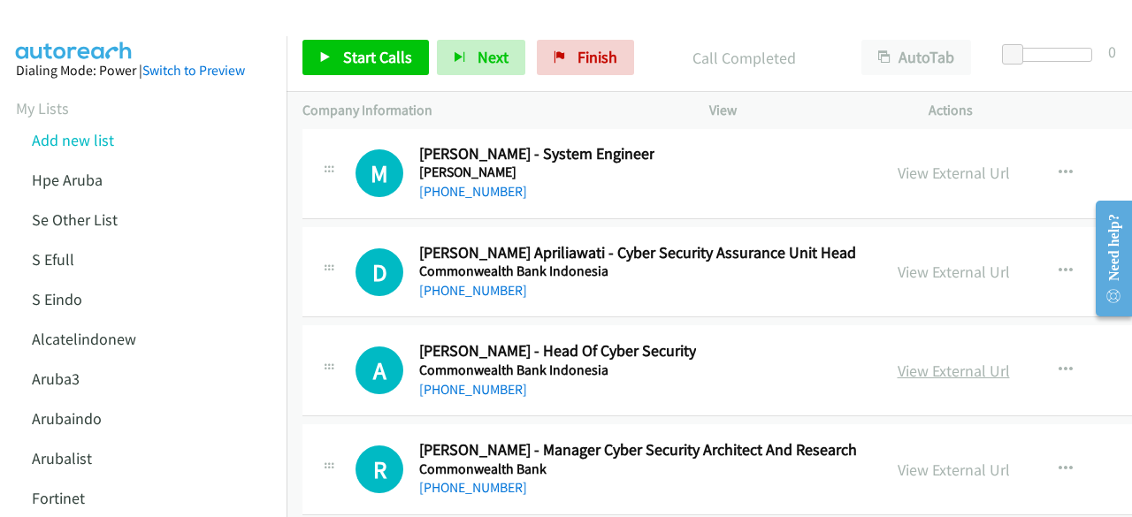
click at [931, 361] on link "View External Url" at bounding box center [954, 371] width 112 height 20
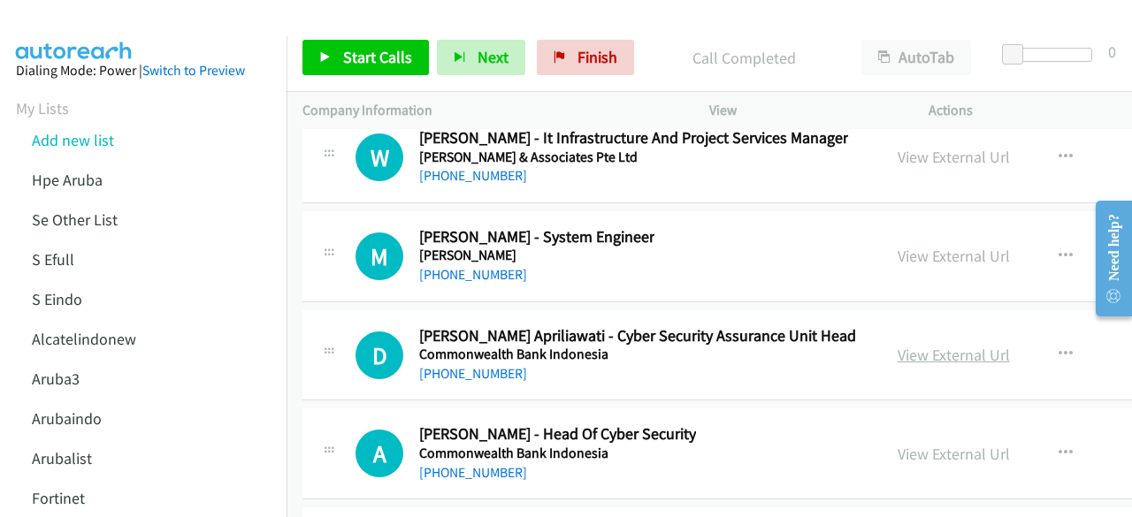
click at [941, 345] on link "View External Url" at bounding box center [954, 355] width 112 height 20
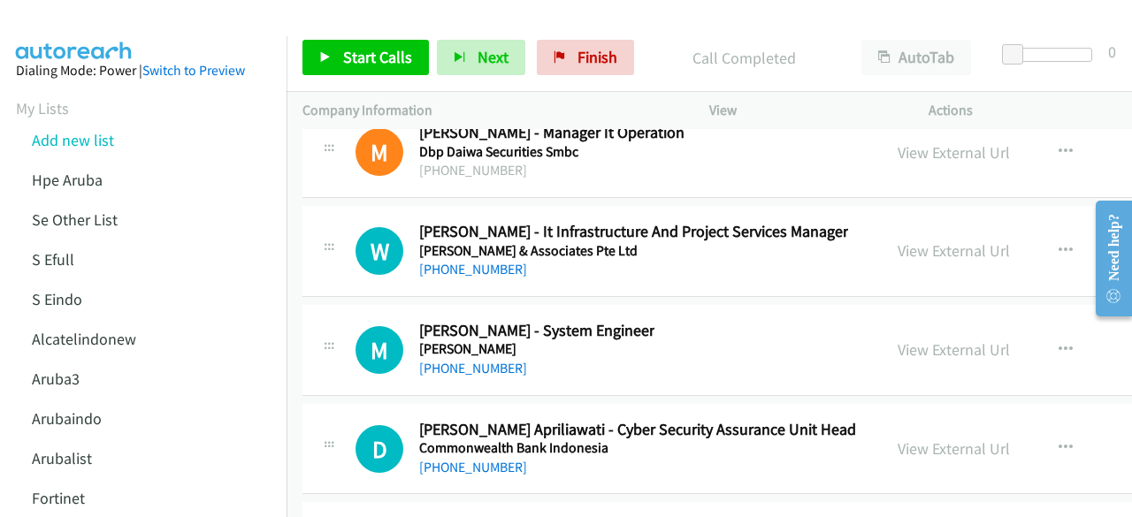
scroll to position [29259, 0]
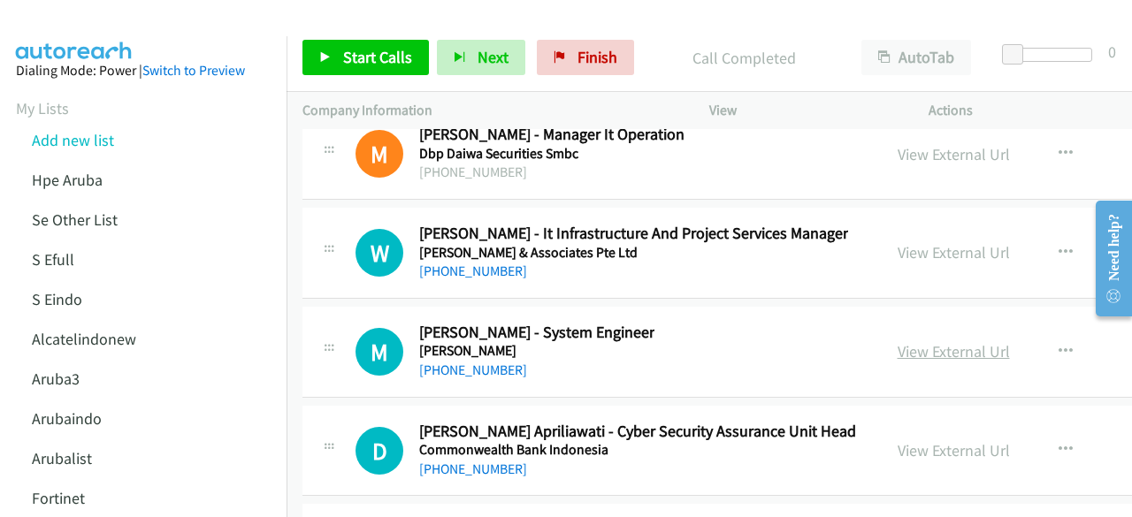
click at [937, 341] on link "View External Url" at bounding box center [954, 351] width 112 height 20
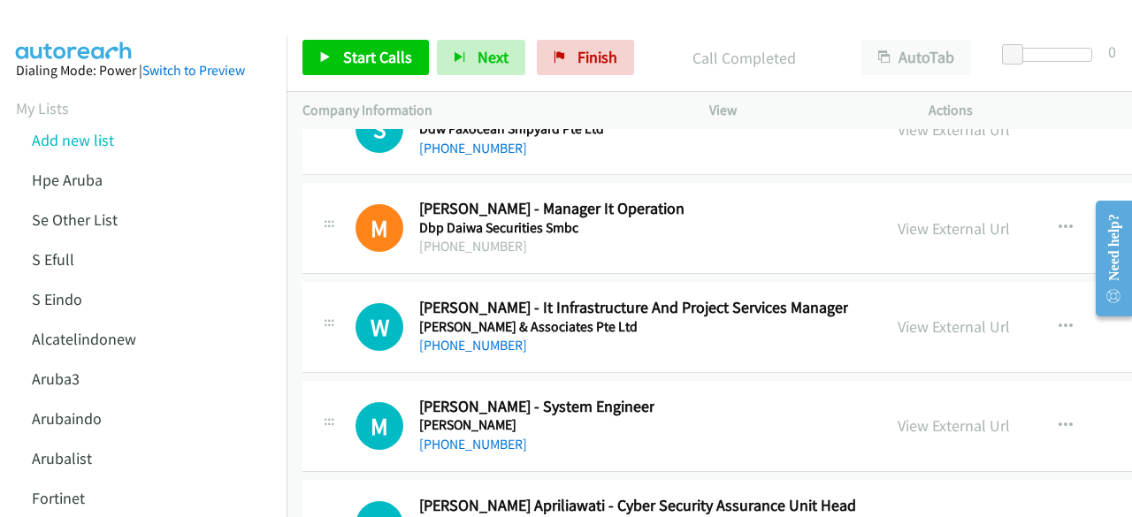
scroll to position [29184, 0]
click at [943, 317] on link "View External Url" at bounding box center [954, 327] width 112 height 20
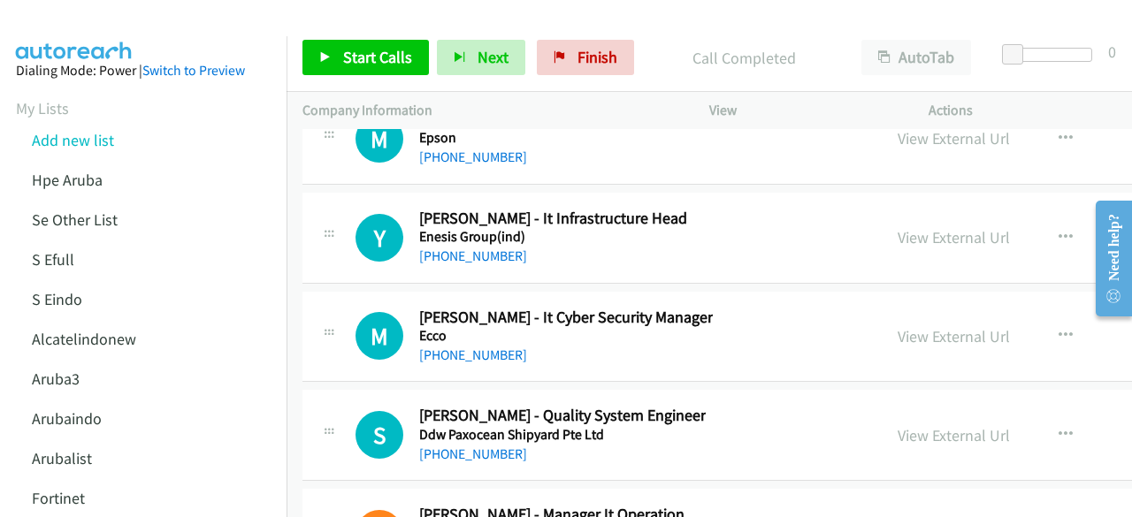
scroll to position [28877, 0]
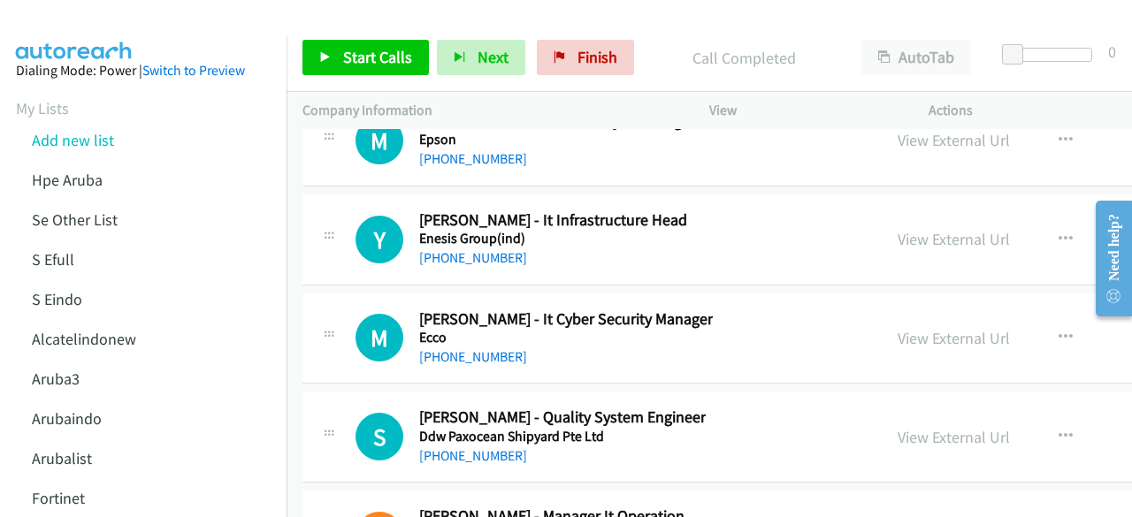
click at [911, 310] on div "View External Url View External Url Schedule/Manage Callback Start Calls Here R…" at bounding box center [1034, 339] width 305 height 58
click at [913, 328] on link "View External Url" at bounding box center [954, 338] width 112 height 20
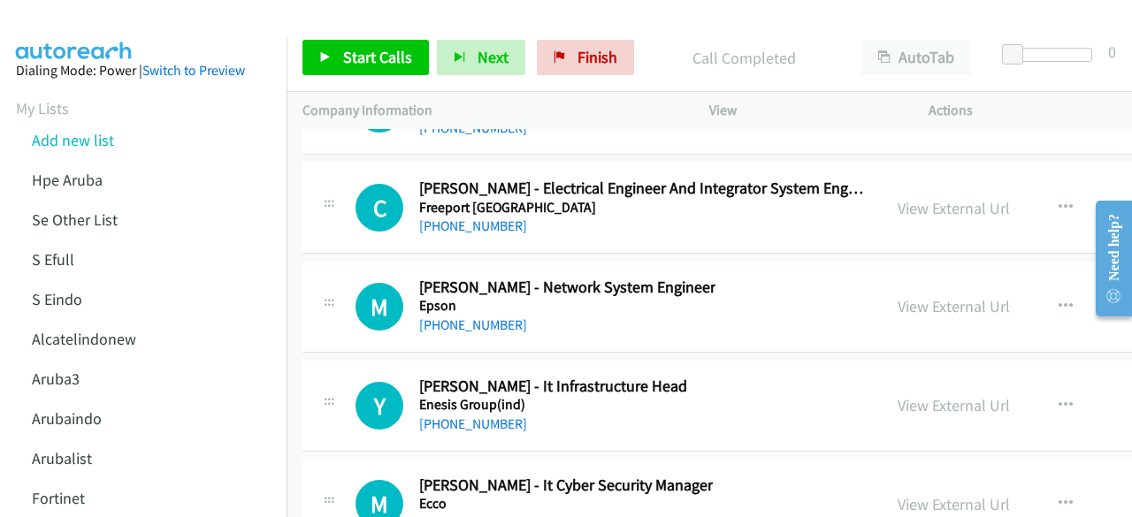
scroll to position [28710, 0]
click at [916, 395] on link "View External Url" at bounding box center [954, 405] width 112 height 20
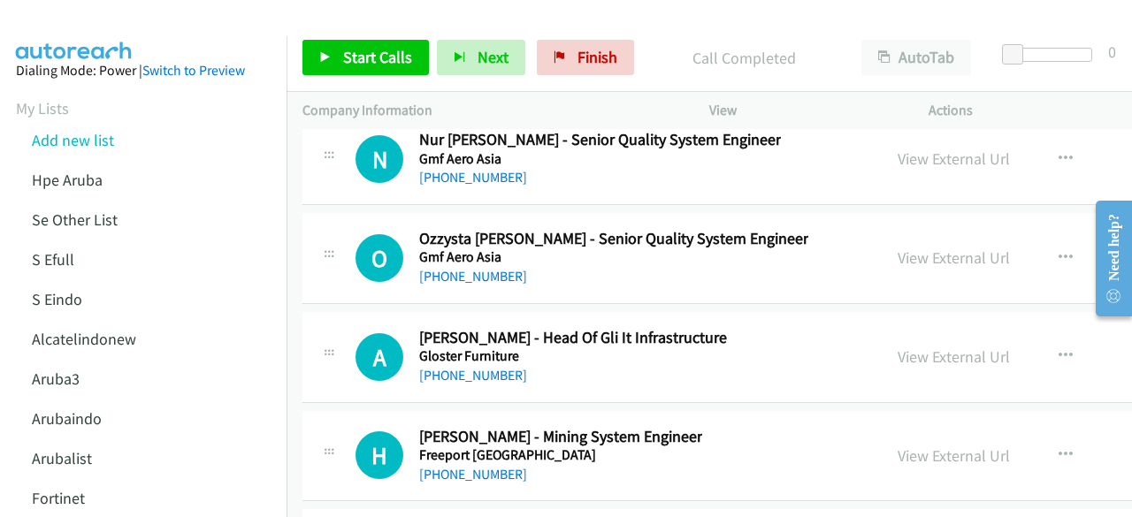
scroll to position [28257, 0]
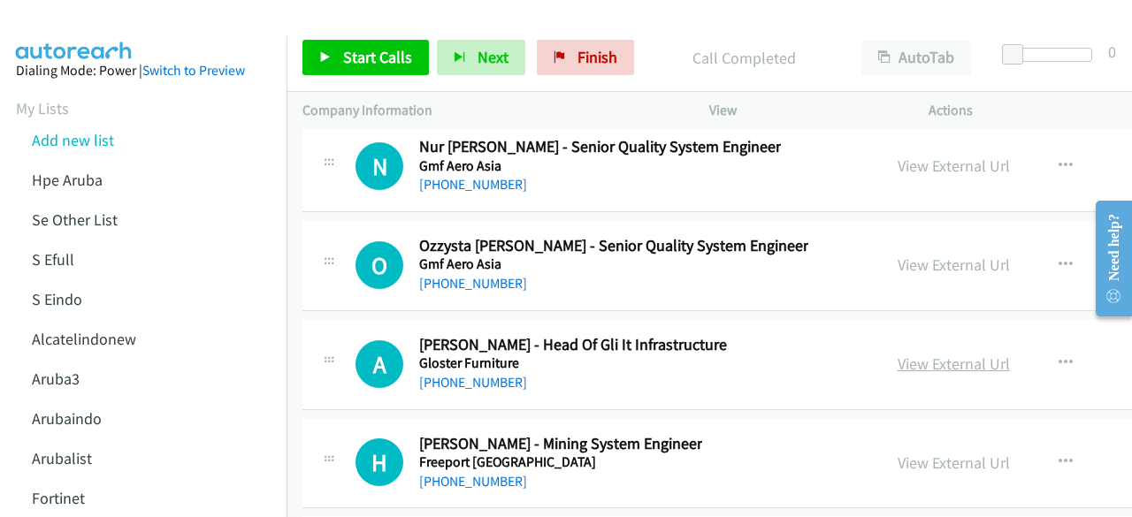
click at [931, 354] on link "View External Url" at bounding box center [954, 364] width 112 height 20
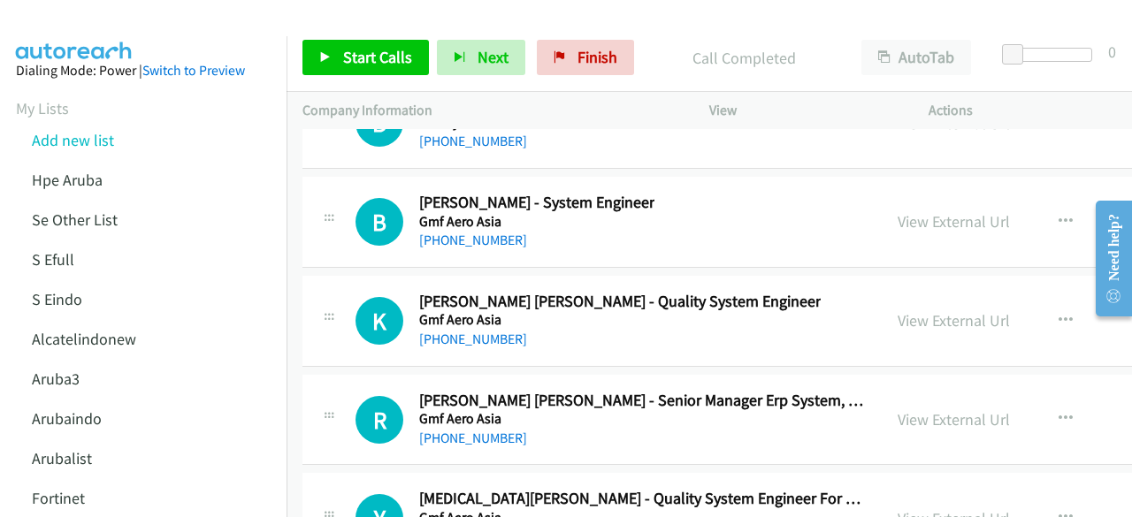
scroll to position [27704, 0]
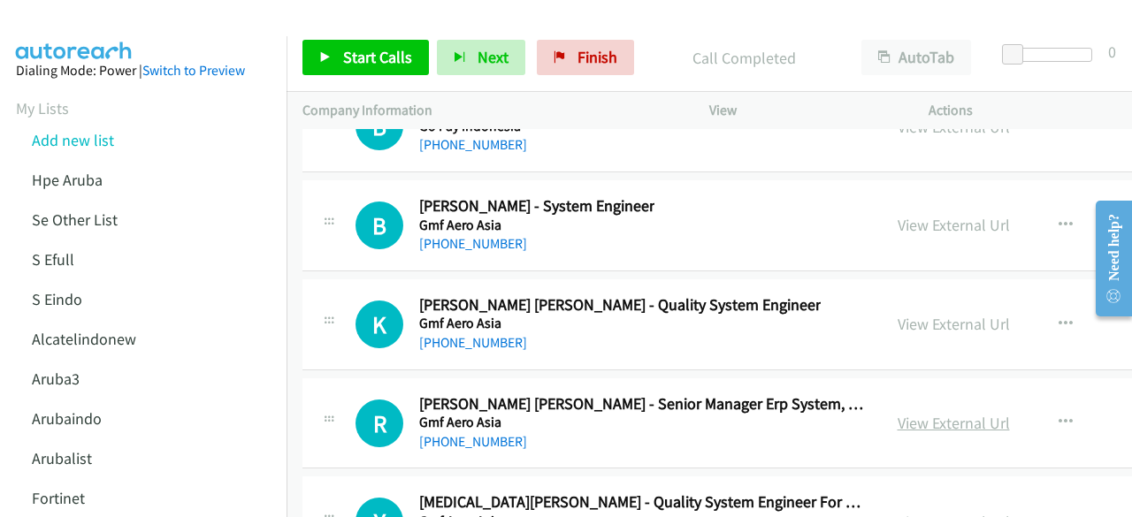
click at [904, 413] on link "View External Url" at bounding box center [954, 423] width 112 height 20
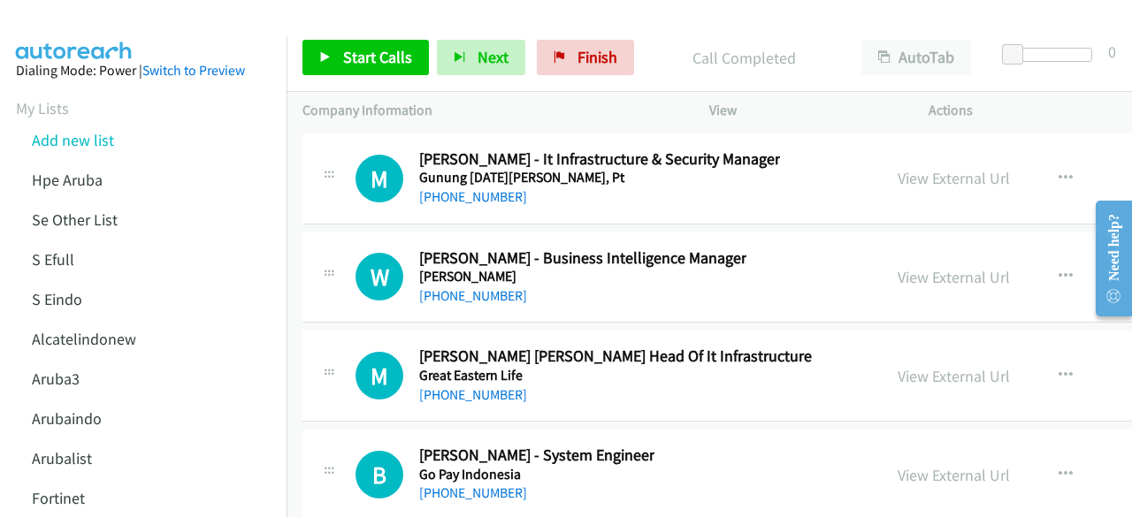
scroll to position [27355, 0]
click at [920, 366] on link "View External Url" at bounding box center [954, 376] width 112 height 20
click at [966, 267] on link "View External Url" at bounding box center [954, 277] width 112 height 20
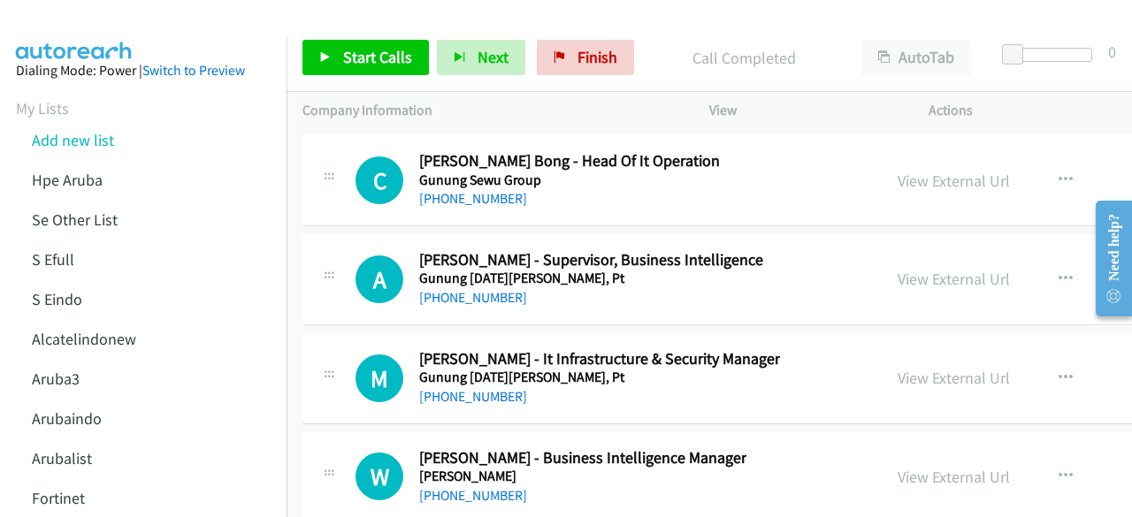
scroll to position [27141, 0]
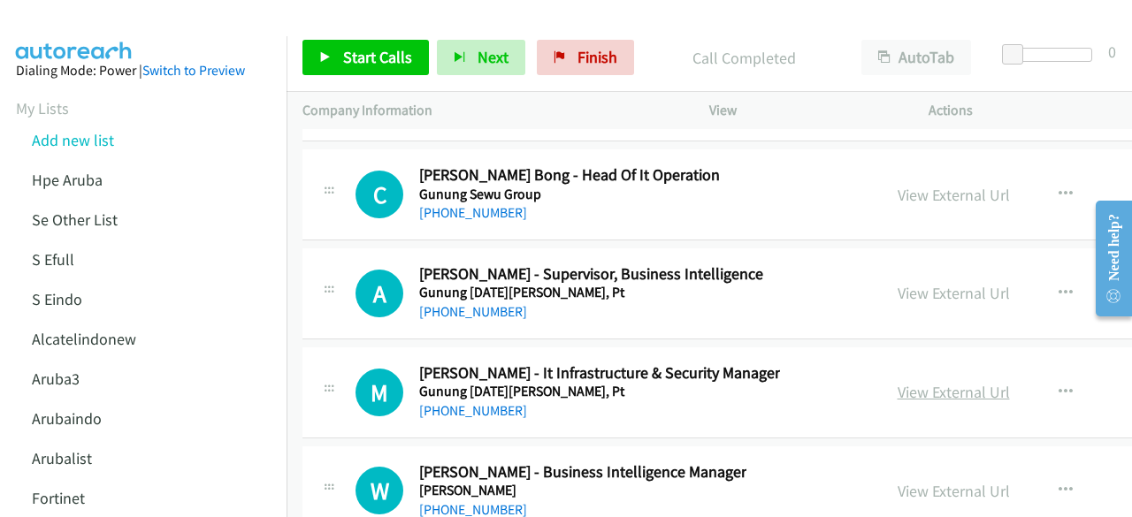
click at [898, 382] on link "View External Url" at bounding box center [954, 392] width 112 height 20
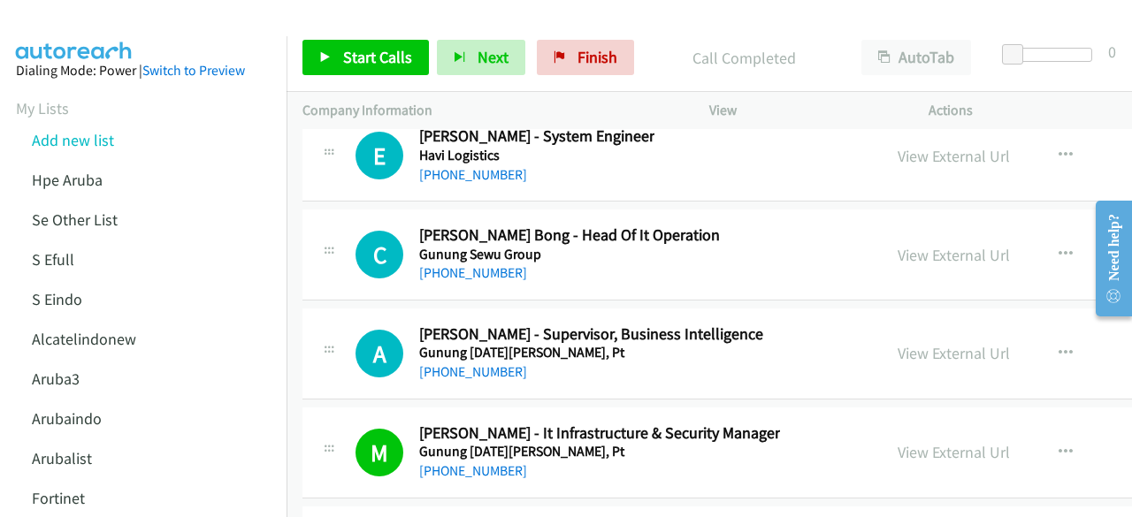
scroll to position [27079, 0]
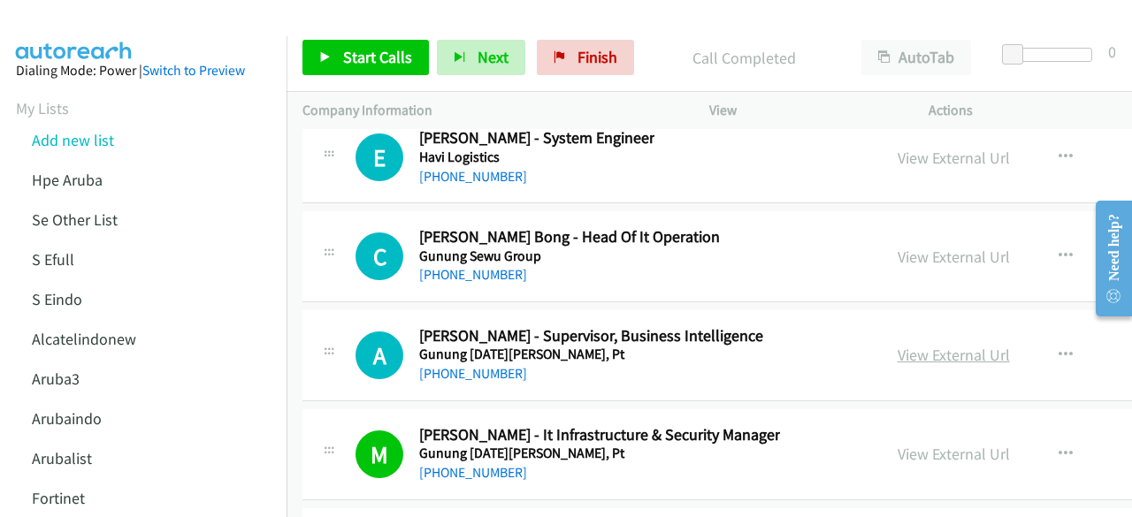
click at [898, 345] on link "View External Url" at bounding box center [954, 355] width 112 height 20
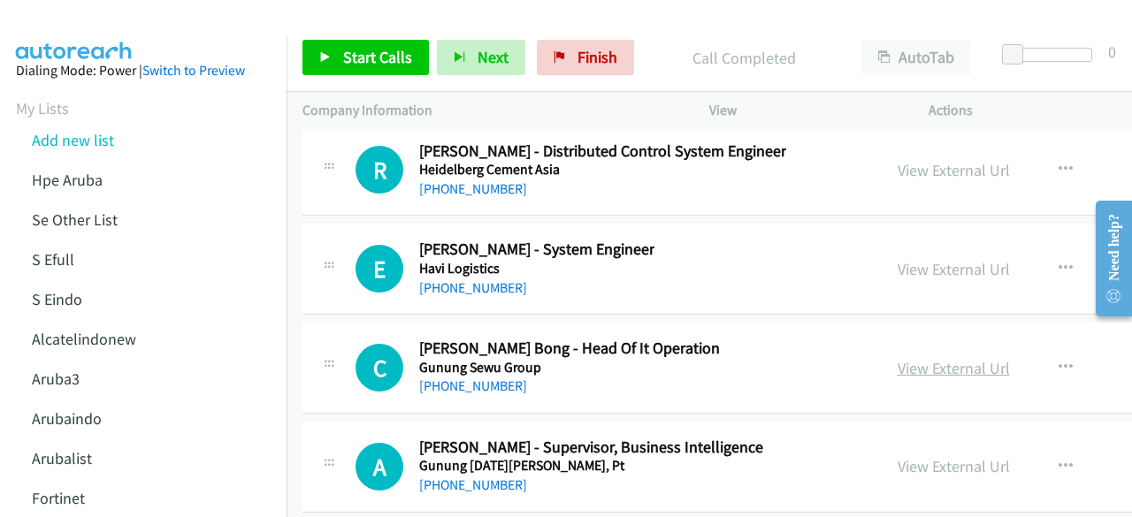
click at [964, 358] on link "View External Url" at bounding box center [954, 368] width 112 height 20
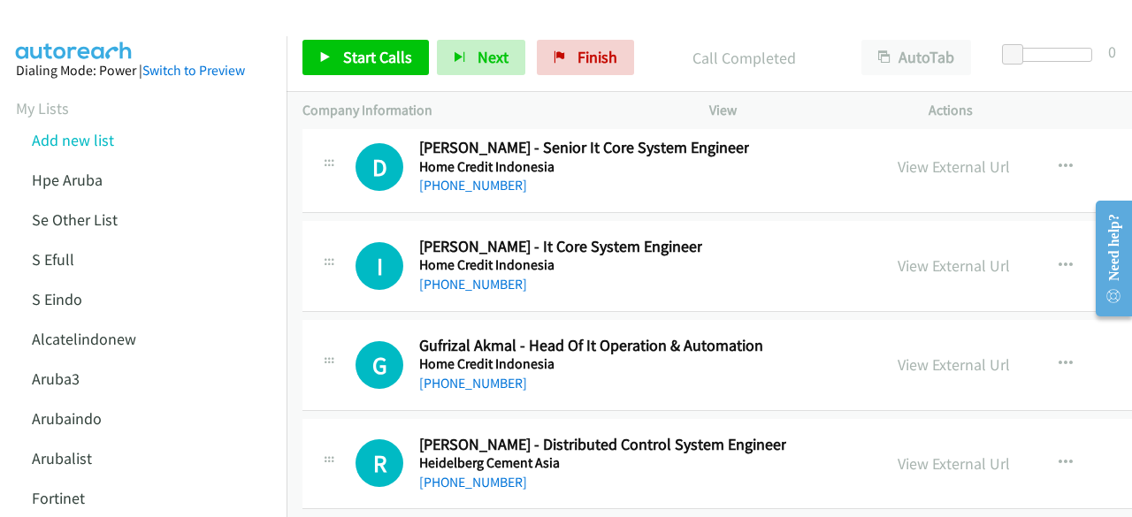
scroll to position [26663, 0]
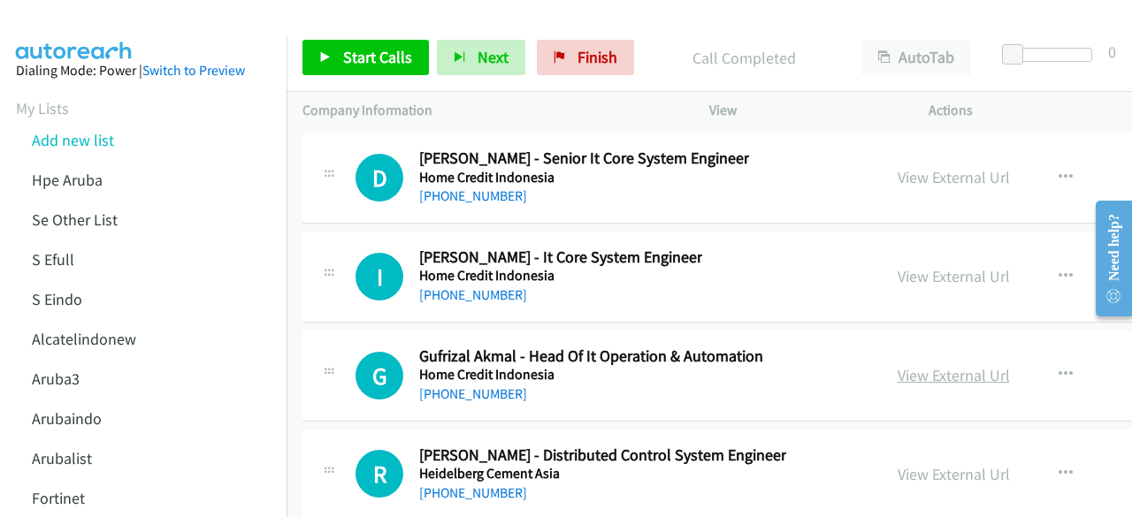
click at [925, 365] on link "View External Url" at bounding box center [954, 375] width 112 height 20
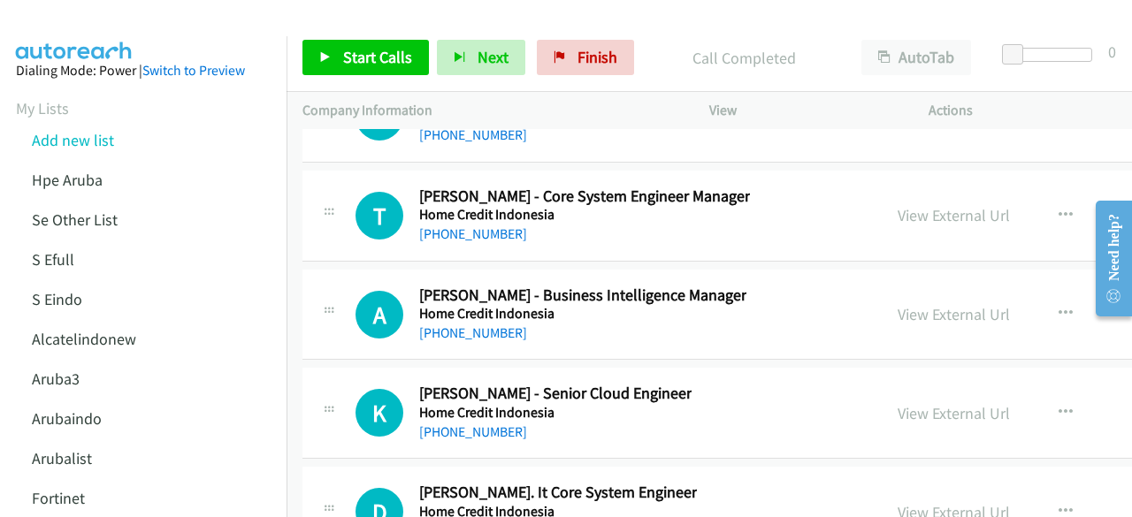
scroll to position [26230, 0]
click at [882, 384] on div "View External Url View External Url Schedule/Manage Callback Start Calls Here R…" at bounding box center [1034, 413] width 305 height 58
click at [924, 403] on link "View External Url" at bounding box center [954, 413] width 112 height 20
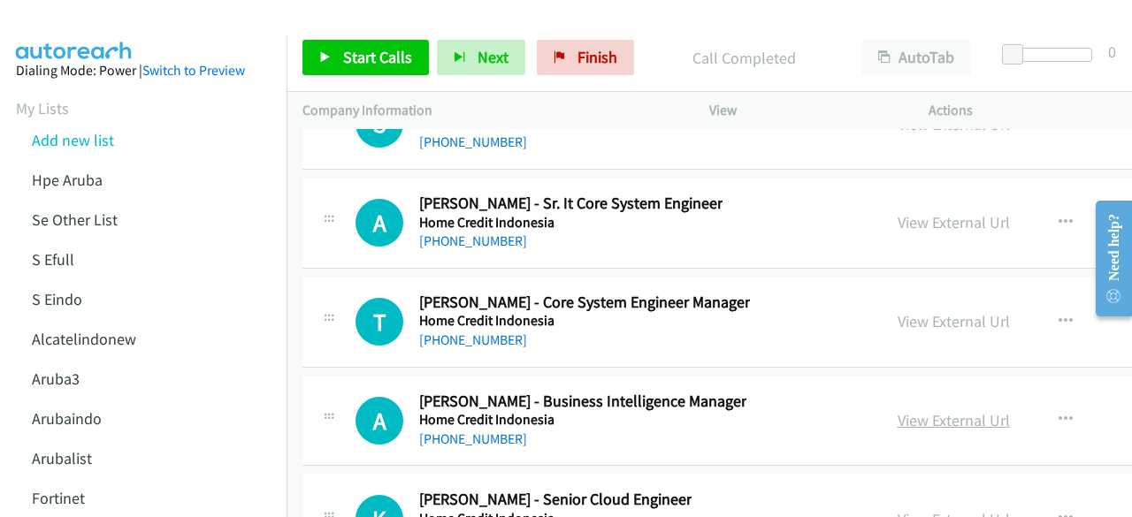
click at [910, 410] on link "View External Url" at bounding box center [954, 420] width 112 height 20
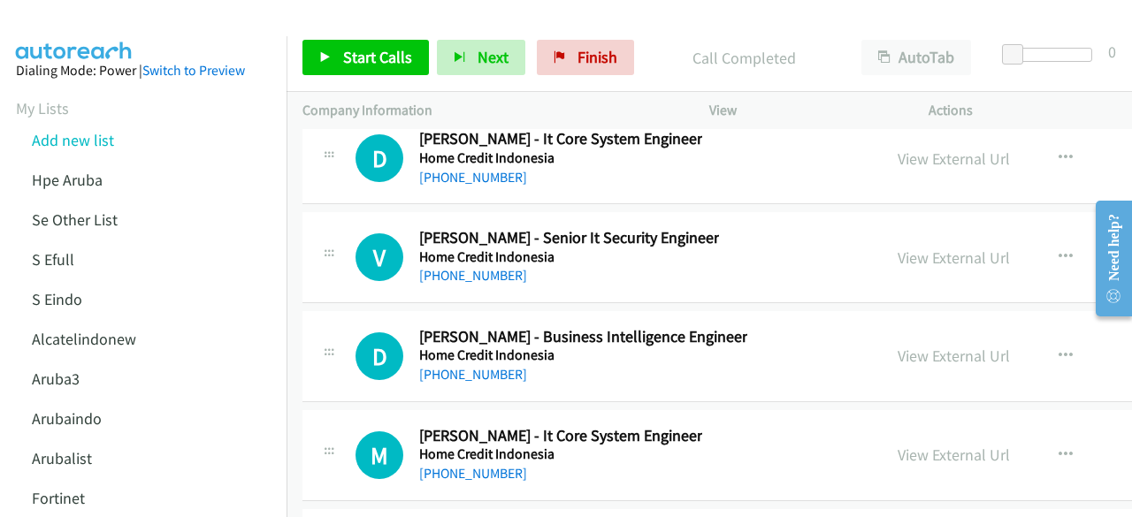
scroll to position [25494, 0]
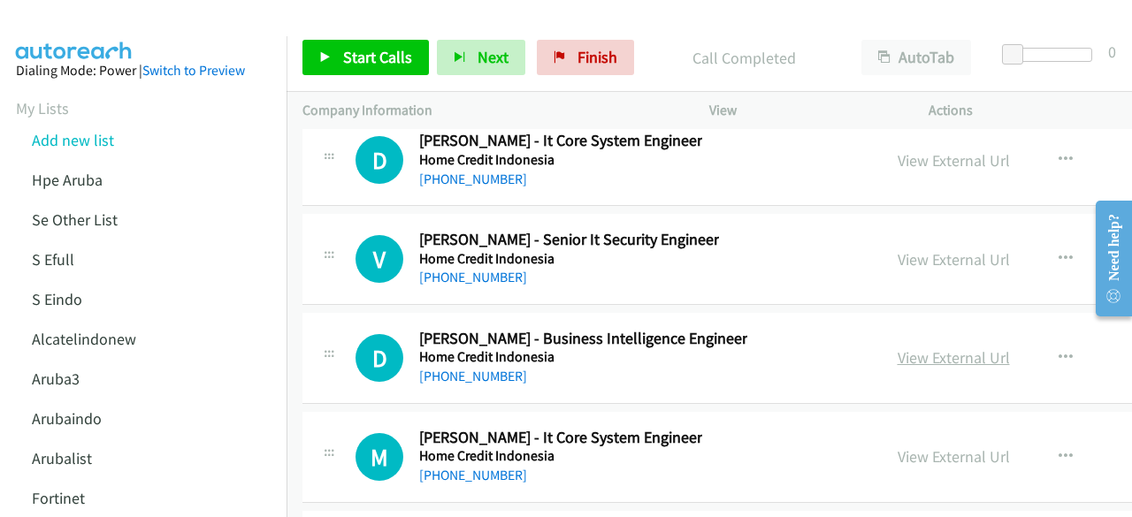
click at [952, 348] on link "View External Url" at bounding box center [954, 358] width 112 height 20
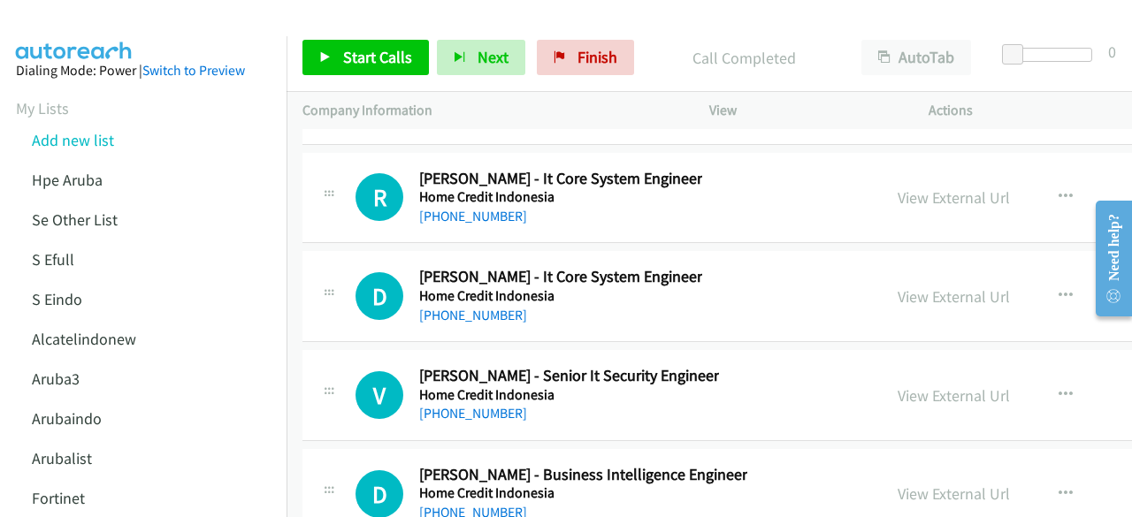
scroll to position [25354, 0]
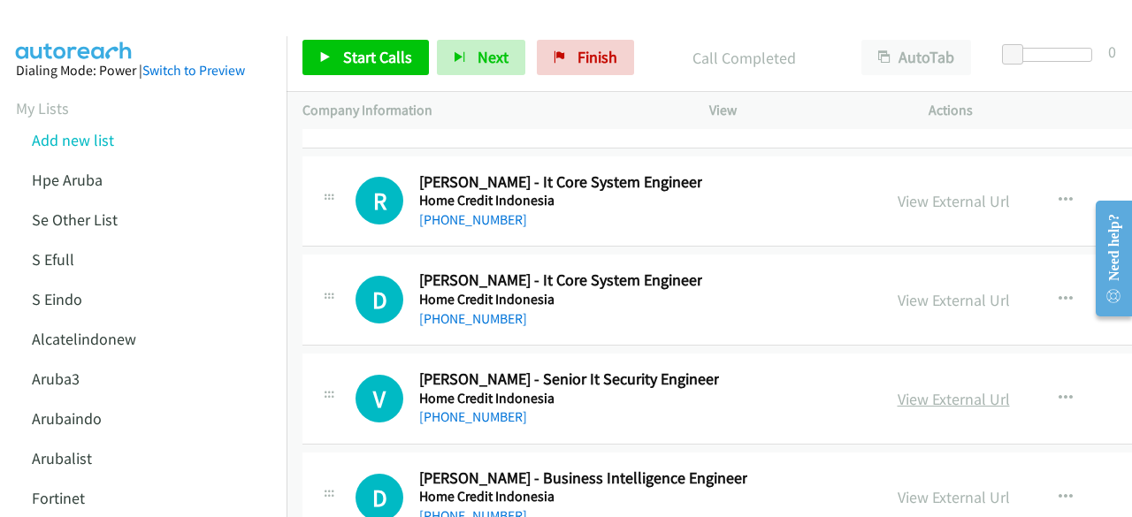
click at [904, 389] on link "View External Url" at bounding box center [954, 399] width 112 height 20
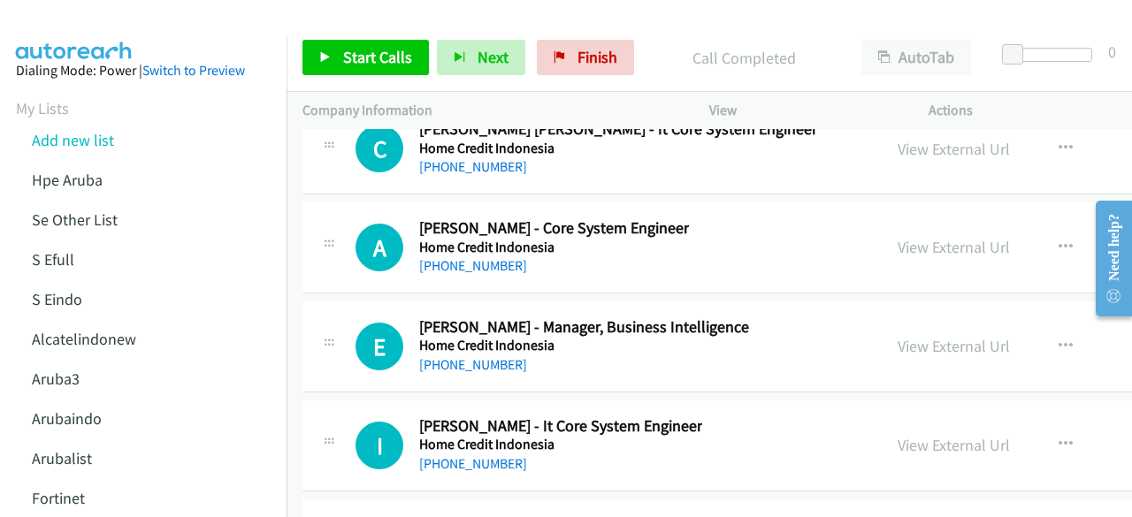
scroll to position [24993, 0]
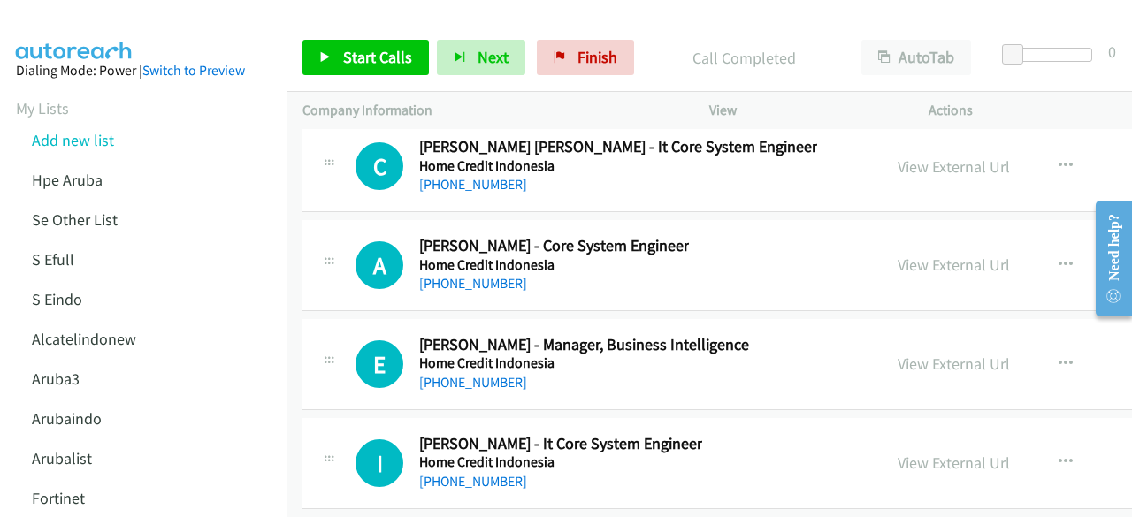
click at [918, 352] on div "View External Url" at bounding box center [954, 364] width 112 height 24
click at [922, 354] on link "View External Url" at bounding box center [954, 364] width 112 height 20
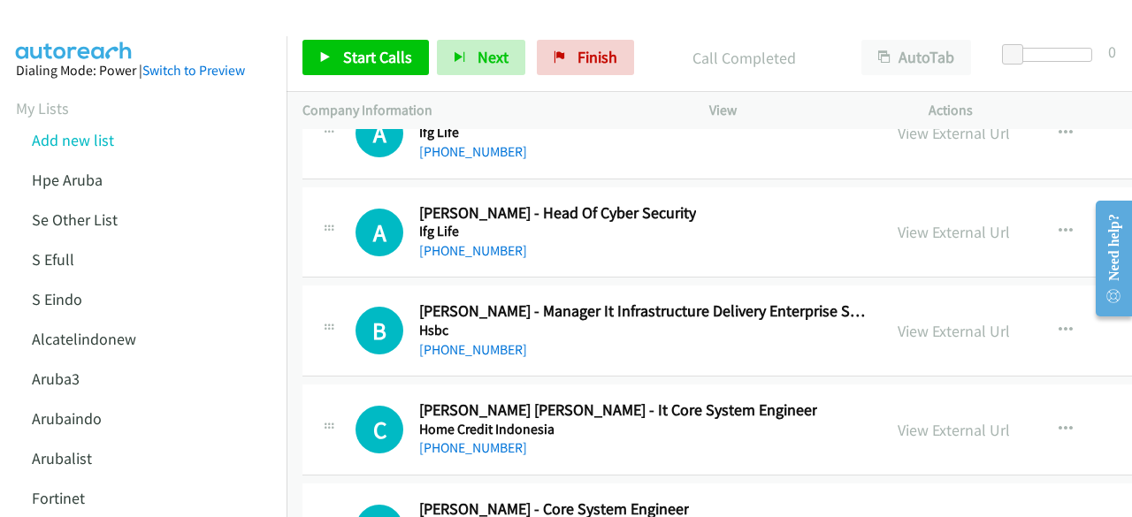
scroll to position [24724, 0]
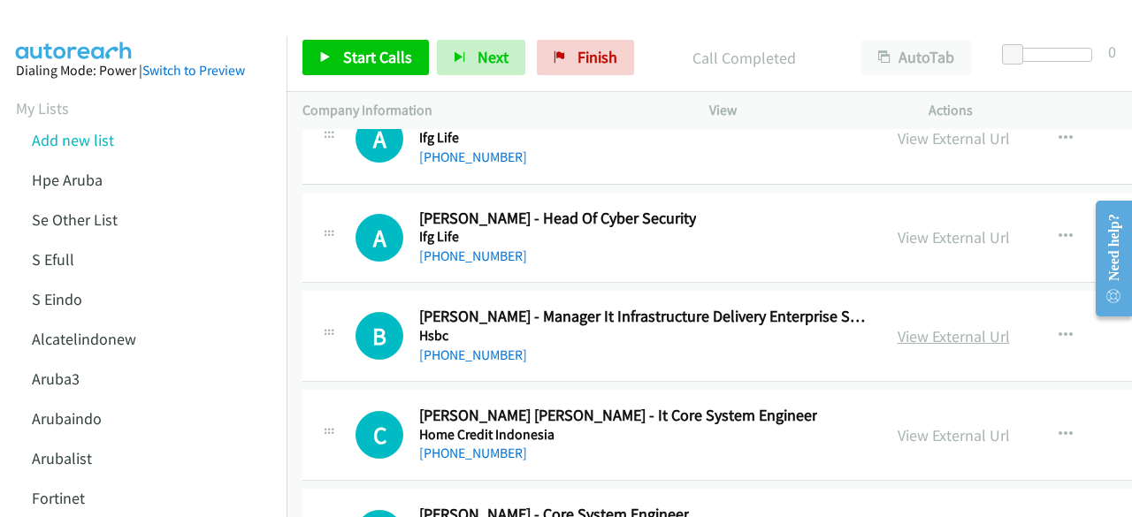
click at [922, 326] on link "View External Url" at bounding box center [954, 336] width 112 height 20
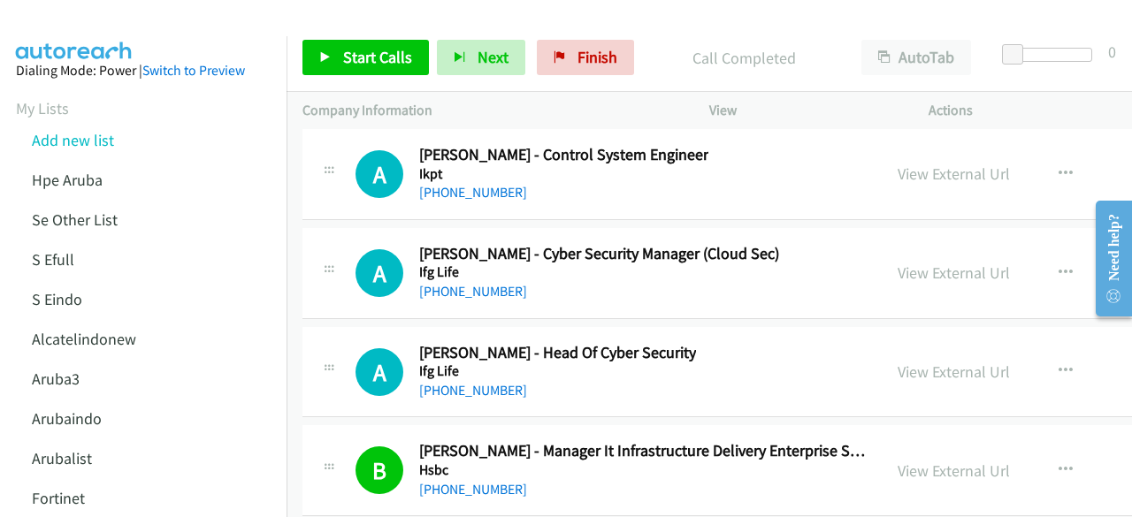
scroll to position [24583, 0]
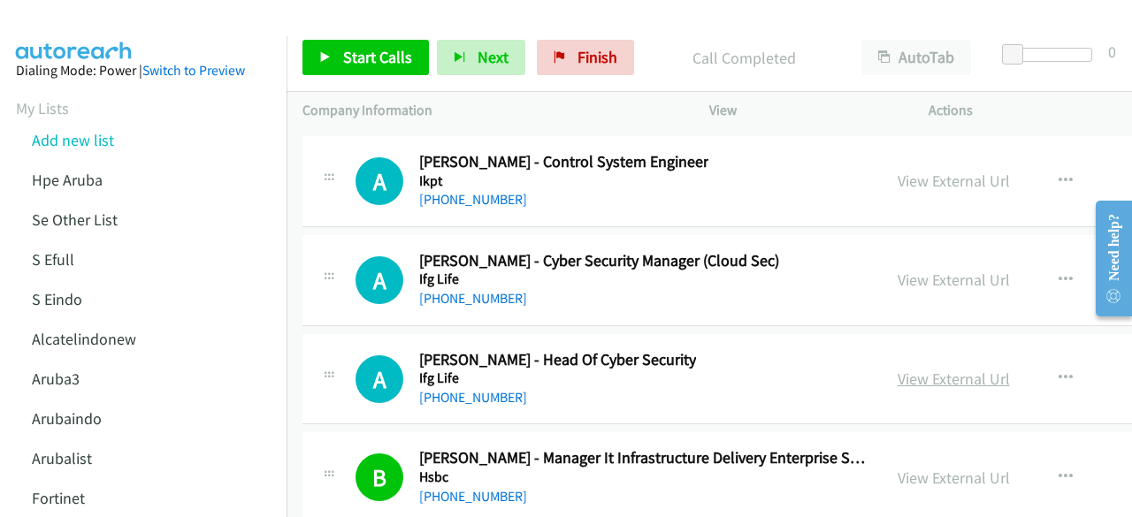
click at [902, 369] on link "View External Url" at bounding box center [954, 379] width 112 height 20
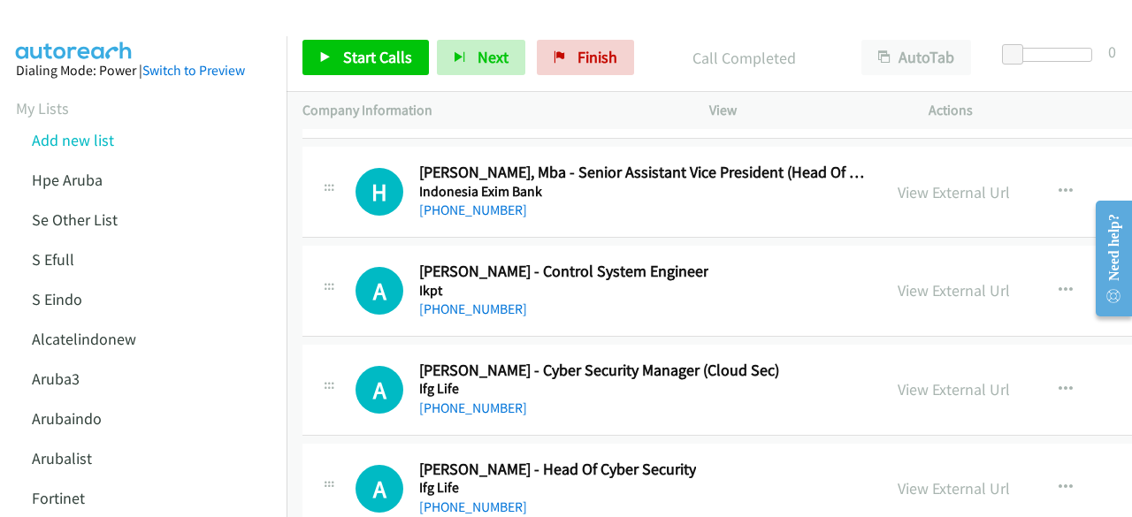
scroll to position [24470, 0]
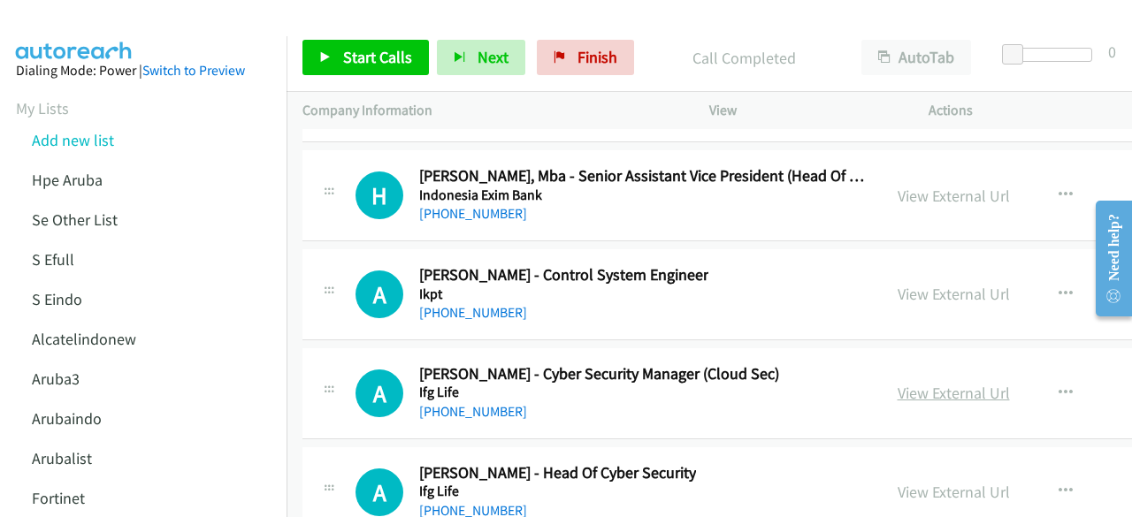
click at [898, 383] on link "View External Url" at bounding box center [954, 393] width 112 height 20
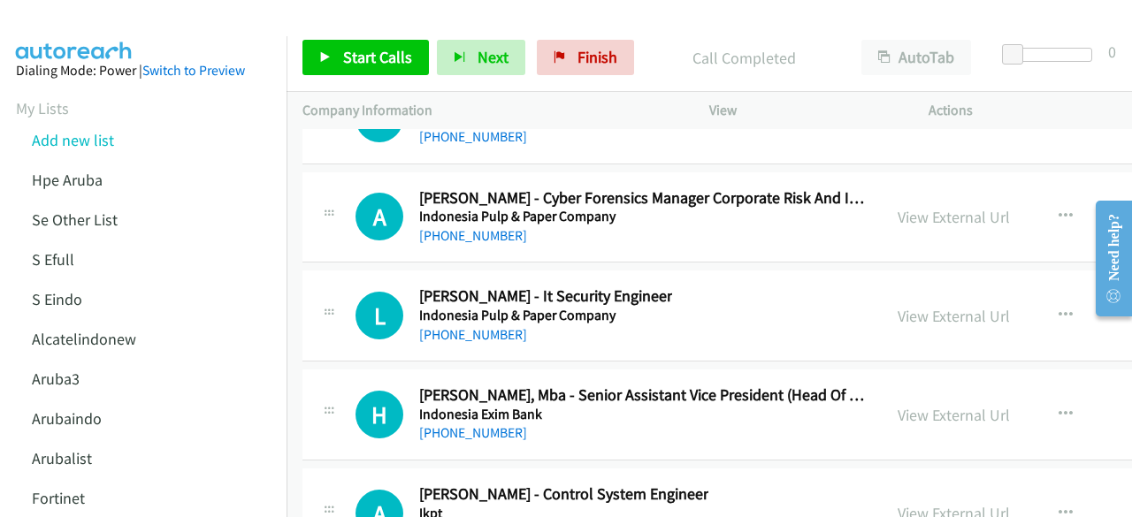
scroll to position [24250, 0]
click at [944, 405] on link "View External Url" at bounding box center [954, 415] width 112 height 20
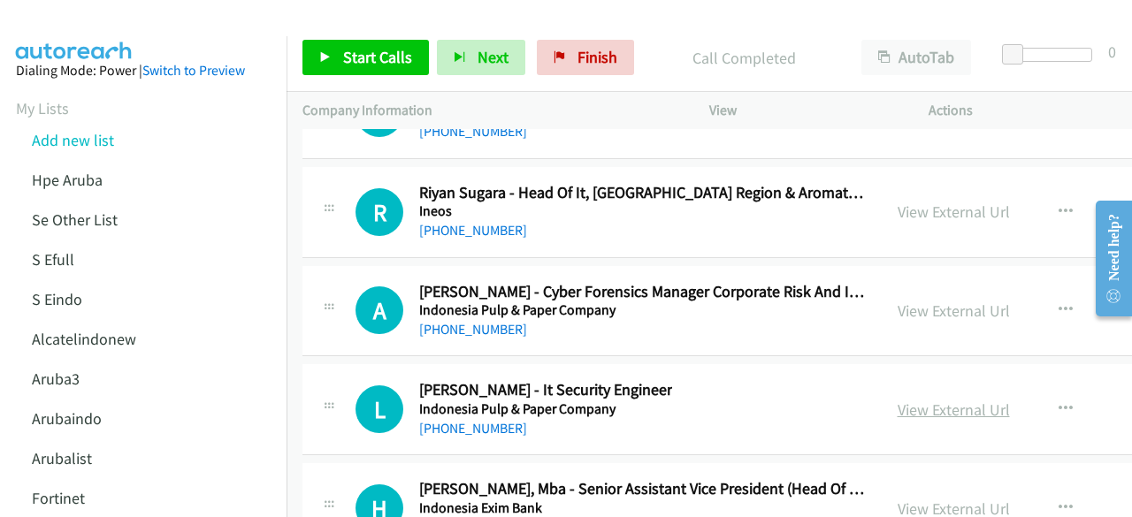
click at [924, 400] on link "View External Url" at bounding box center [954, 410] width 112 height 20
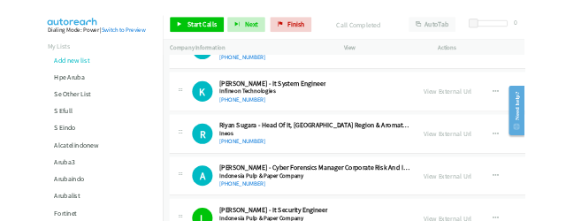
scroll to position [24056, 0]
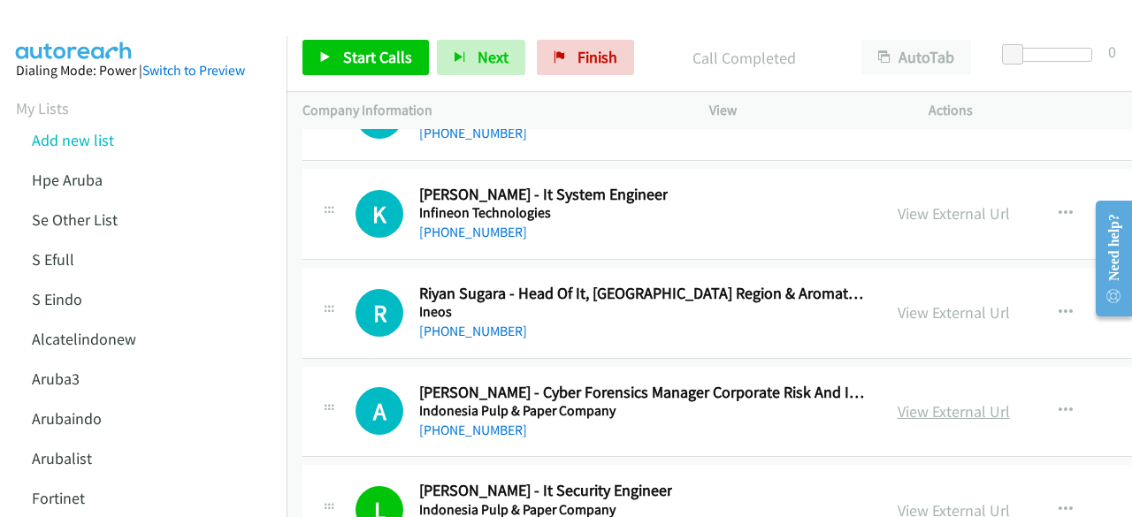
click at [927, 402] on link "View External Url" at bounding box center [954, 412] width 112 height 20
click at [929, 303] on link "View External Url" at bounding box center [954, 313] width 112 height 20
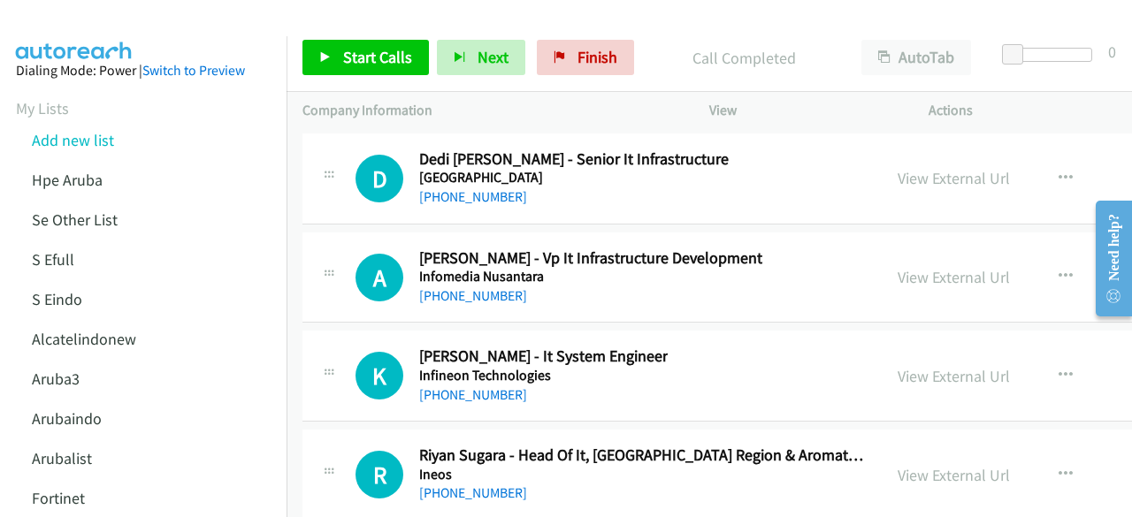
scroll to position [23893, 0]
click at [924, 366] on link "View External Url" at bounding box center [954, 376] width 112 height 20
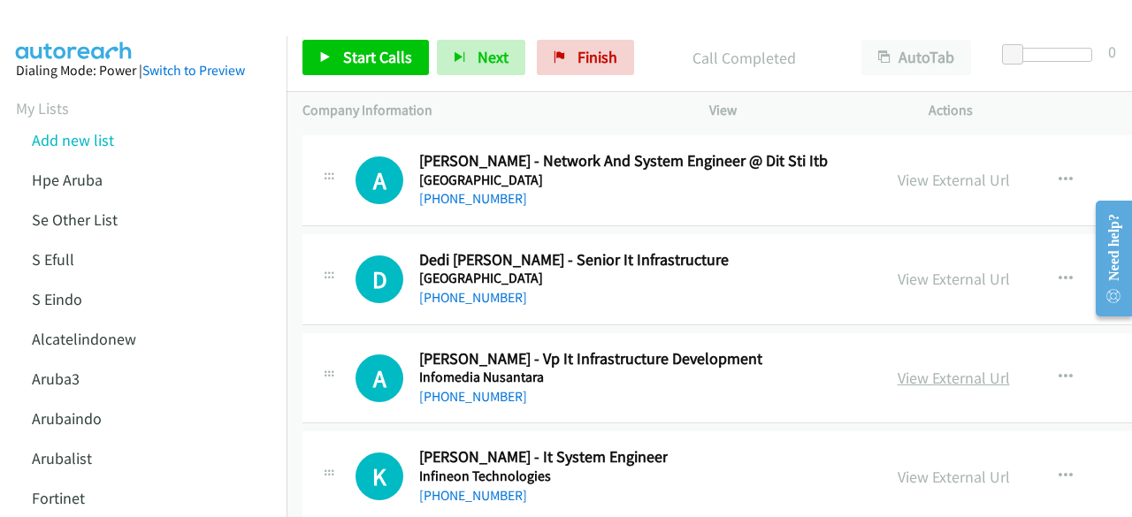
scroll to position [23792, 0]
click at [924, 368] on link "View External Url" at bounding box center [954, 378] width 112 height 20
click at [914, 269] on link "View External Url" at bounding box center [954, 279] width 112 height 20
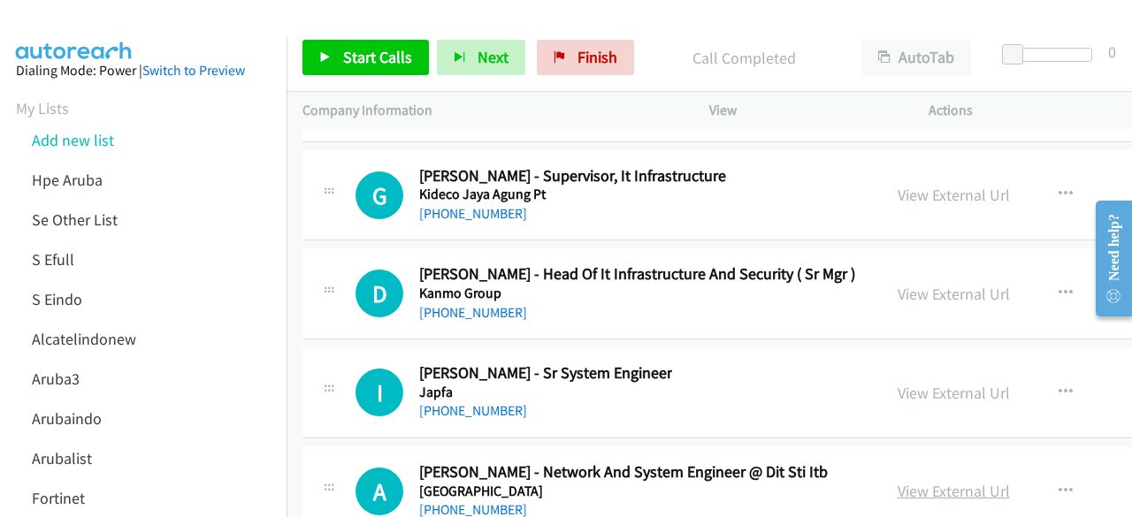
scroll to position [23479, 0]
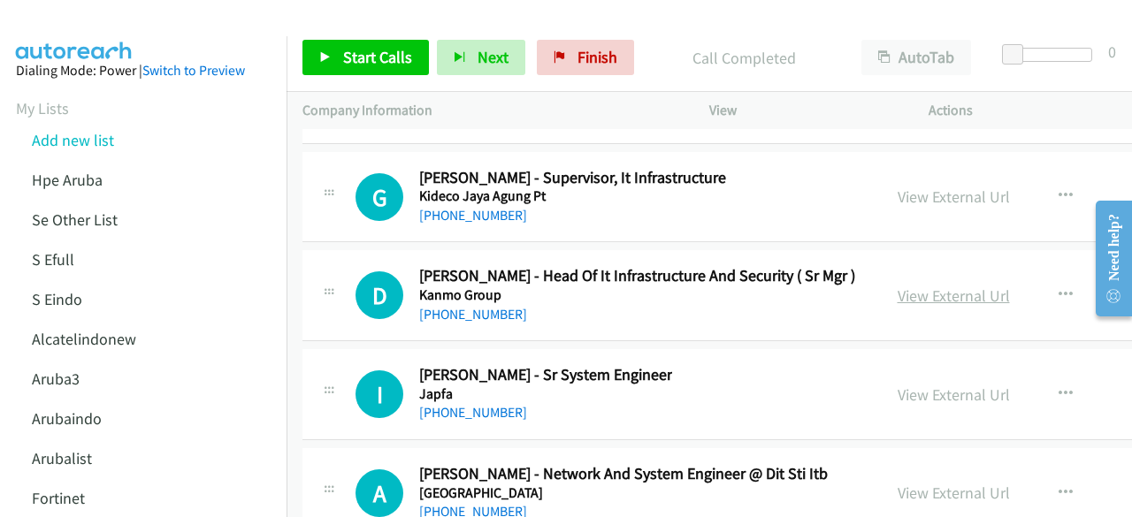
click at [918, 286] on link "View External Url" at bounding box center [954, 296] width 112 height 20
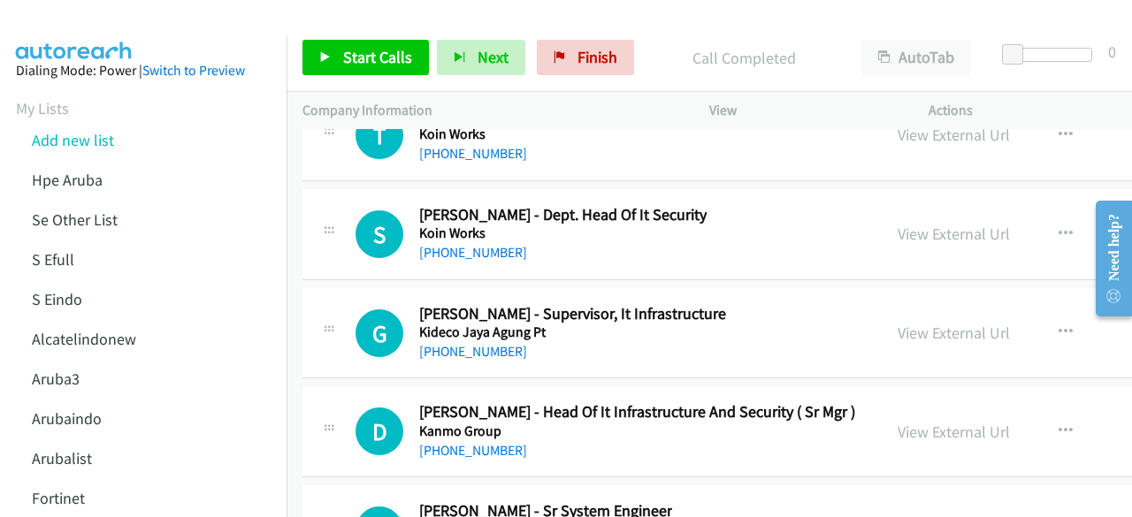
scroll to position [23320, 0]
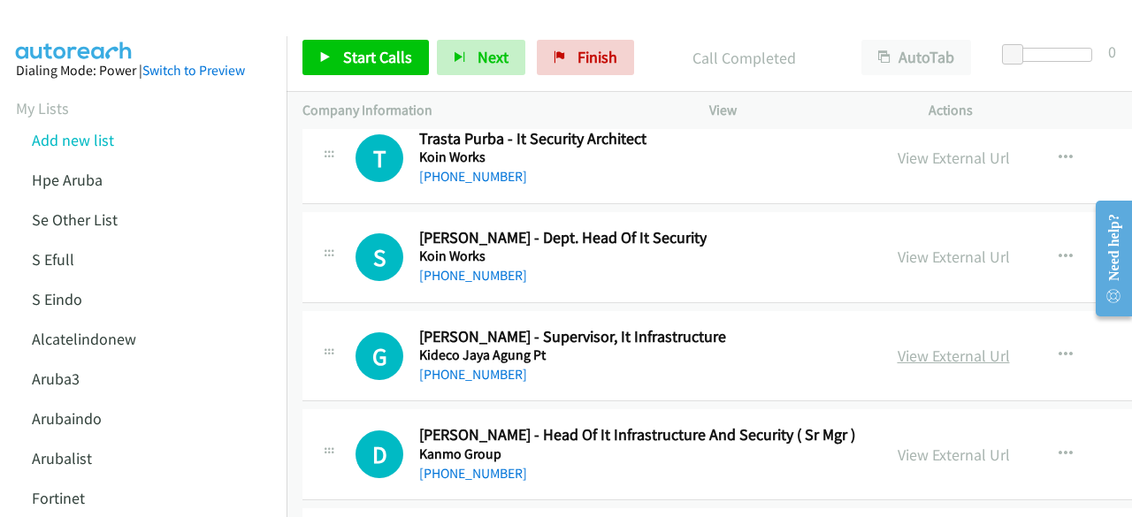
click at [907, 346] on link "View External Url" at bounding box center [954, 356] width 112 height 20
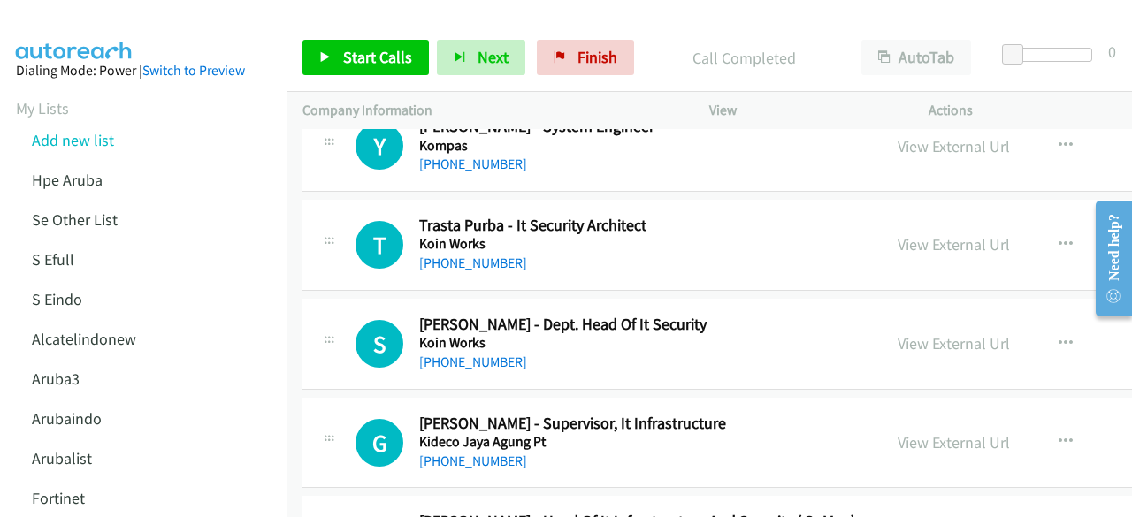
scroll to position [23231, 0]
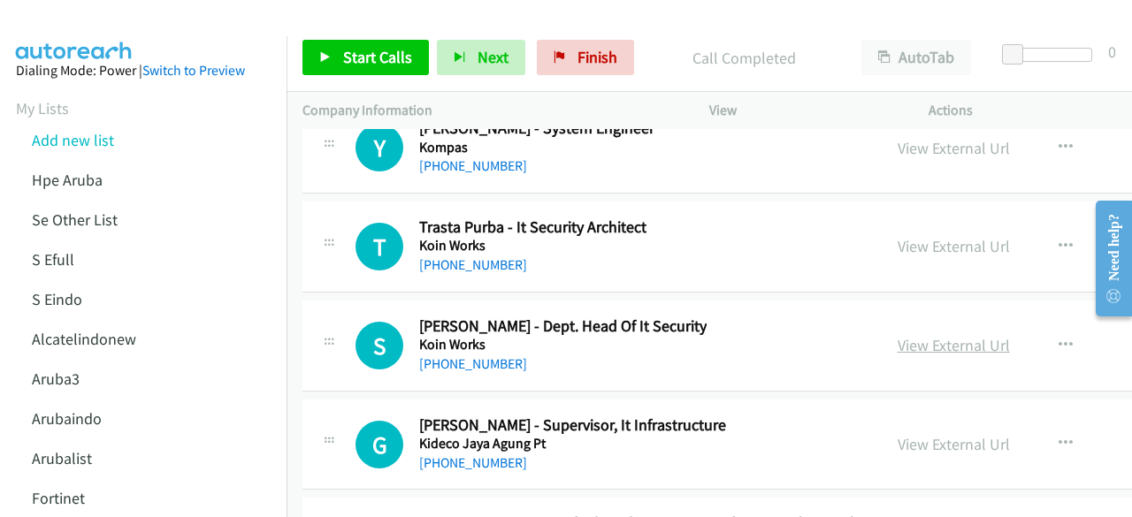
click at [900, 335] on link "View External Url" at bounding box center [954, 345] width 112 height 20
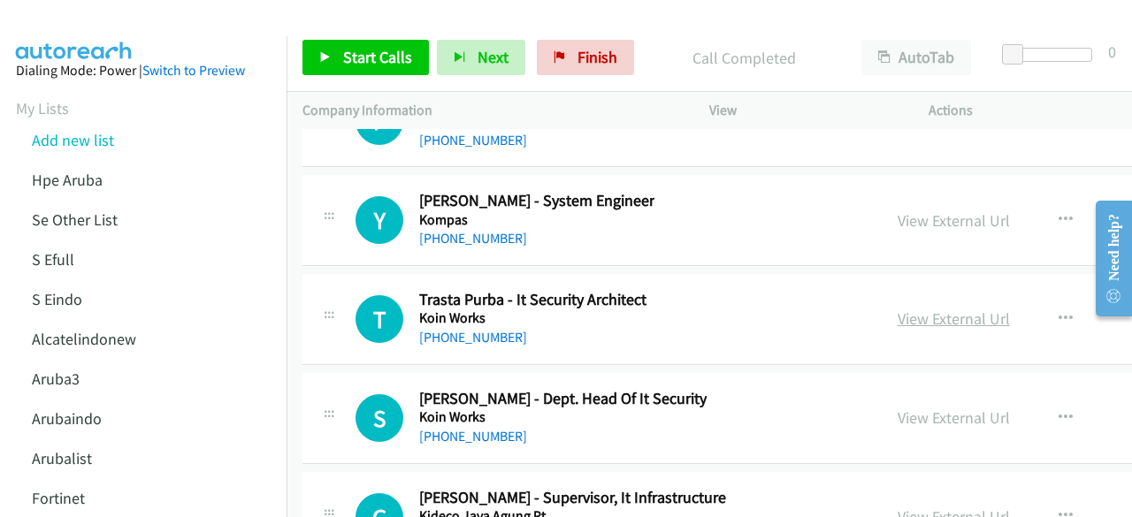
click at [932, 309] on link "View External Url" at bounding box center [954, 319] width 112 height 20
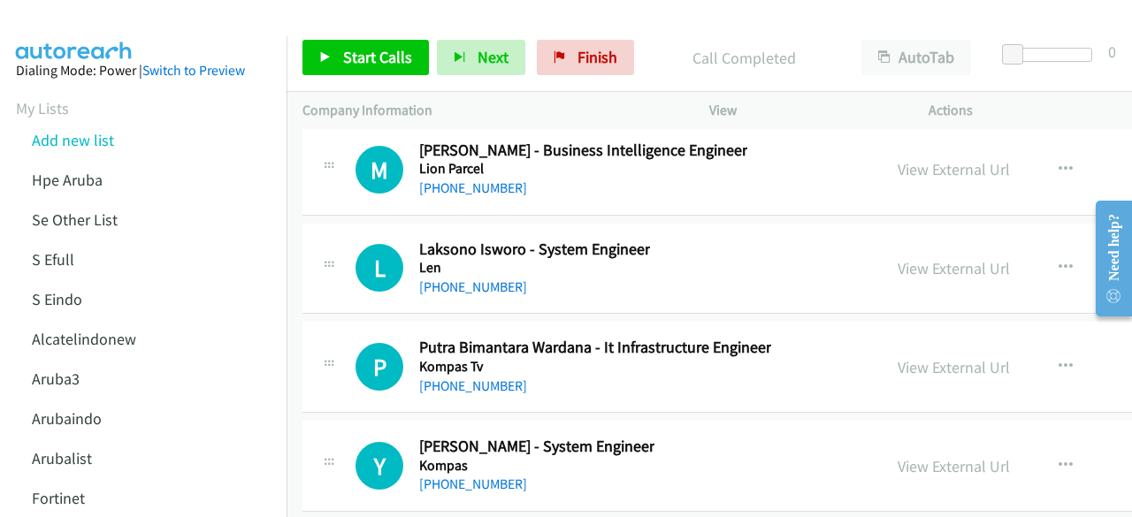
scroll to position [22860, 0]
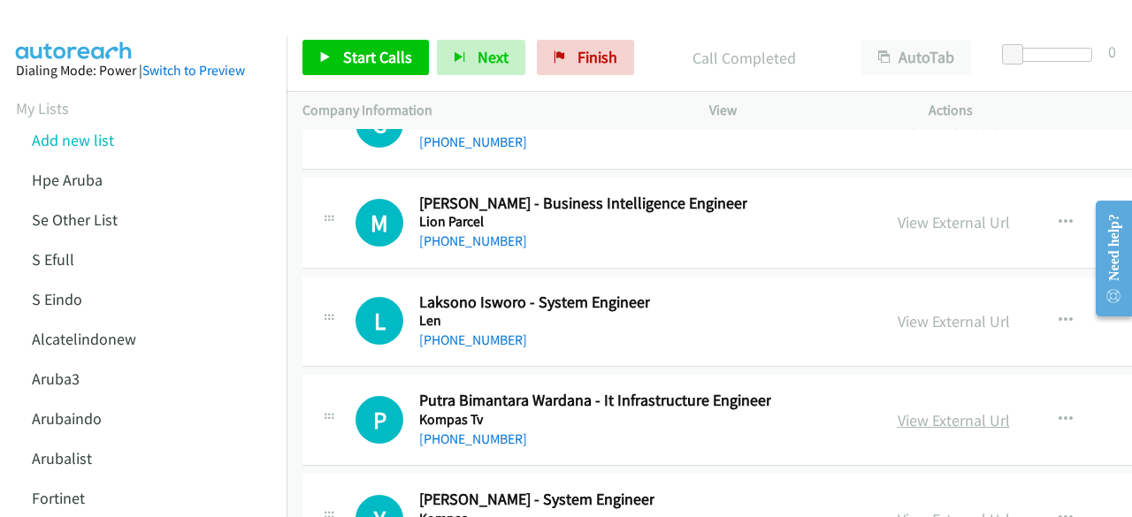
click at [916, 410] on link "View External Url" at bounding box center [954, 420] width 112 height 20
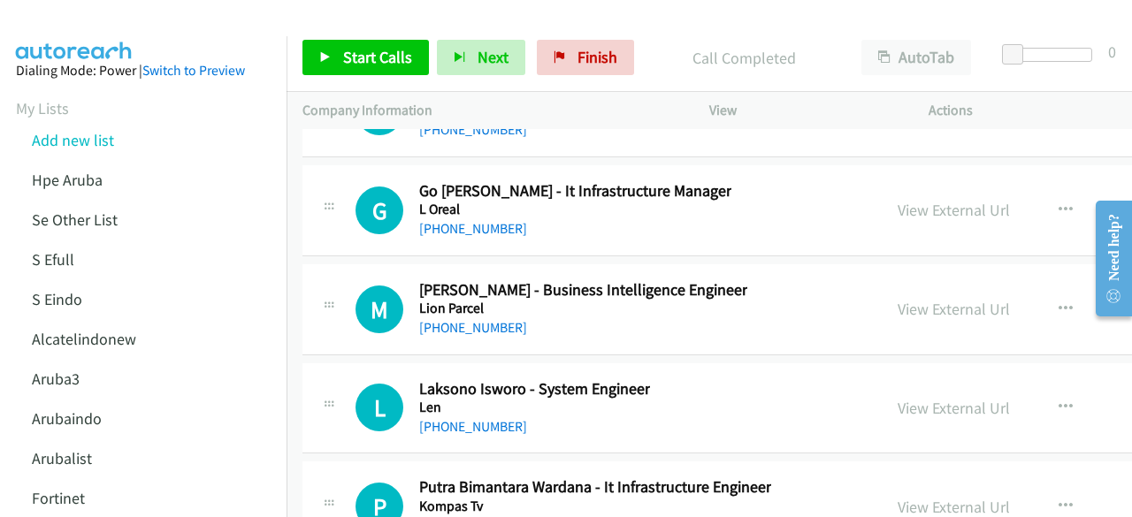
scroll to position [22688, 0]
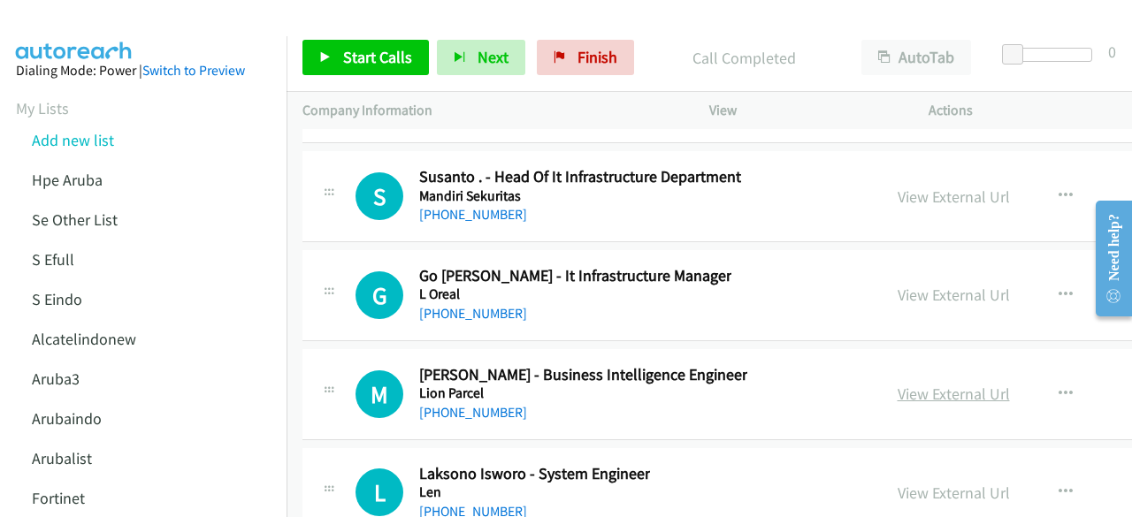
click at [914, 384] on link "View External Url" at bounding box center [954, 394] width 112 height 20
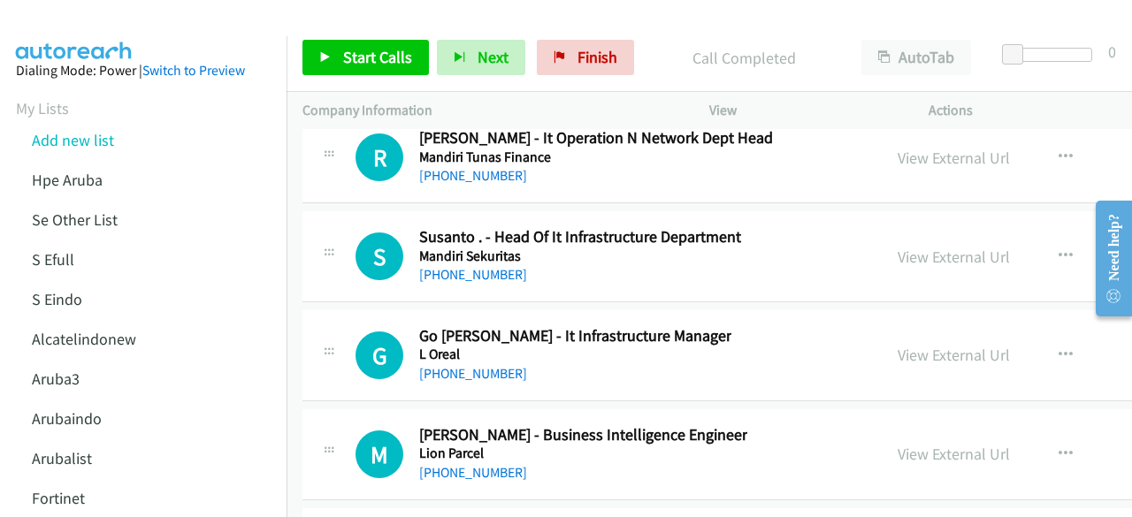
scroll to position [22623, 0]
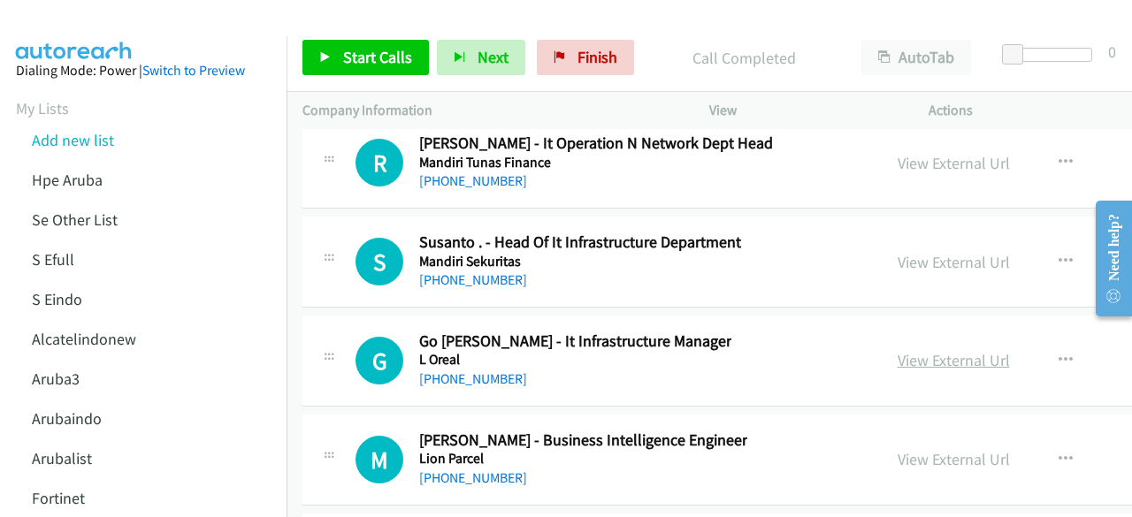
click at [924, 350] on link "View External Url" at bounding box center [954, 360] width 112 height 20
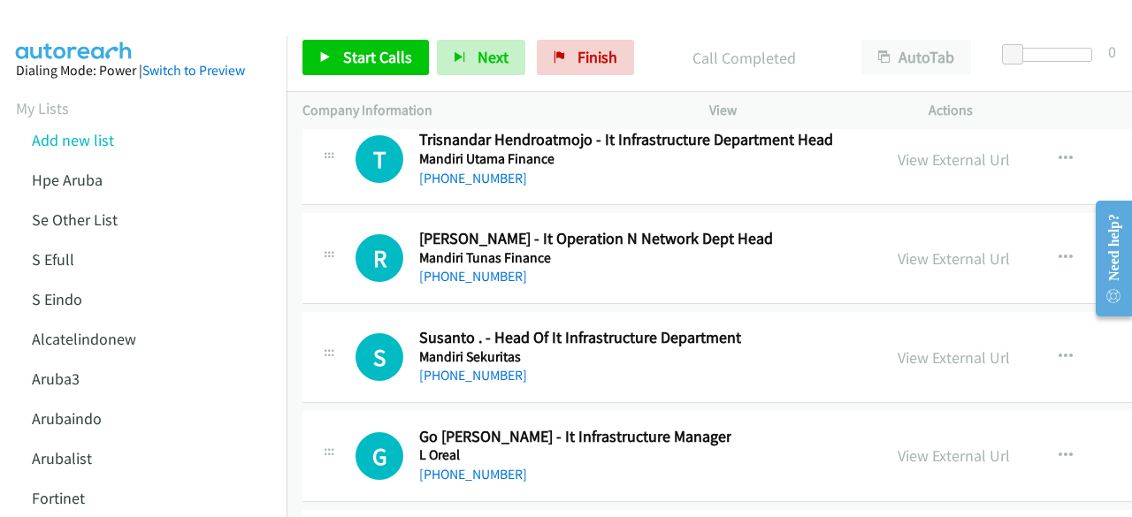
scroll to position [22501, 0]
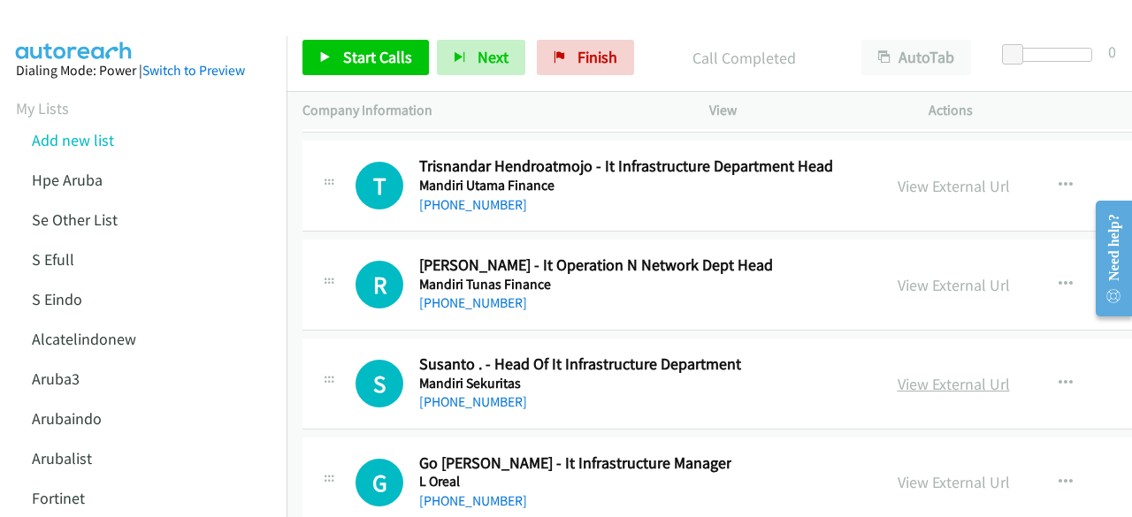
click at [927, 374] on link "View External Url" at bounding box center [954, 384] width 112 height 20
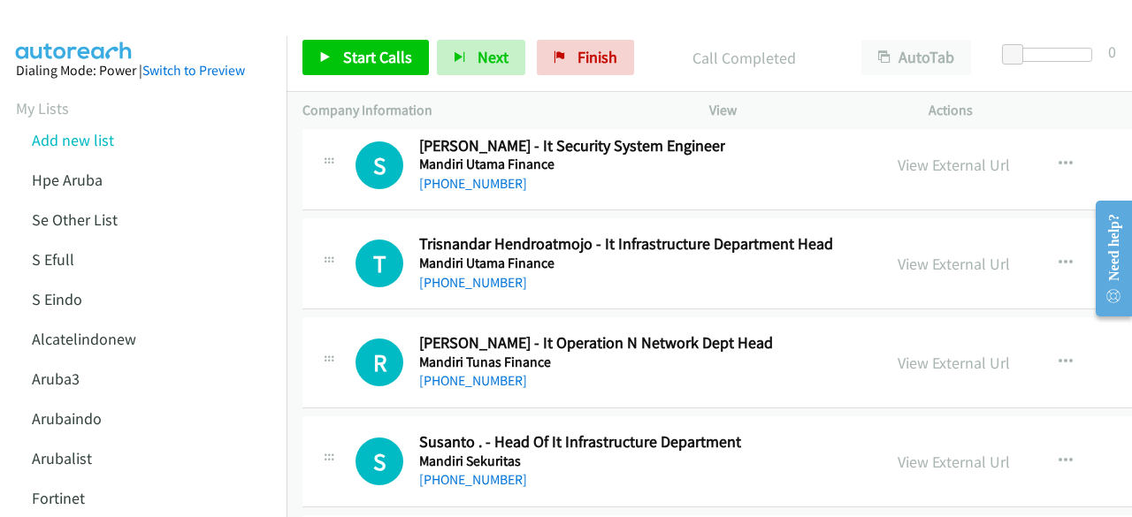
scroll to position [22419, 0]
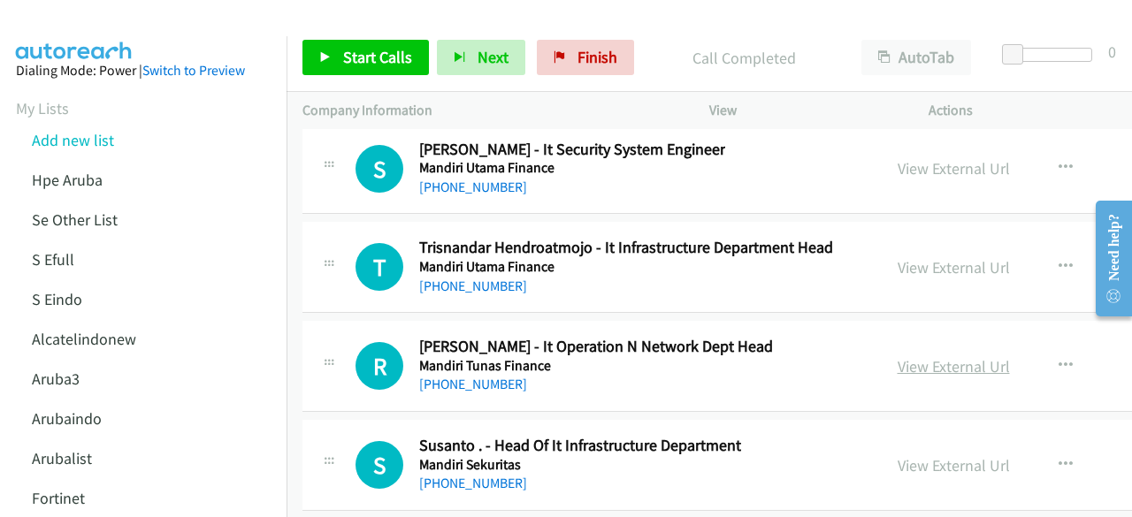
click at [901, 356] on link "View External Url" at bounding box center [954, 366] width 112 height 20
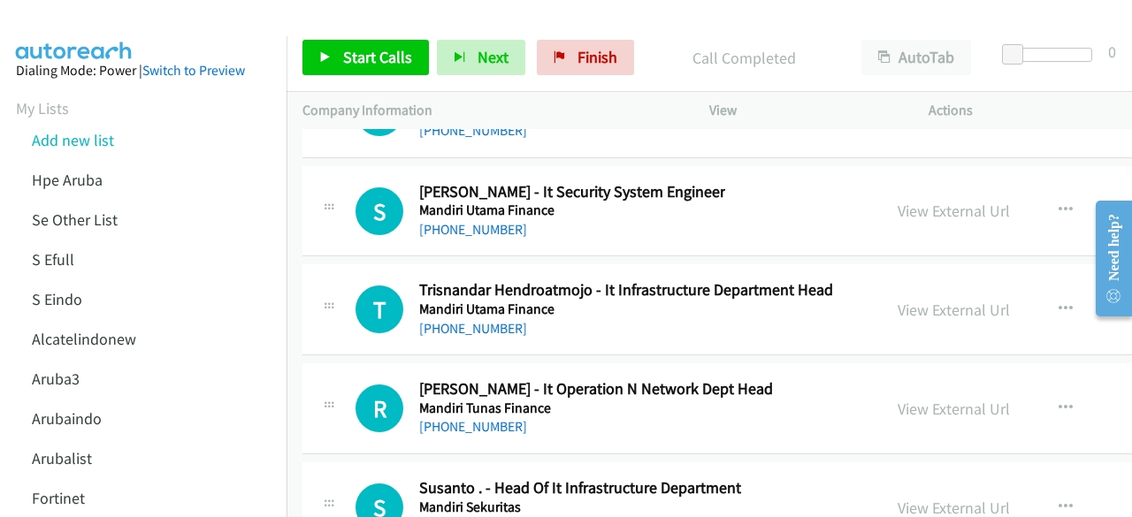
scroll to position [22377, 0]
click at [911, 300] on link "View External Url" at bounding box center [954, 310] width 112 height 20
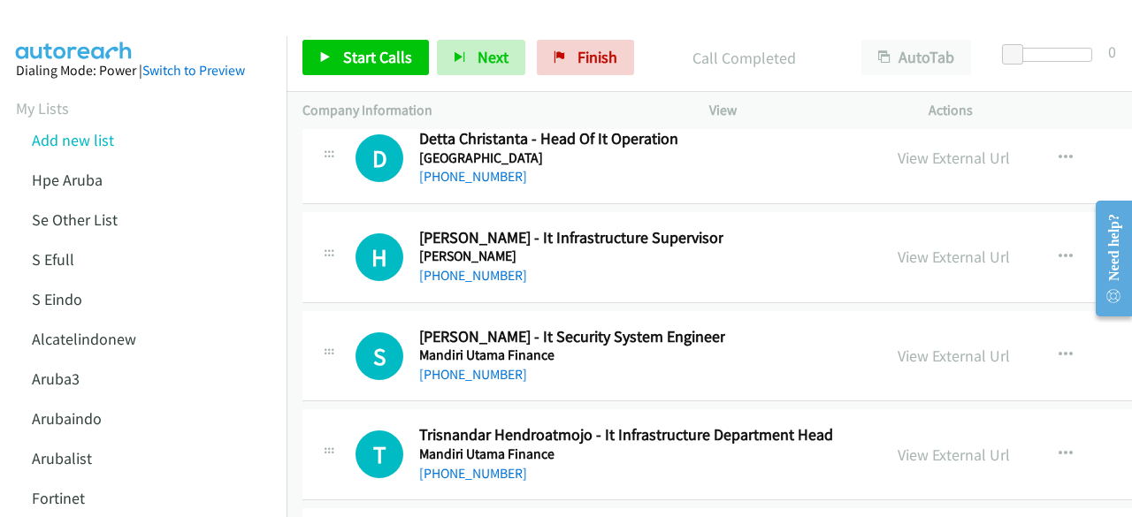
scroll to position [22232, 0]
click at [950, 346] on link "View External Url" at bounding box center [954, 356] width 112 height 20
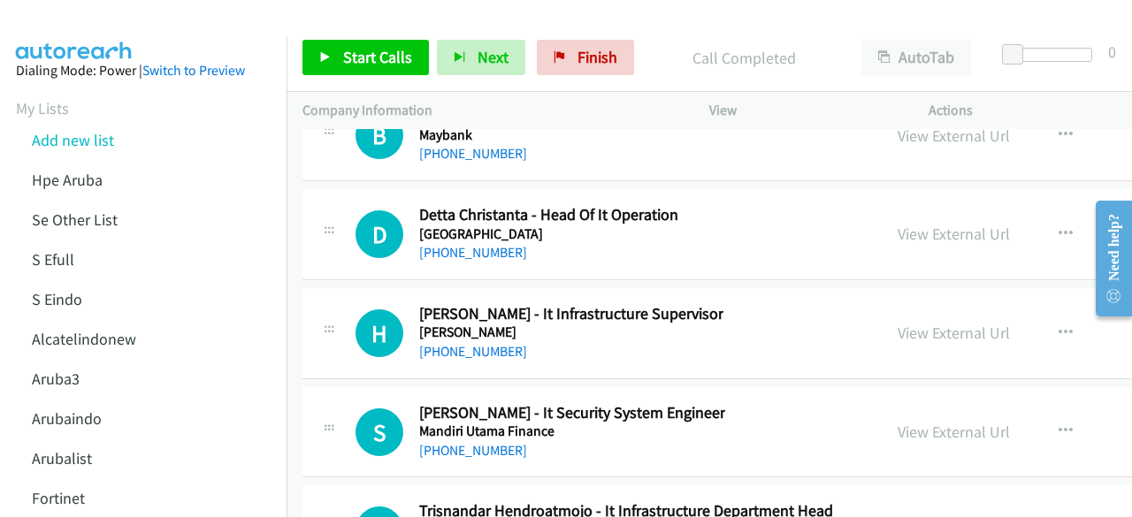
scroll to position [22154, 0]
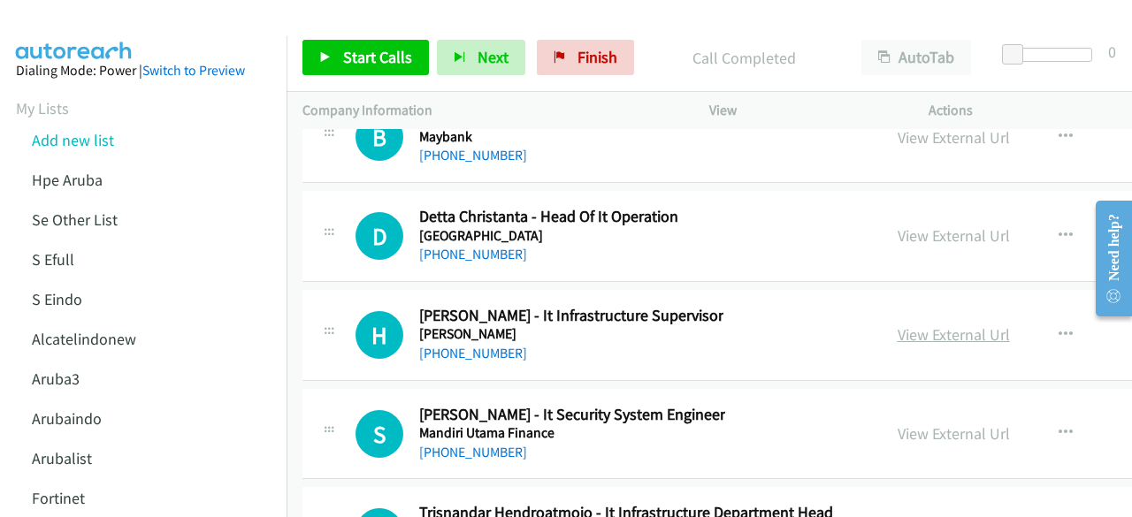
click at [931, 325] on link "View External Url" at bounding box center [954, 335] width 112 height 20
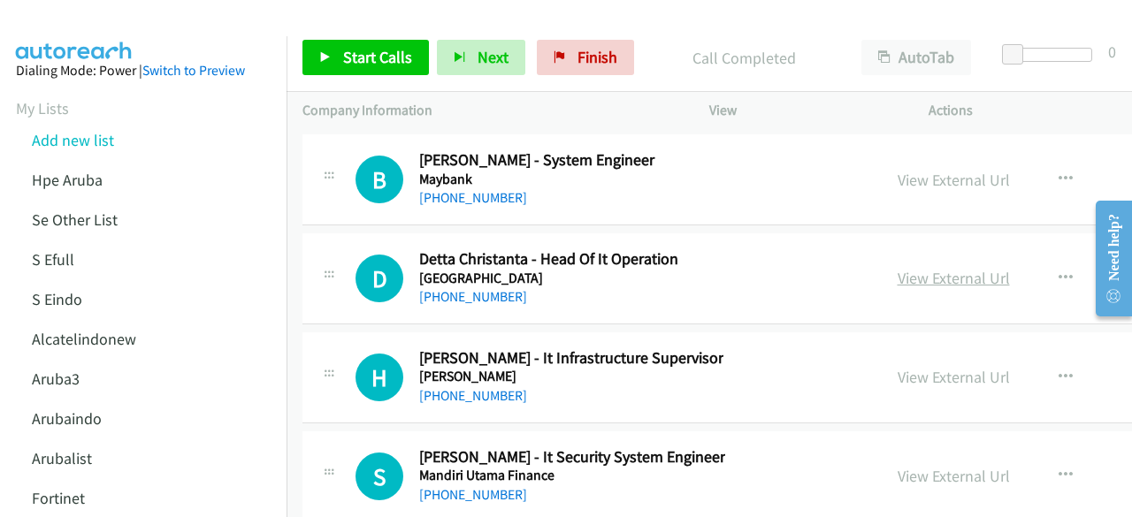
click at [906, 268] on link "View External Url" at bounding box center [954, 278] width 112 height 20
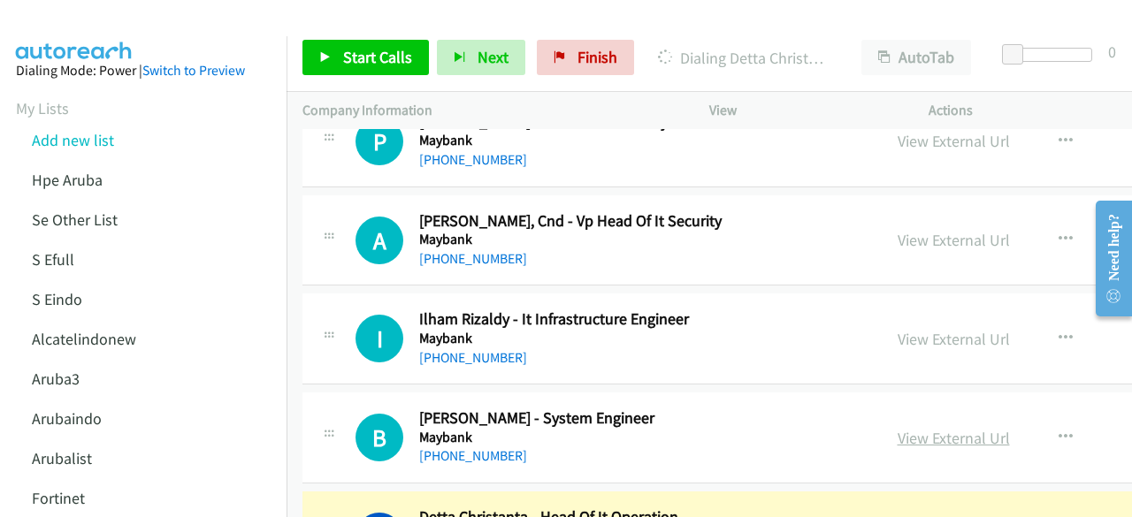
scroll to position [21835, 0]
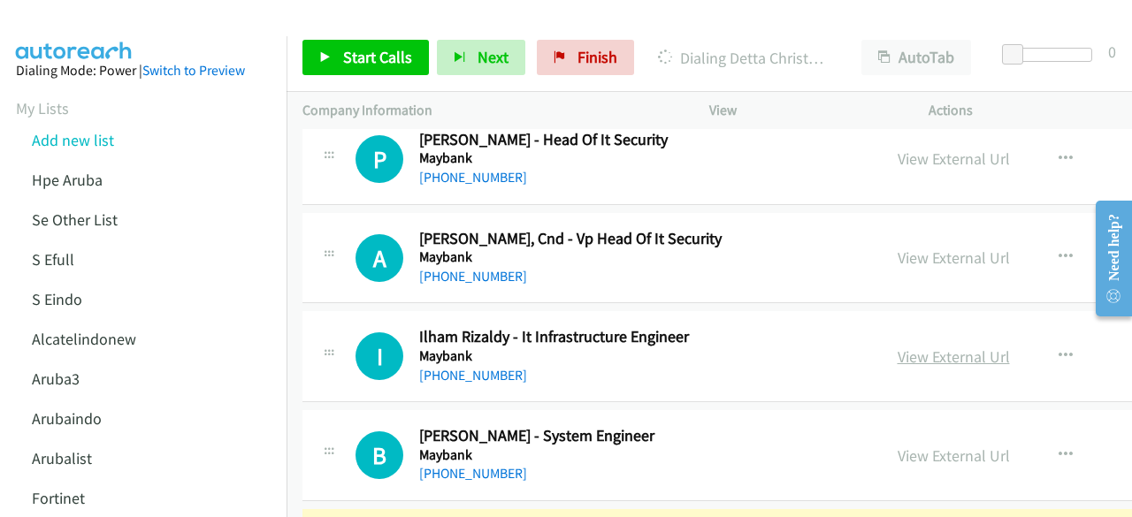
click at [964, 347] on link "View External Url" at bounding box center [954, 357] width 112 height 20
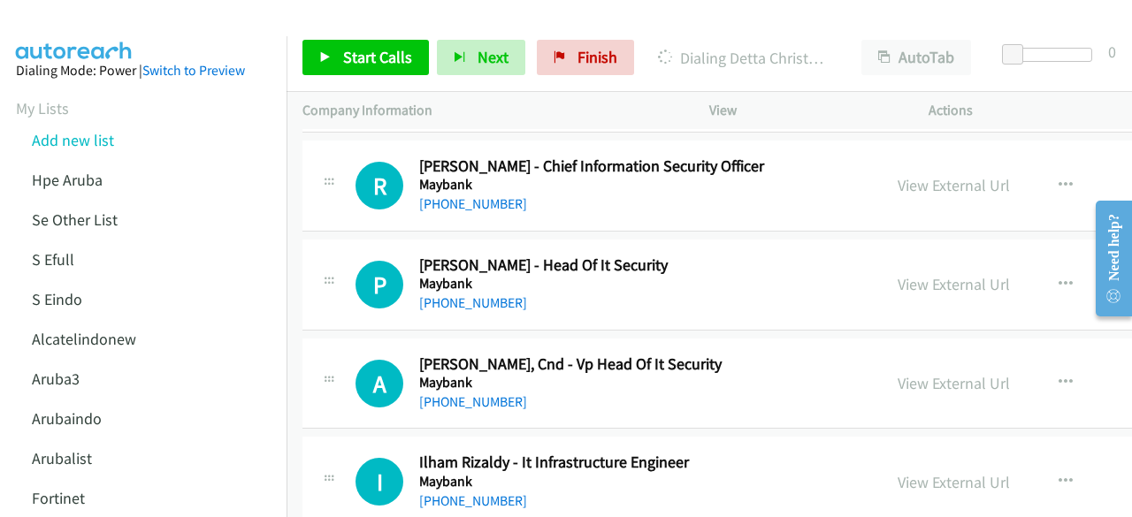
scroll to position [21710, 0]
click at [945, 373] on link "View External Url" at bounding box center [954, 383] width 112 height 20
click at [903, 274] on link "View External Url" at bounding box center [954, 284] width 112 height 20
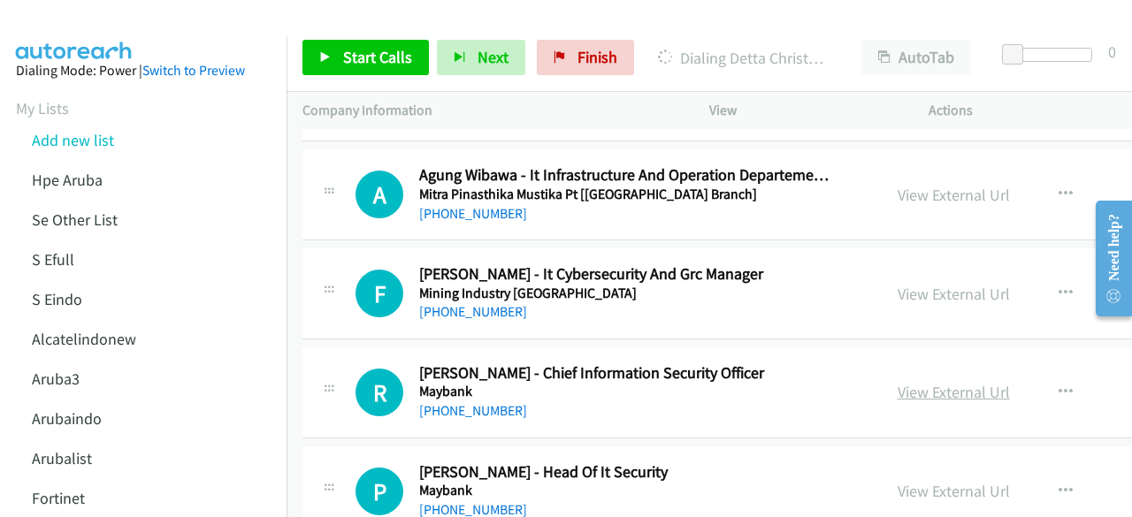
scroll to position [21499, 0]
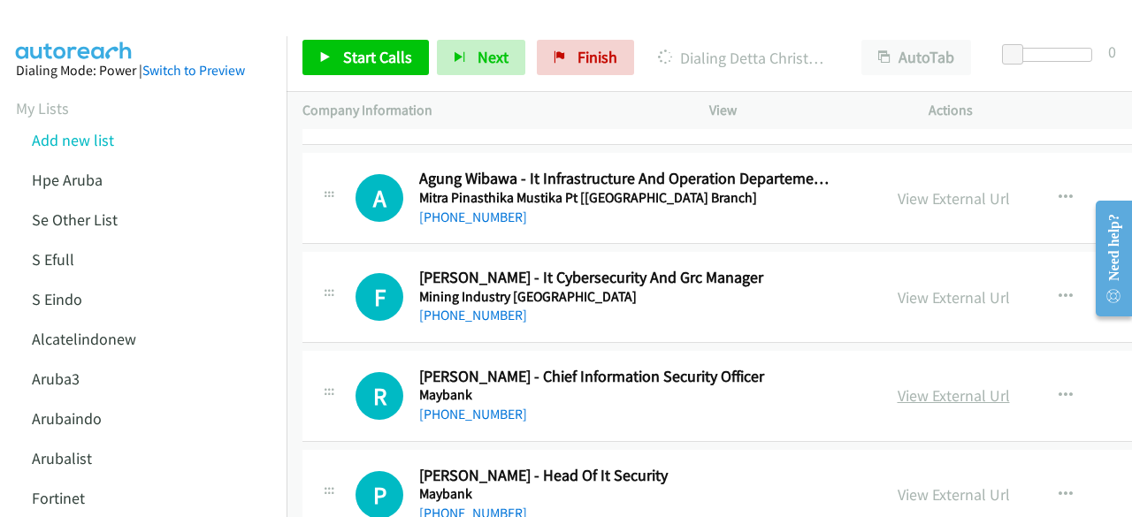
click at [925, 386] on link "View External Url" at bounding box center [954, 396] width 112 height 20
click at [903, 287] on link "View External Url" at bounding box center [954, 297] width 112 height 20
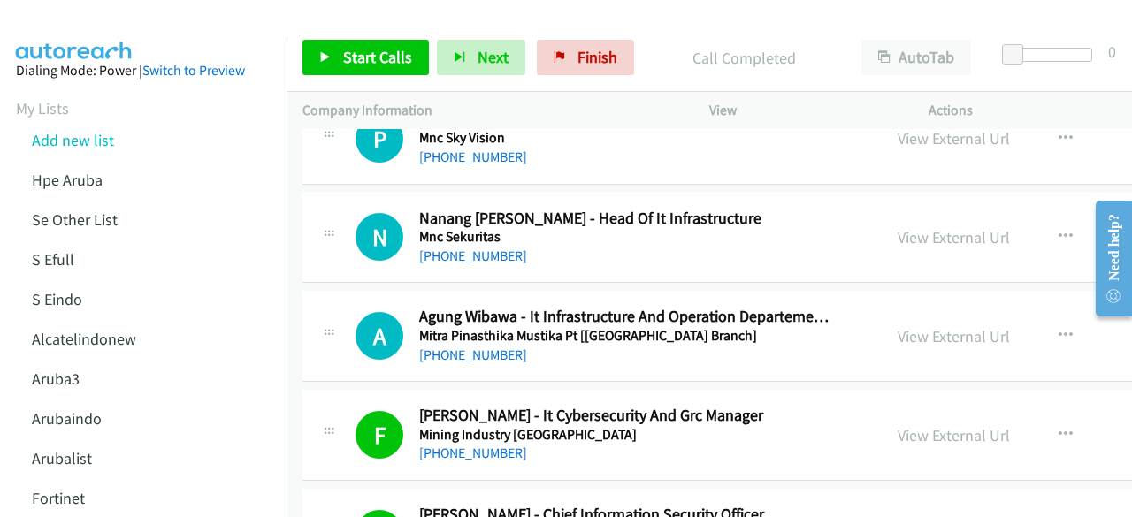
scroll to position [21326, 0]
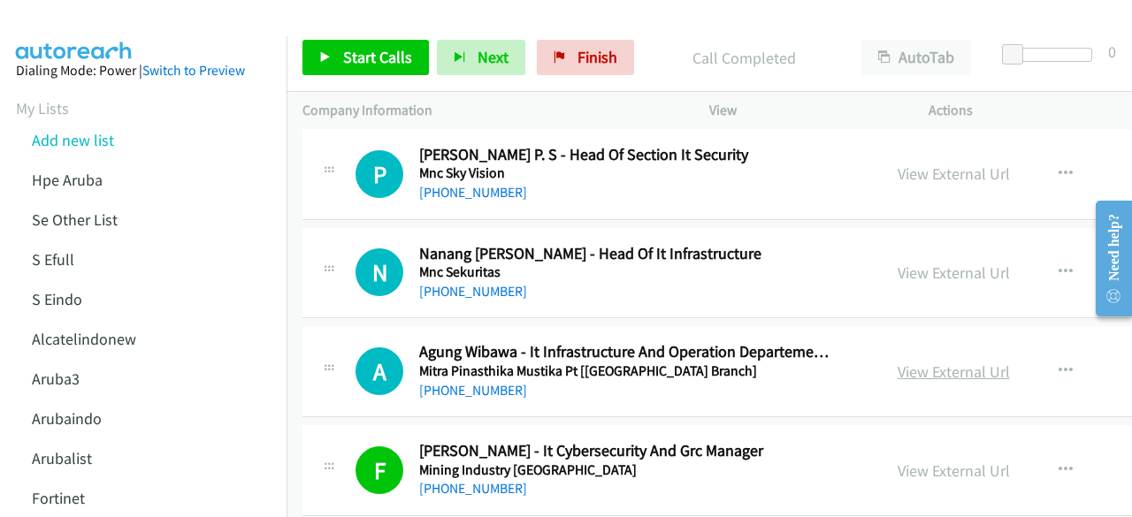
click at [929, 362] on link "View External Url" at bounding box center [954, 372] width 112 height 20
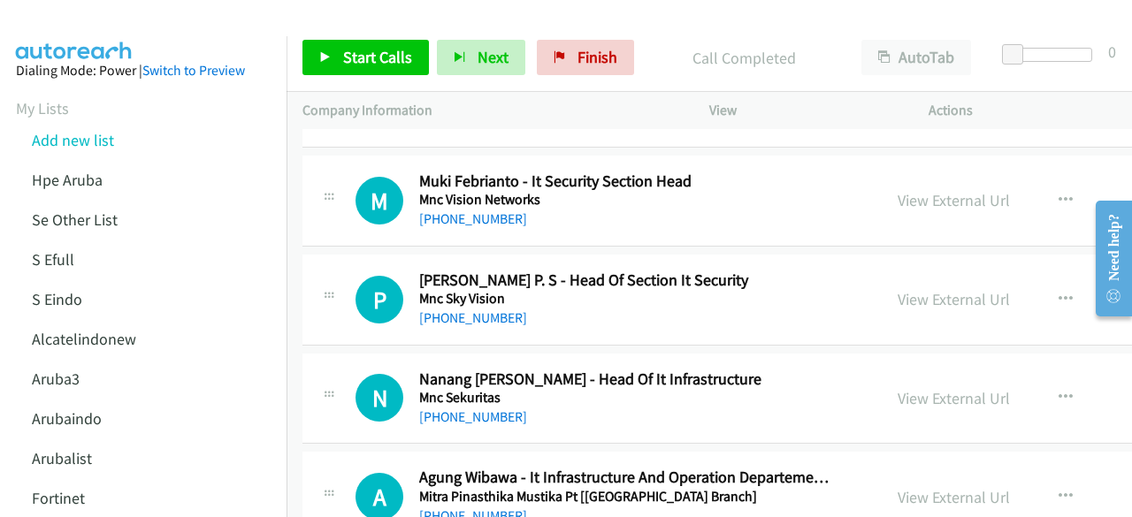
scroll to position [21198, 0]
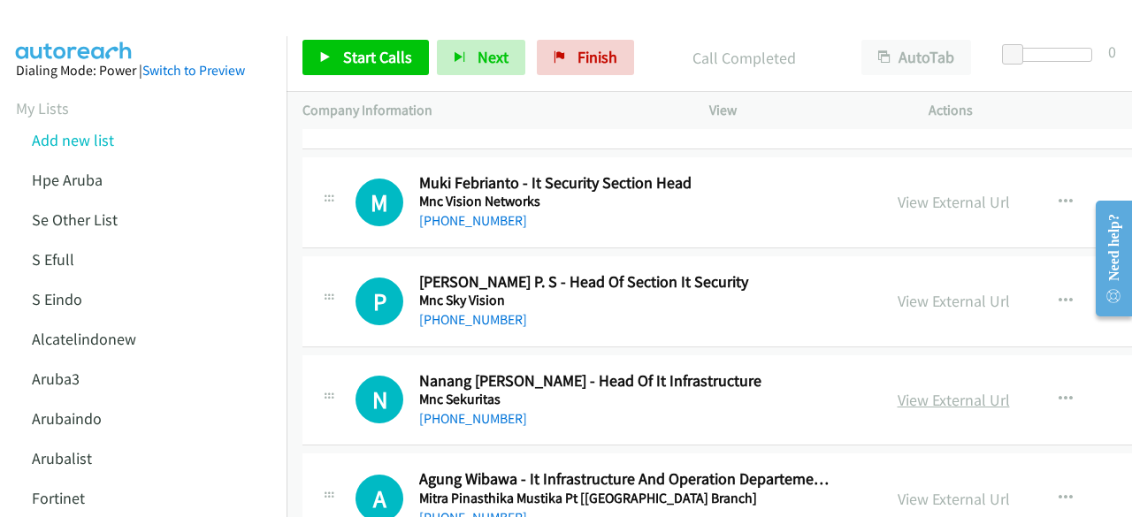
click at [906, 390] on link "View External Url" at bounding box center [954, 400] width 112 height 20
click at [914, 291] on link "View External Url" at bounding box center [954, 301] width 112 height 20
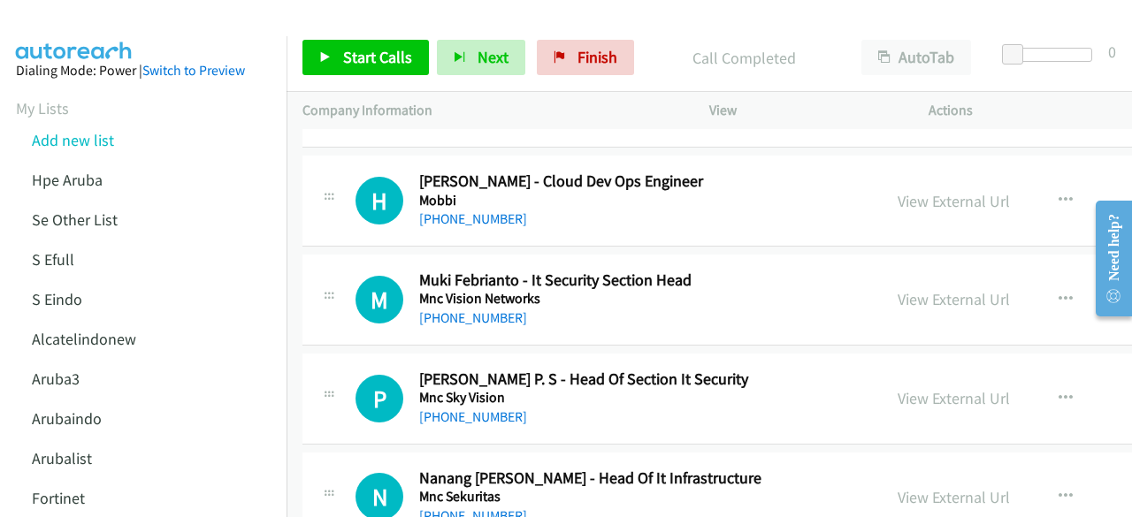
scroll to position [21101, 0]
click at [933, 289] on link "View External Url" at bounding box center [954, 299] width 112 height 20
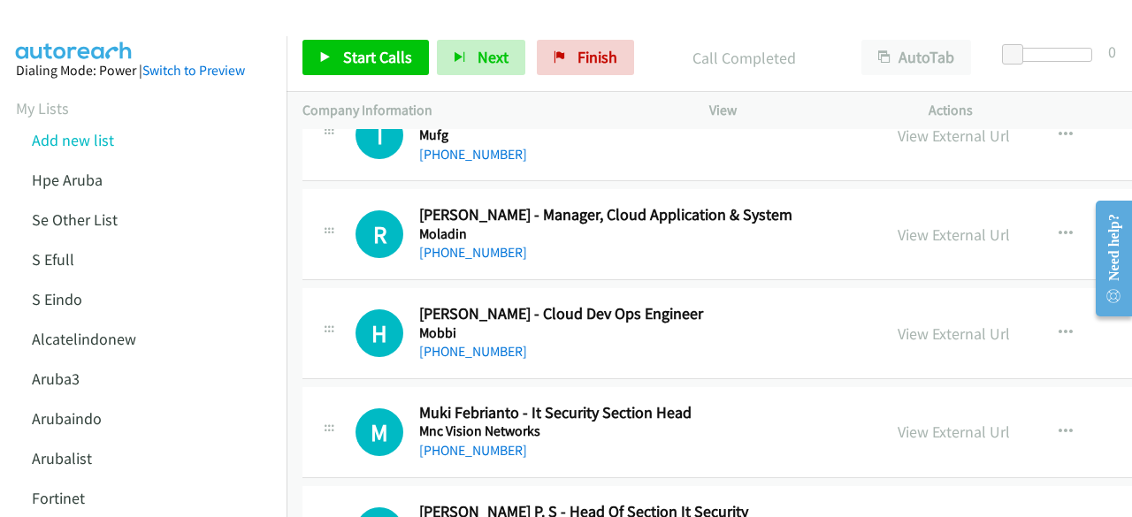
scroll to position [20968, 0]
click at [936, 324] on link "View External Url" at bounding box center [954, 334] width 112 height 20
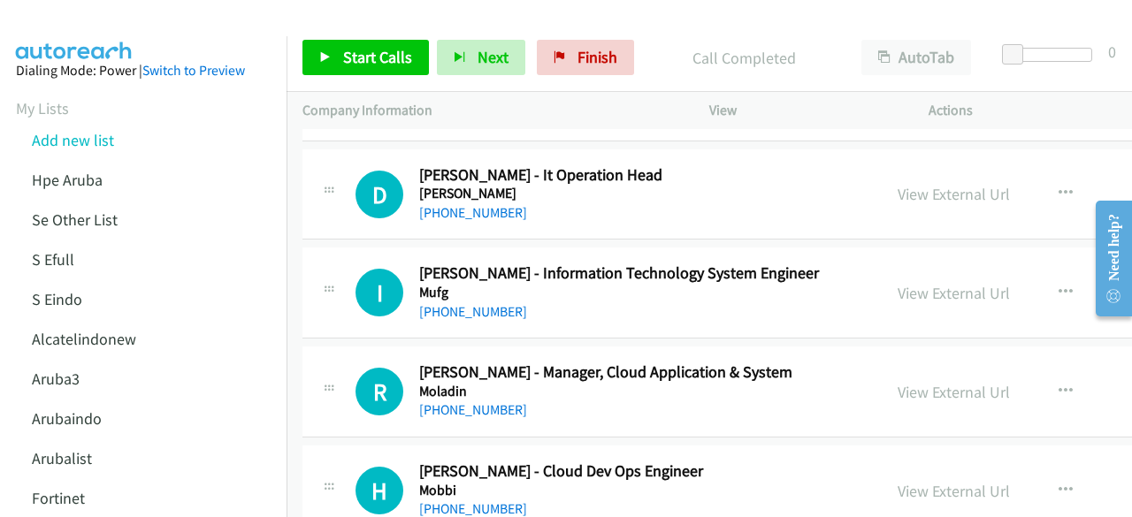
scroll to position [20811, 0]
click at [924, 382] on link "View External Url" at bounding box center [954, 392] width 112 height 20
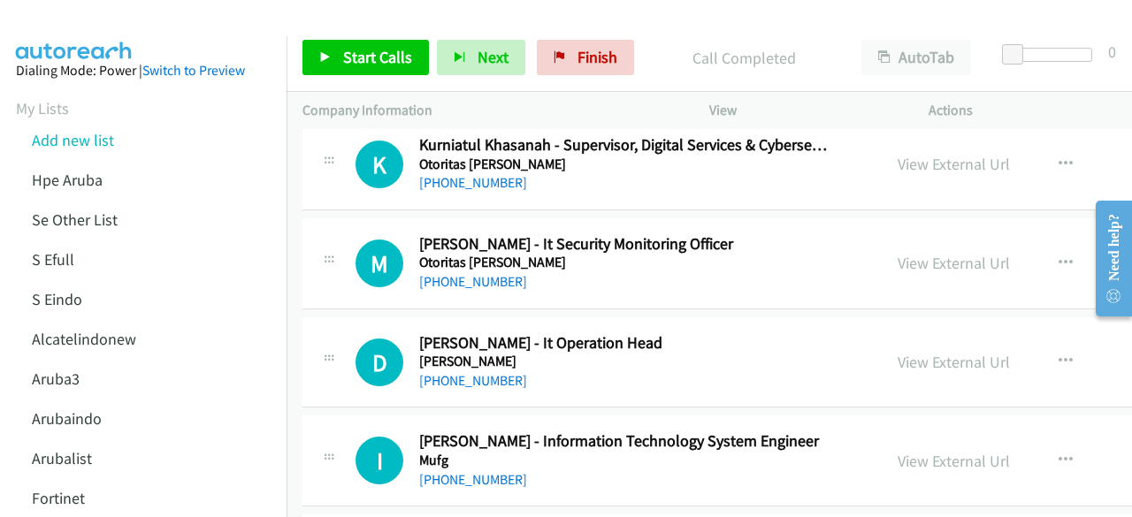
scroll to position [20641, 0]
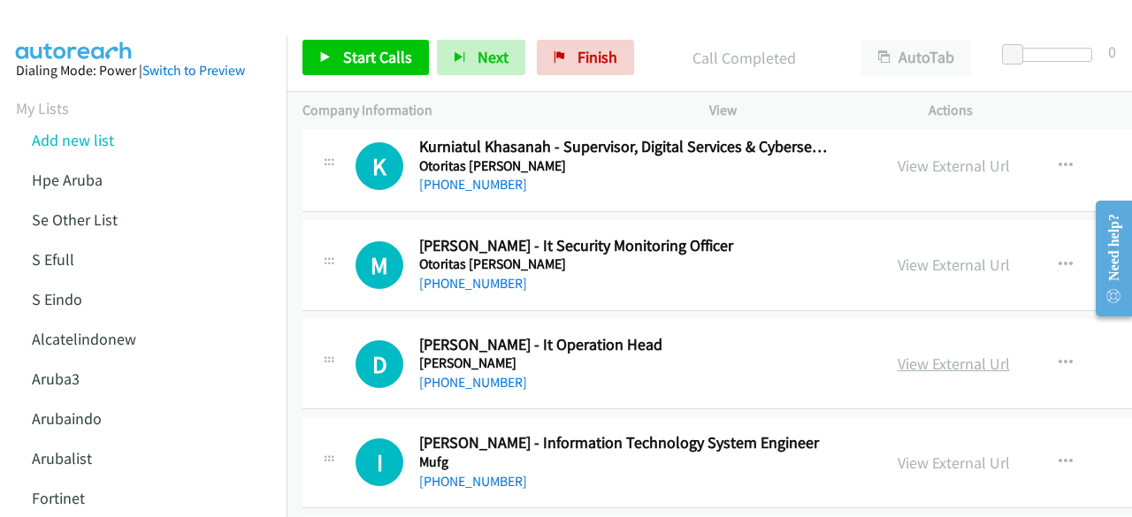
click at [908, 354] on link "View External Url" at bounding box center [954, 364] width 112 height 20
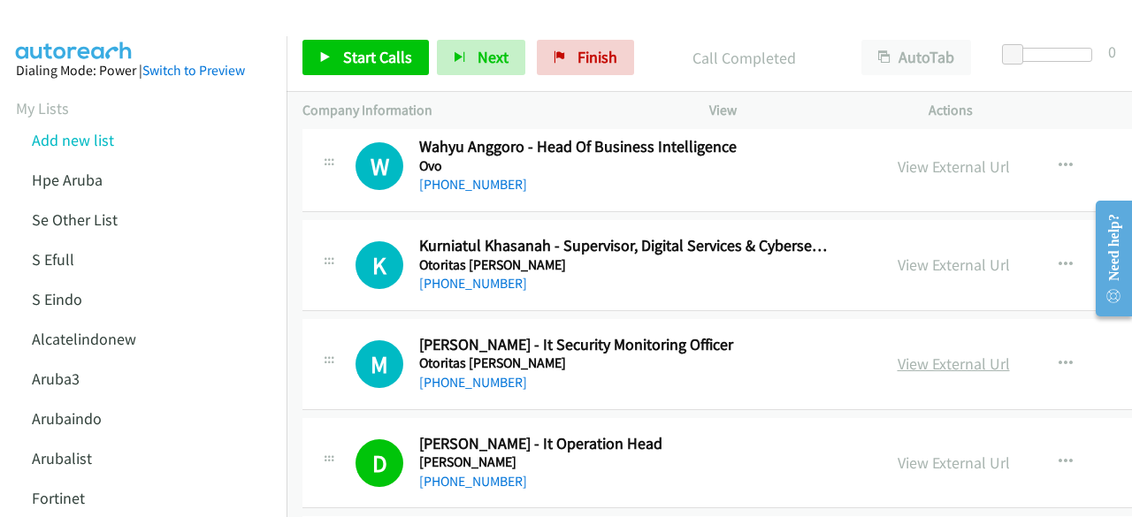
click at [899, 354] on link "View External Url" at bounding box center [954, 364] width 112 height 20
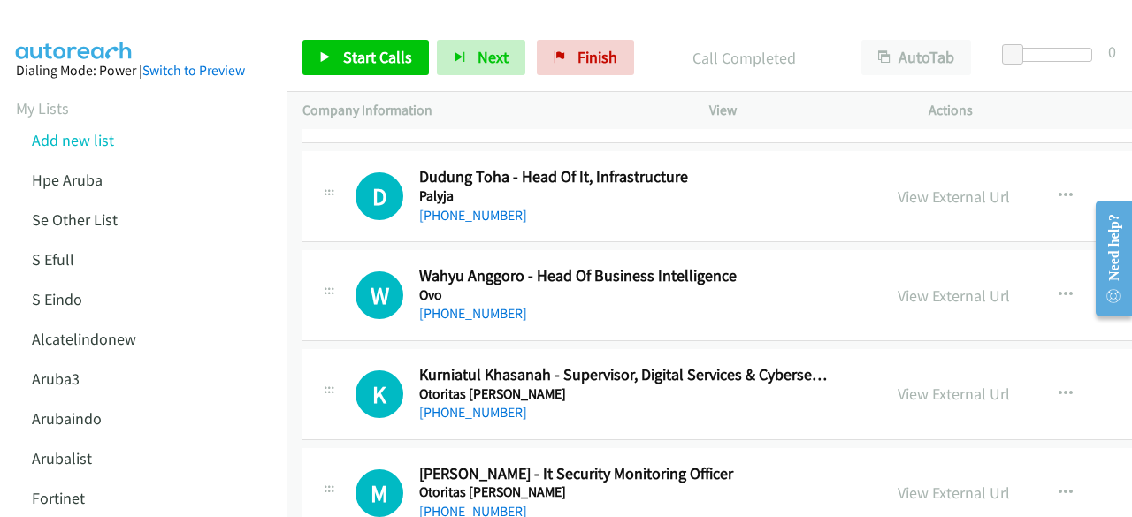
scroll to position [20411, 0]
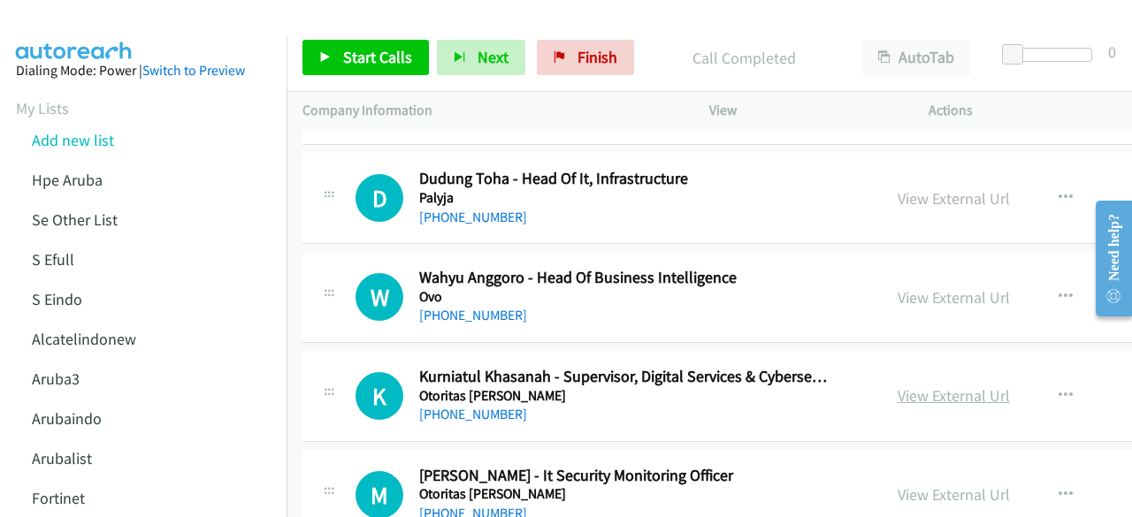
click at [915, 386] on link "View External Url" at bounding box center [954, 396] width 112 height 20
click at [898, 287] on link "View External Url" at bounding box center [954, 297] width 112 height 20
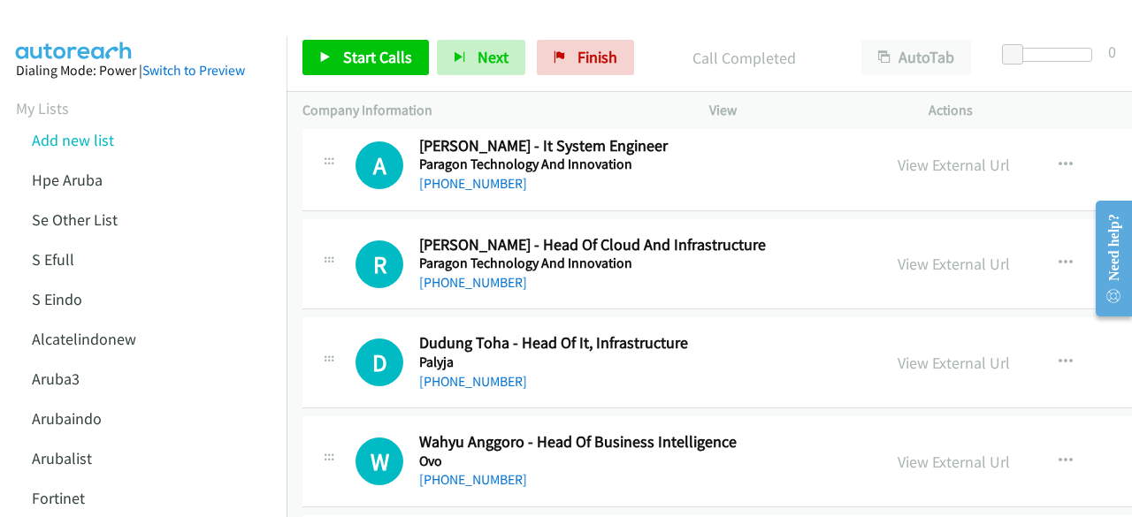
scroll to position [20243, 0]
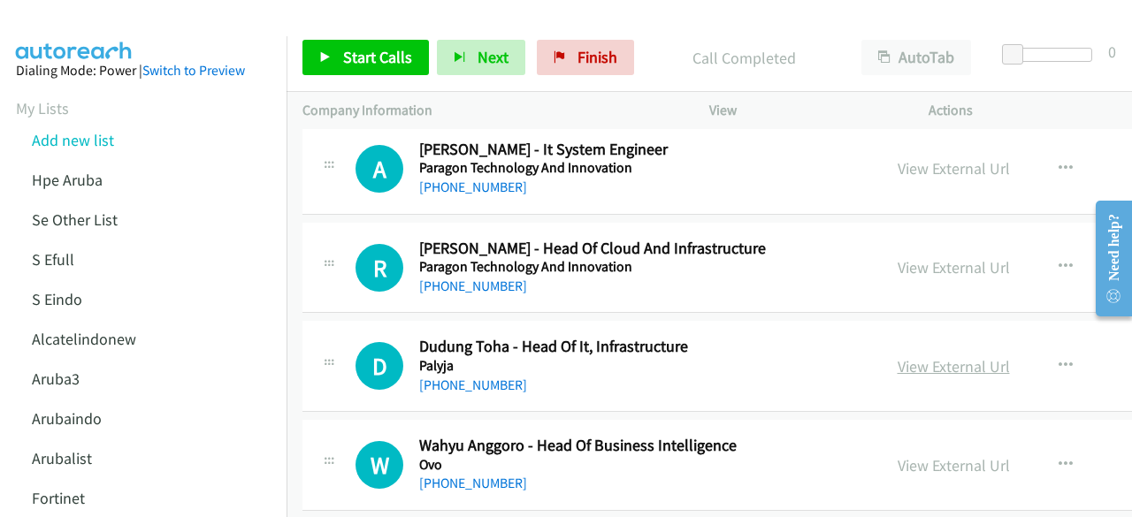
click at [924, 356] on link "View External Url" at bounding box center [954, 366] width 112 height 20
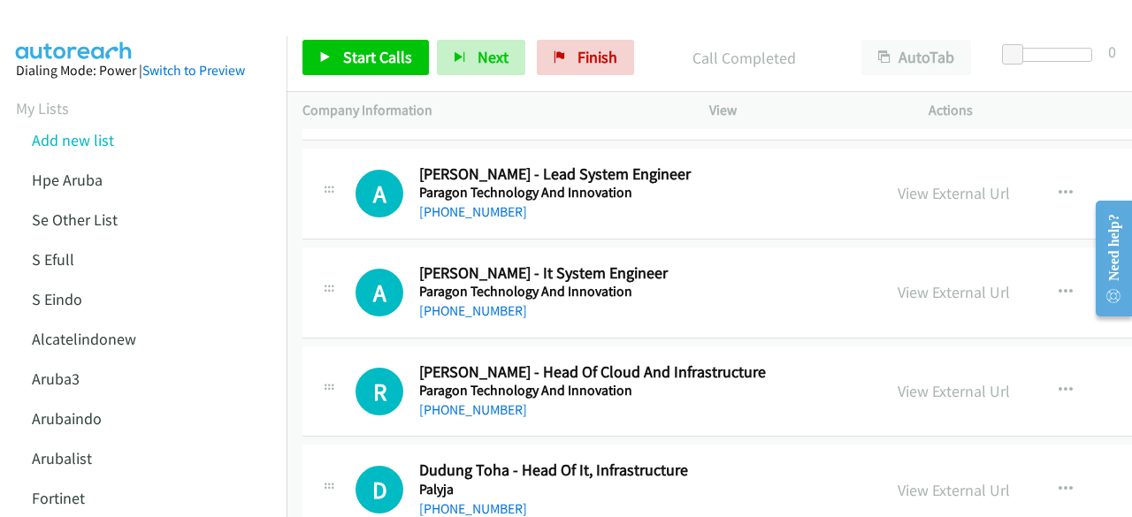
scroll to position [20107, 0]
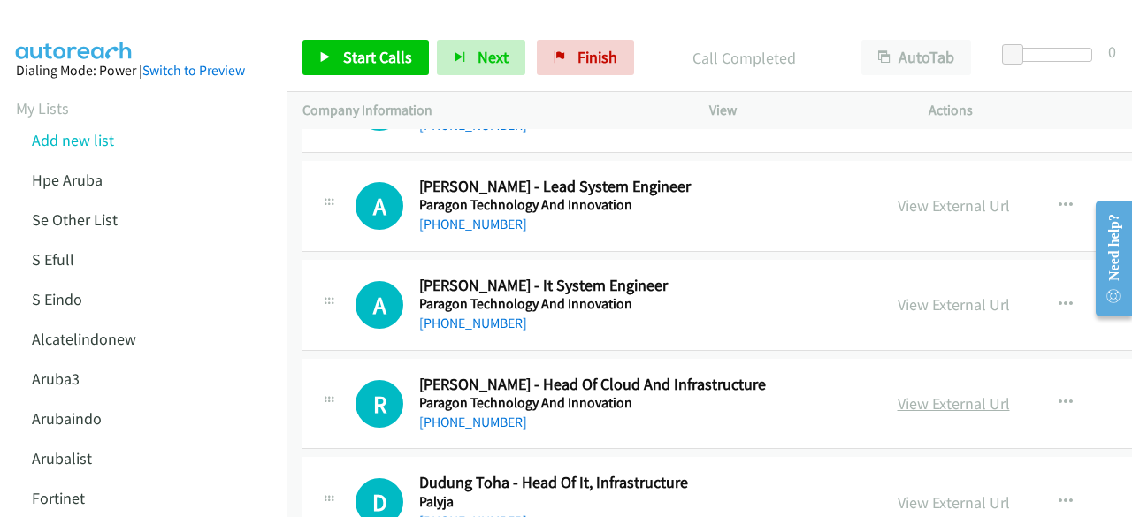
click at [916, 394] on link "View External Url" at bounding box center [954, 404] width 112 height 20
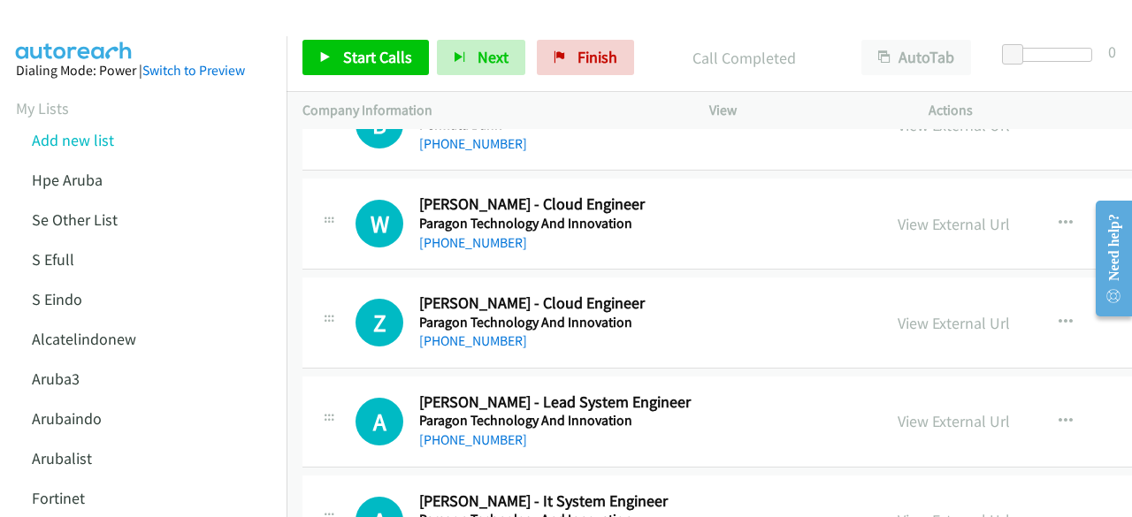
scroll to position [19889, 0]
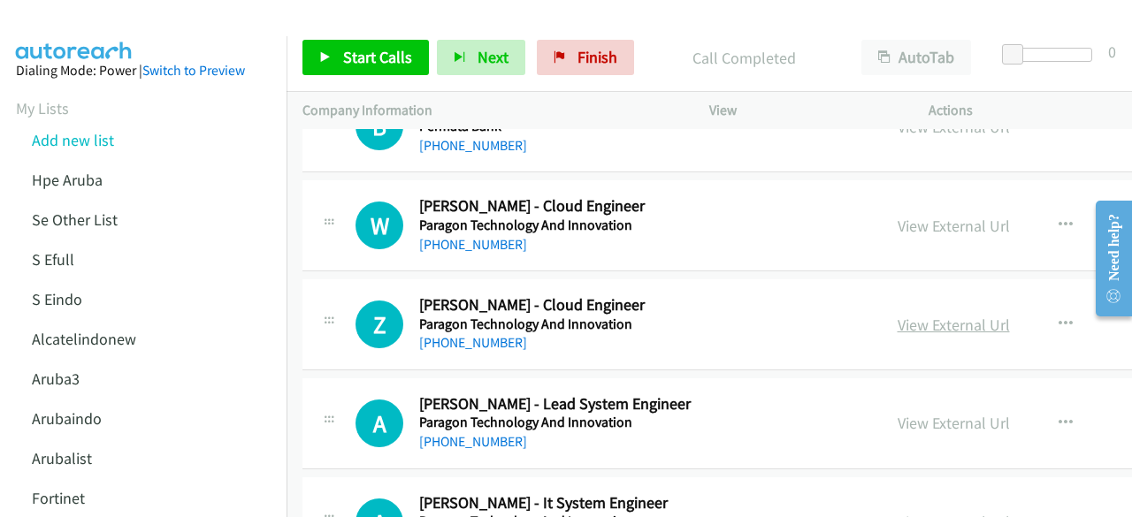
click at [954, 315] on link "View External Url" at bounding box center [954, 325] width 112 height 20
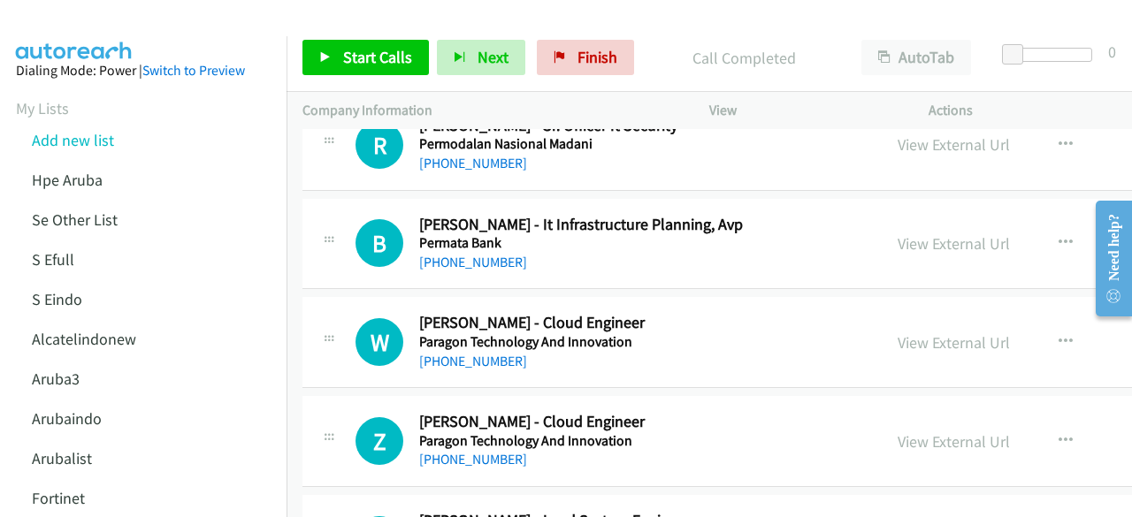
scroll to position [19771, 0]
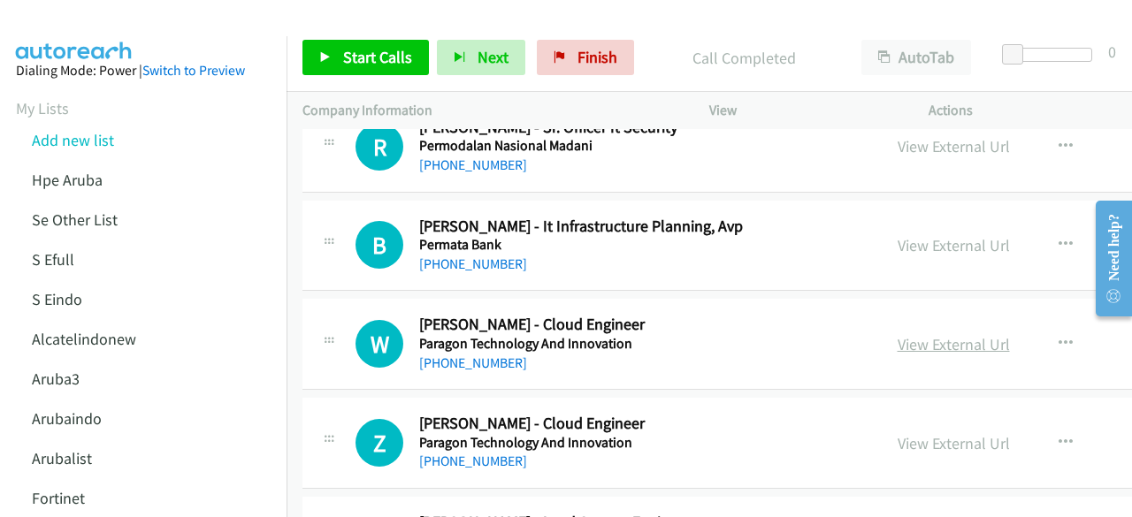
click at [922, 334] on link "View External Url" at bounding box center [954, 344] width 112 height 20
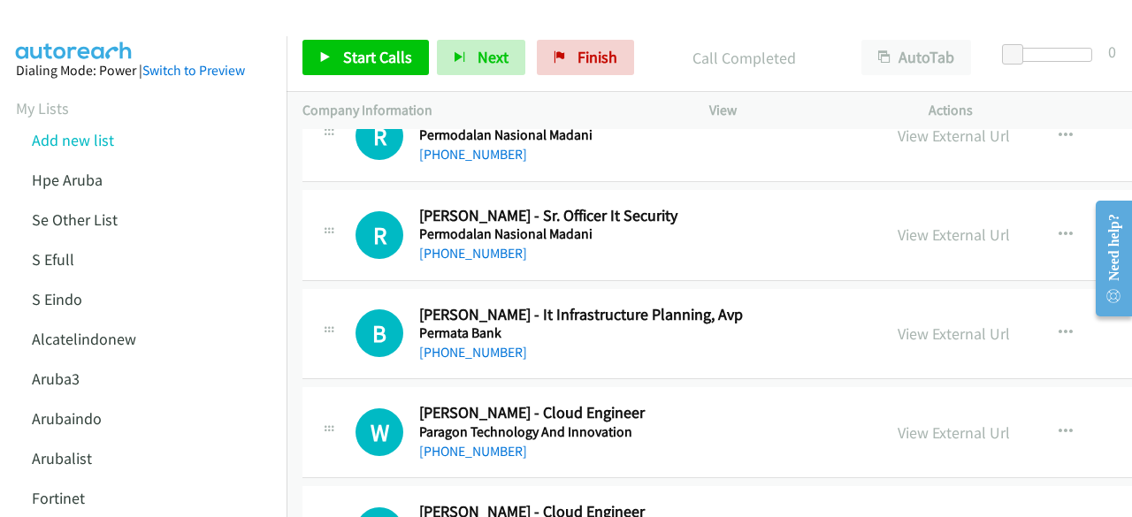
scroll to position [19680, 0]
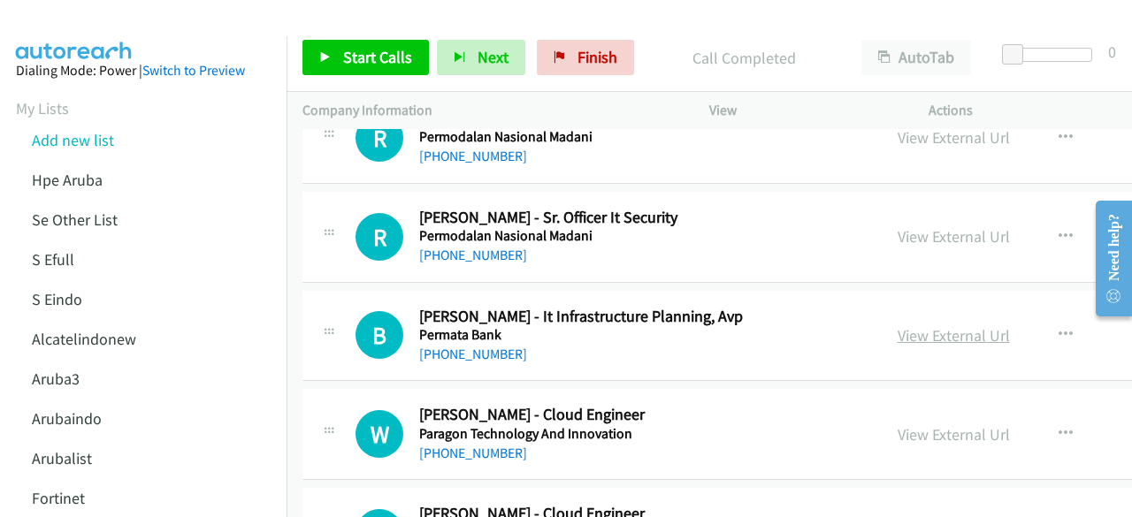
click at [918, 326] on link "View External Url" at bounding box center [954, 336] width 112 height 20
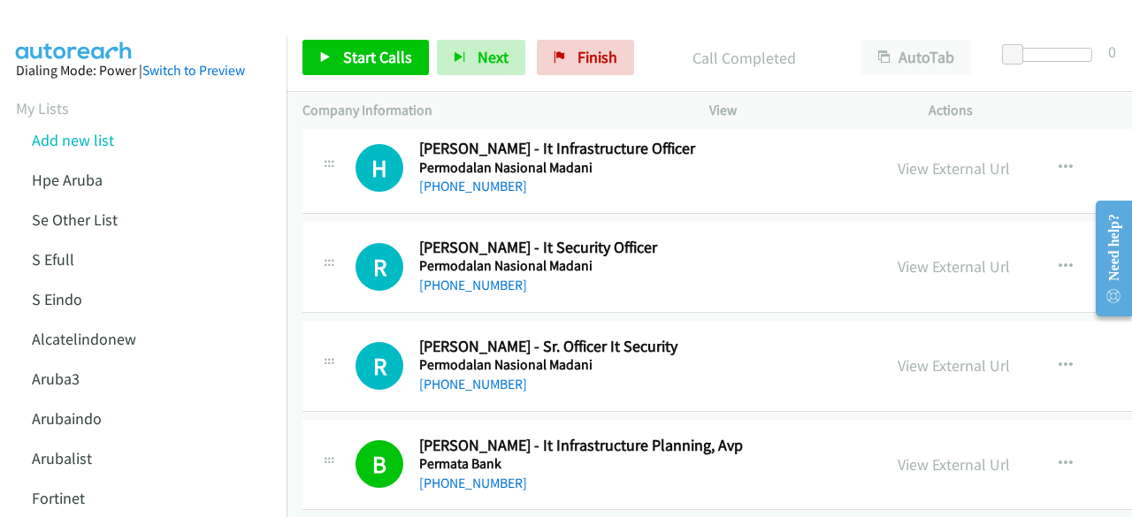
scroll to position [19550, 0]
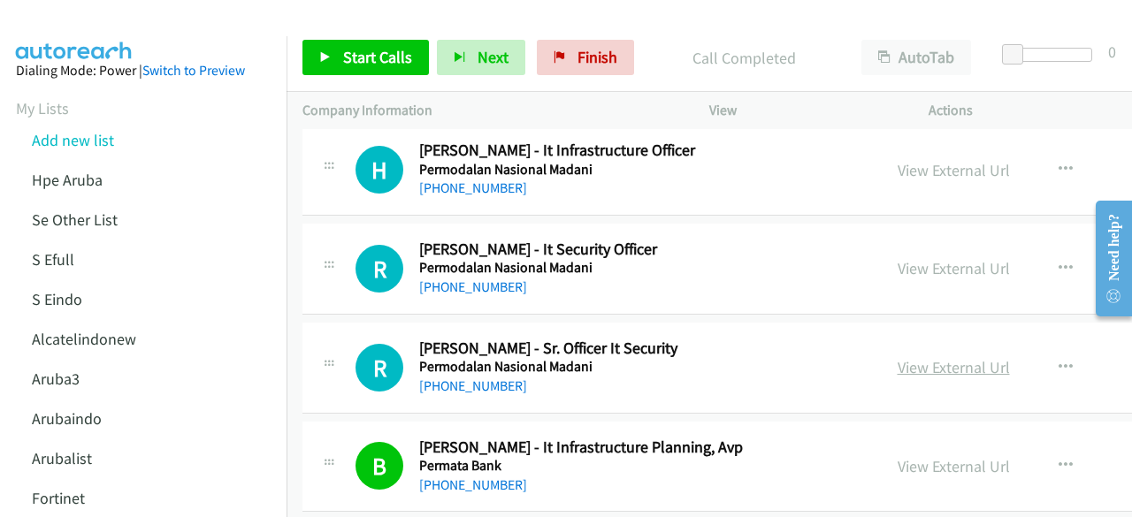
click at [915, 357] on link "View External Url" at bounding box center [954, 367] width 112 height 20
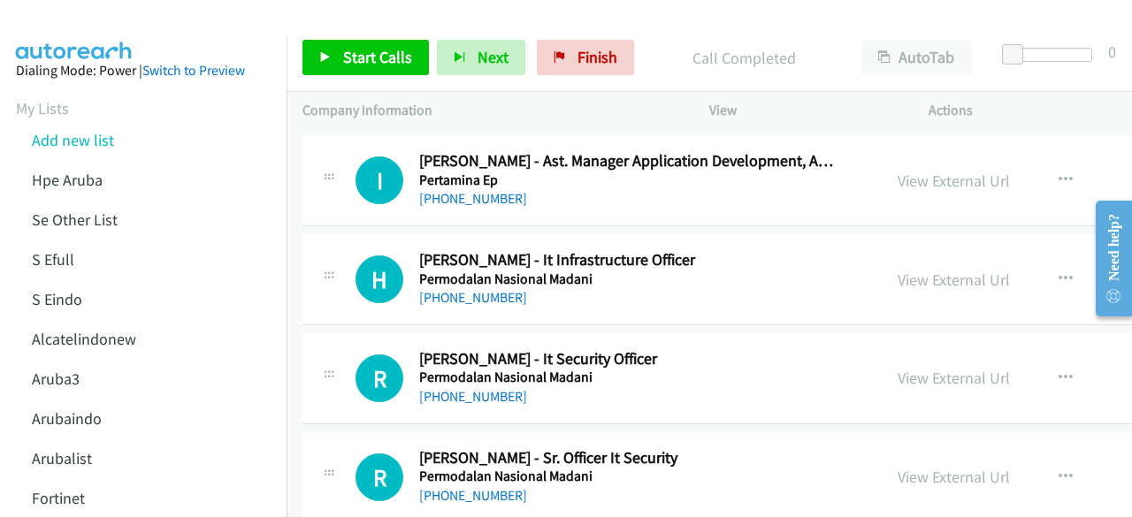
scroll to position [19438, 0]
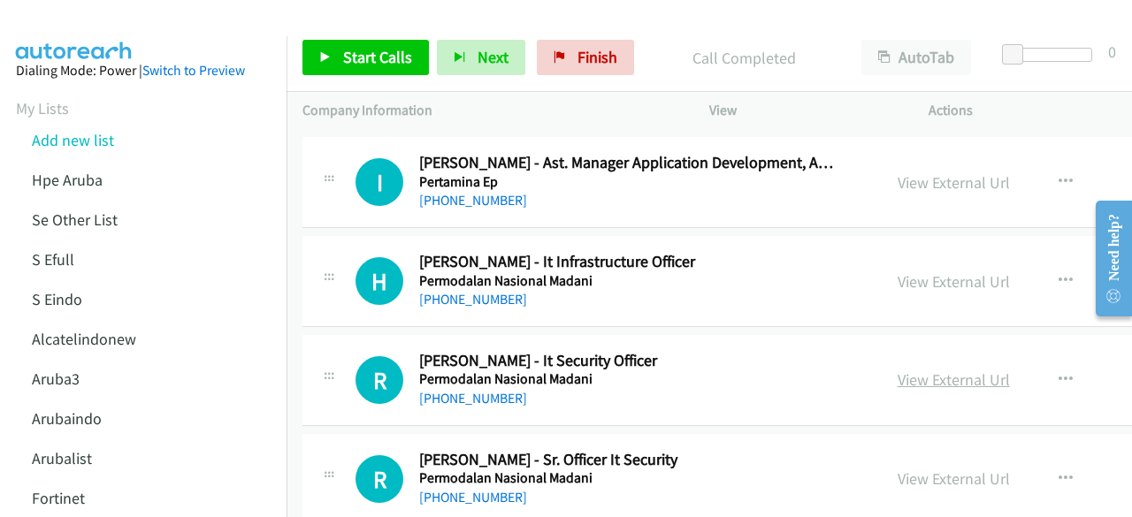
click at [907, 370] on link "View External Url" at bounding box center [954, 380] width 112 height 20
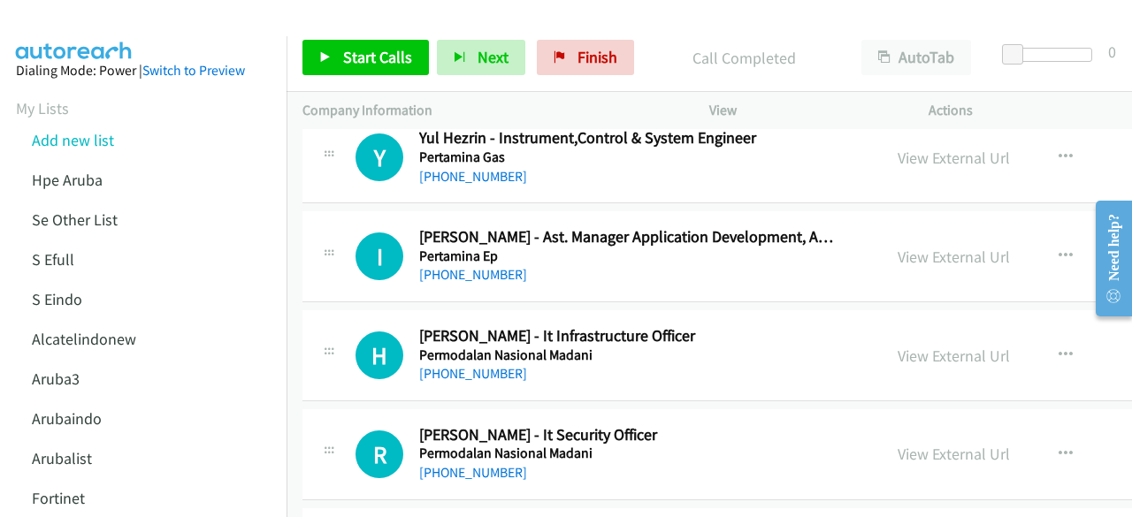
click at [922, 326] on div "View External Url View External Url Schedule/Manage Callback Start Calls Here R…" at bounding box center [1034, 355] width 305 height 58
click at [924, 346] on link "View External Url" at bounding box center [954, 356] width 112 height 20
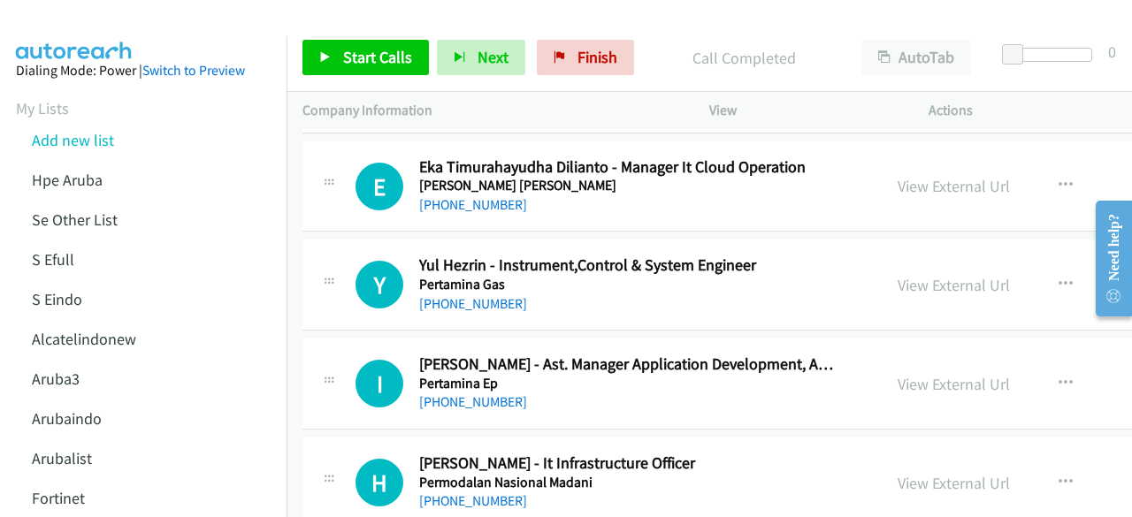
scroll to position [19233, 0]
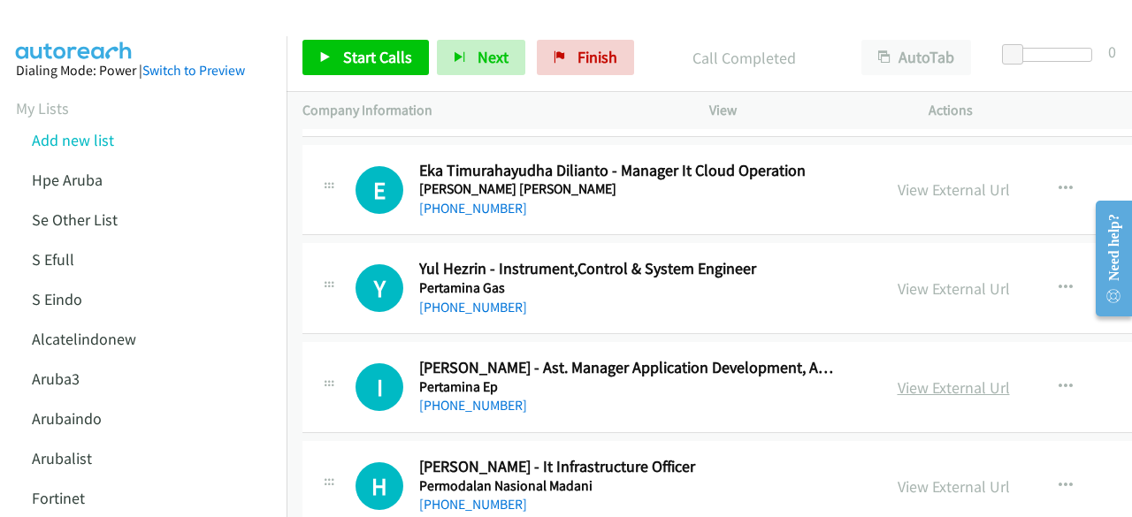
click at [908, 378] on link "View External Url" at bounding box center [954, 388] width 112 height 20
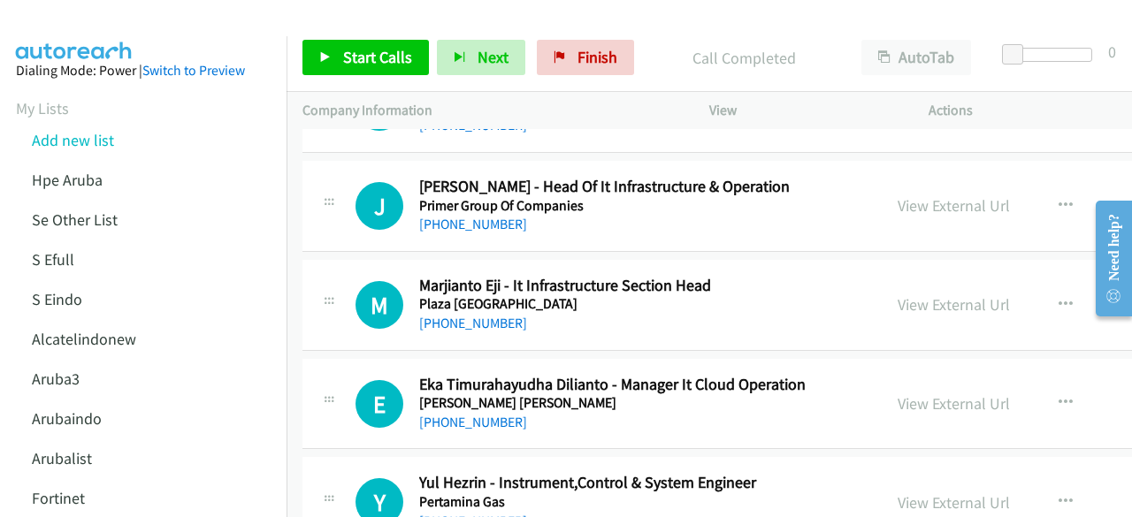
scroll to position [19017, 0]
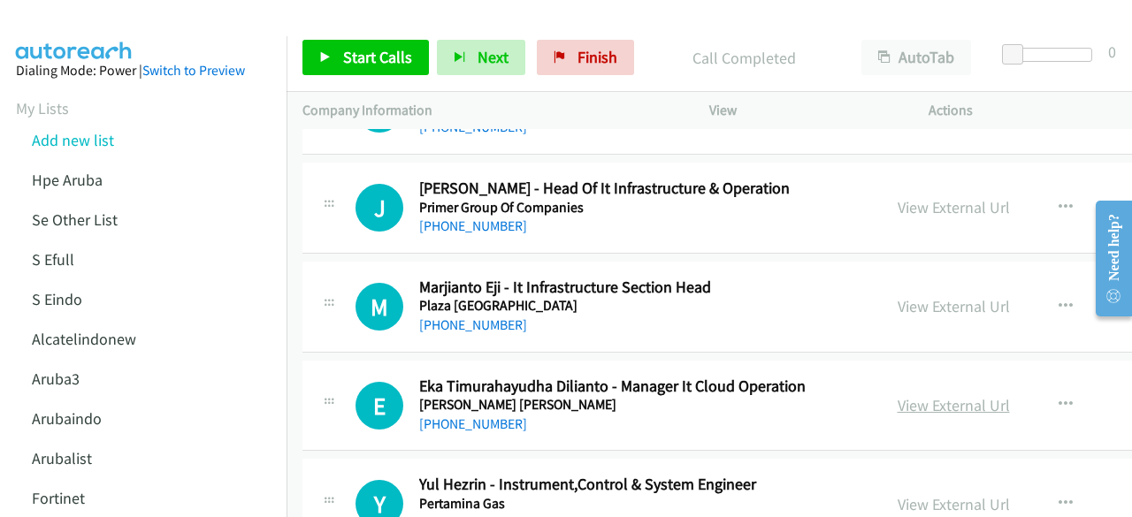
click at [925, 395] on link "View External Url" at bounding box center [954, 405] width 112 height 20
click at [910, 296] on link "View External Url" at bounding box center [954, 306] width 112 height 20
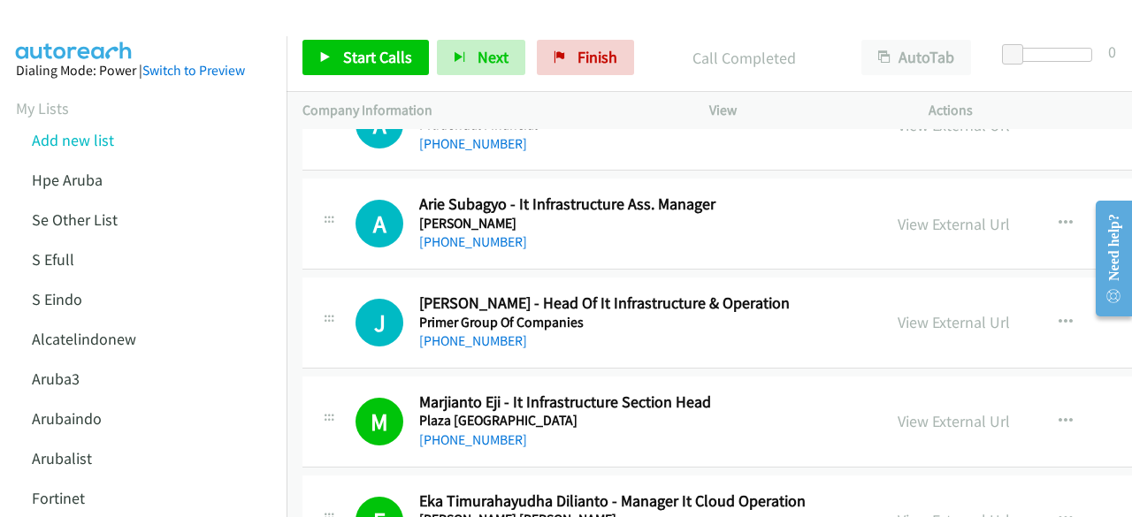
scroll to position [18902, 0]
click at [913, 312] on link "View External Url" at bounding box center [954, 322] width 112 height 20
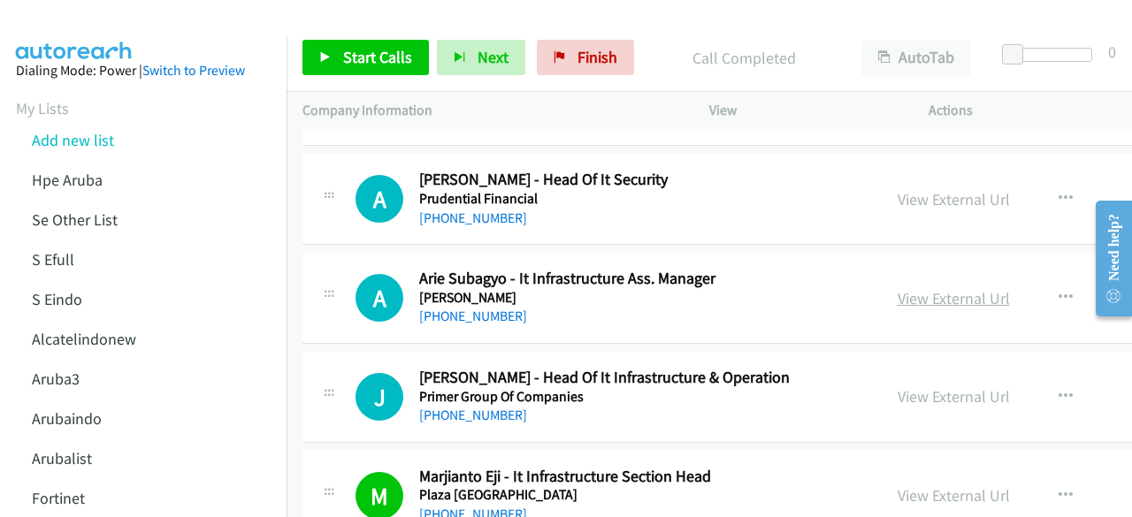
click at [898, 288] on link "View External Url" at bounding box center [954, 298] width 112 height 20
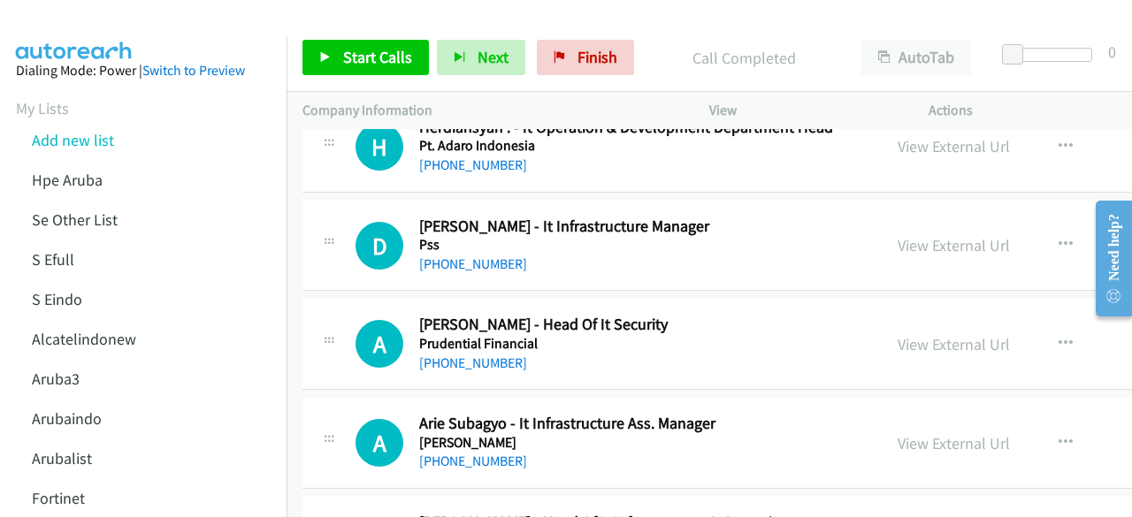
scroll to position [18679, 0]
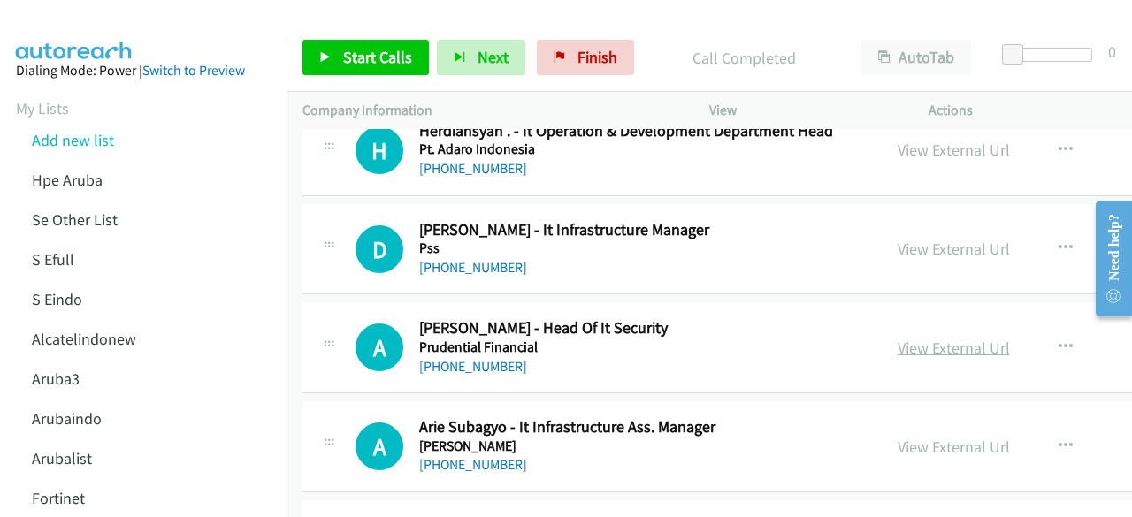
click at [908, 338] on link "View External Url" at bounding box center [954, 348] width 112 height 20
click at [927, 239] on link "View External Url" at bounding box center [954, 249] width 112 height 20
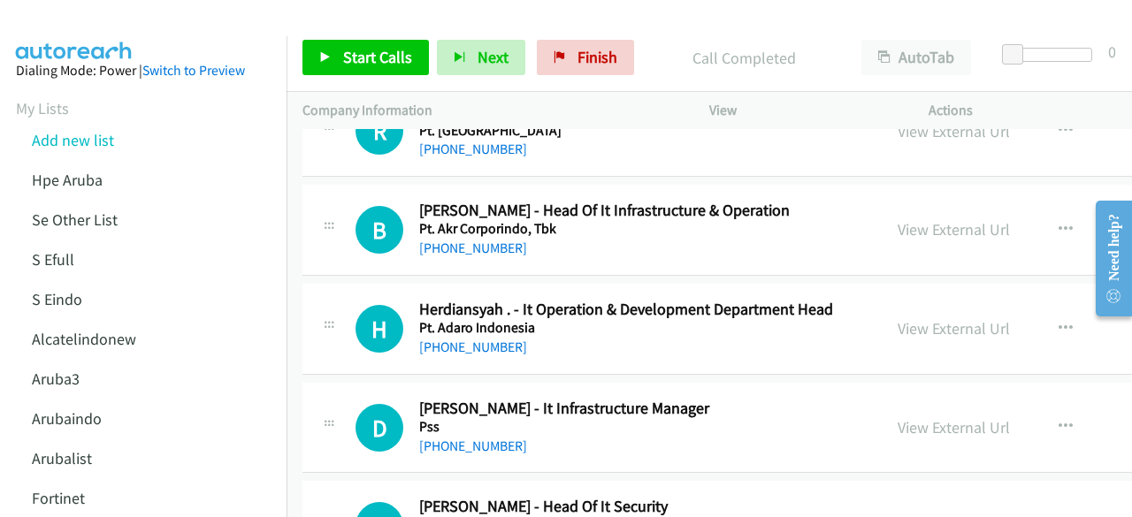
scroll to position [18499, 0]
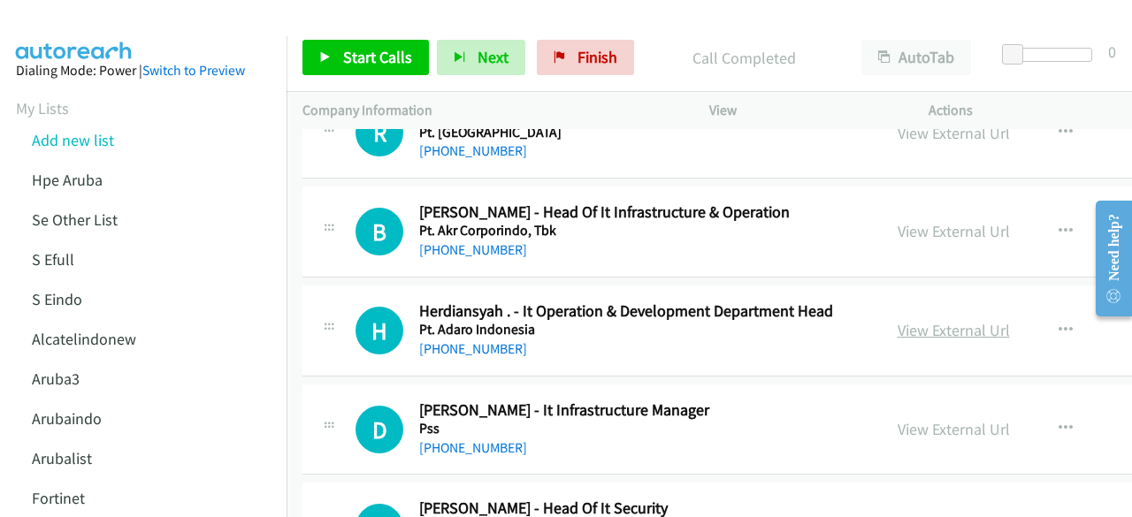
click at [924, 320] on link "View External Url" at bounding box center [954, 330] width 112 height 20
click at [922, 221] on link "View External Url" at bounding box center [954, 231] width 112 height 20
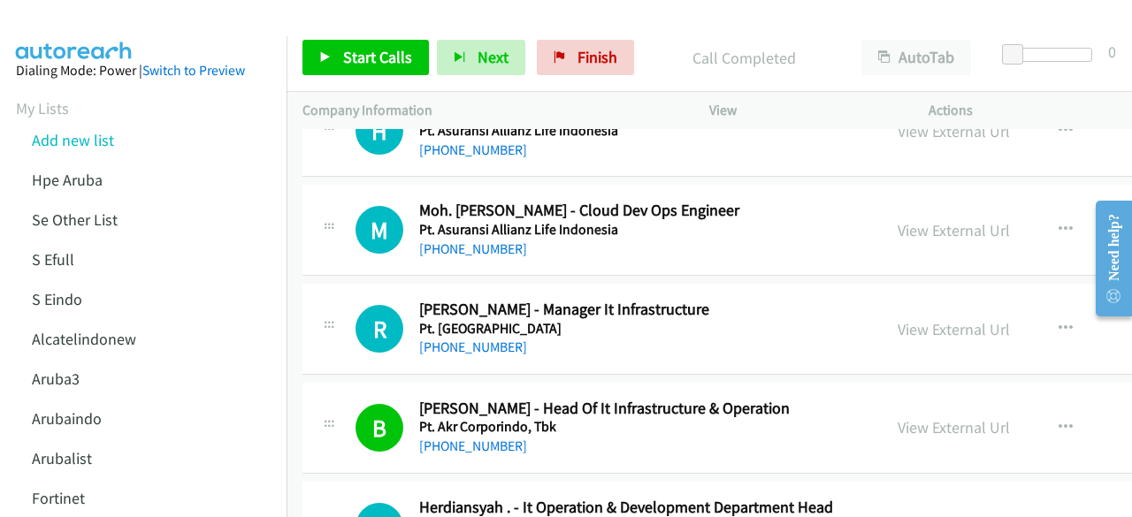
scroll to position [18267, 0]
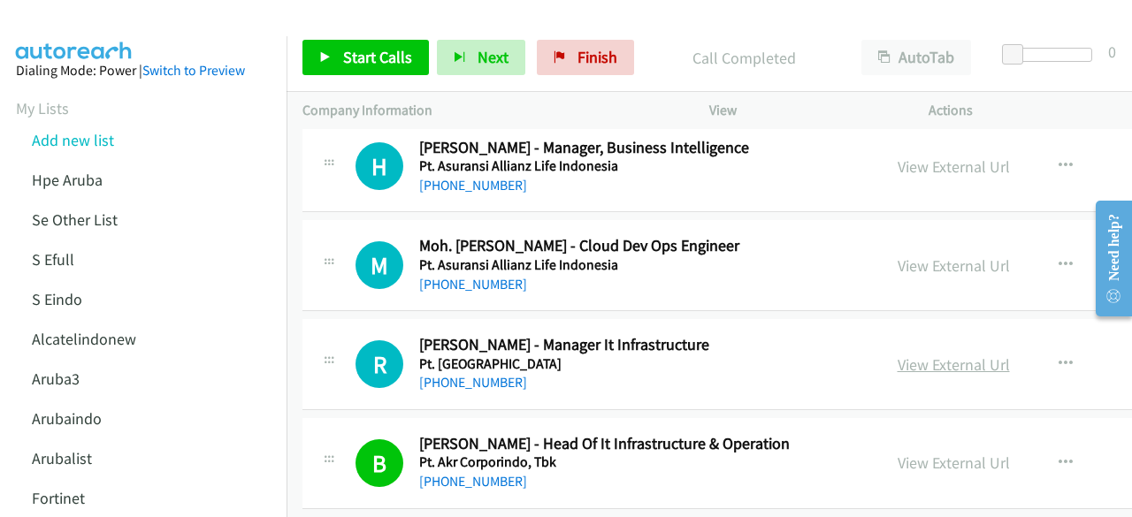
click at [925, 355] on link "View External Url" at bounding box center [954, 365] width 112 height 20
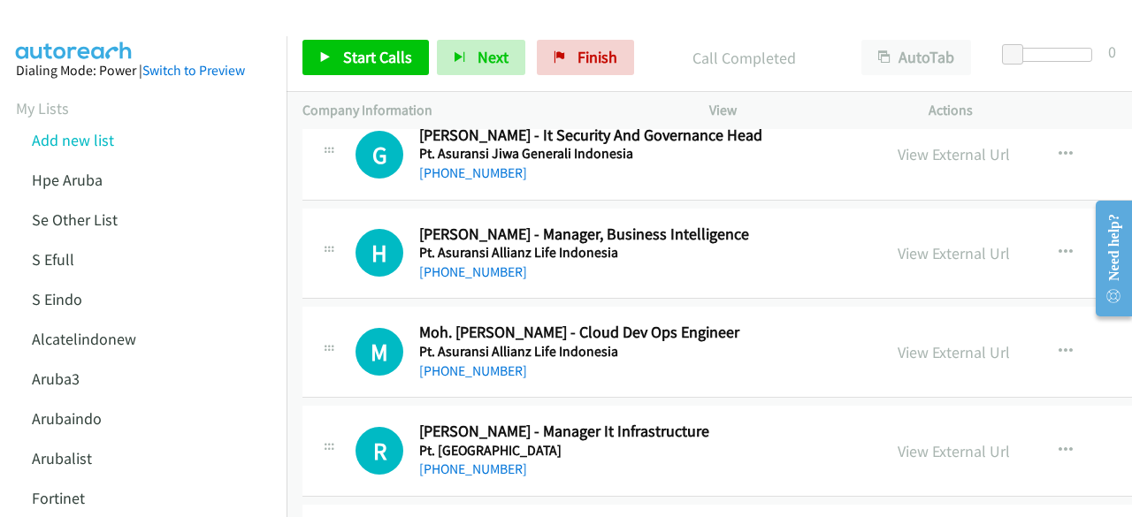
scroll to position [18175, 0]
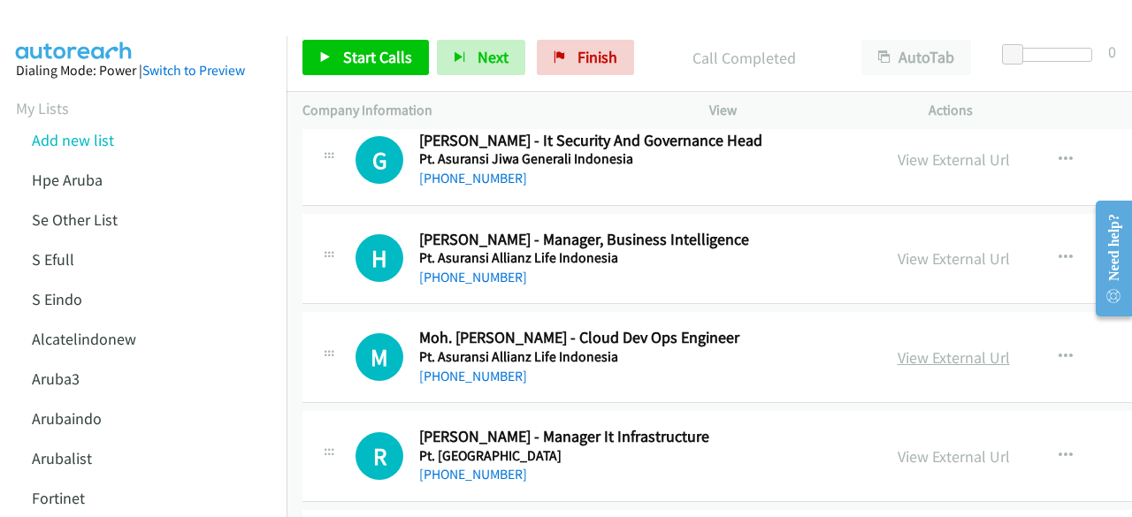
click at [920, 348] on link "View External Url" at bounding box center [954, 358] width 112 height 20
